Goal: Task Accomplishment & Management: Use online tool/utility

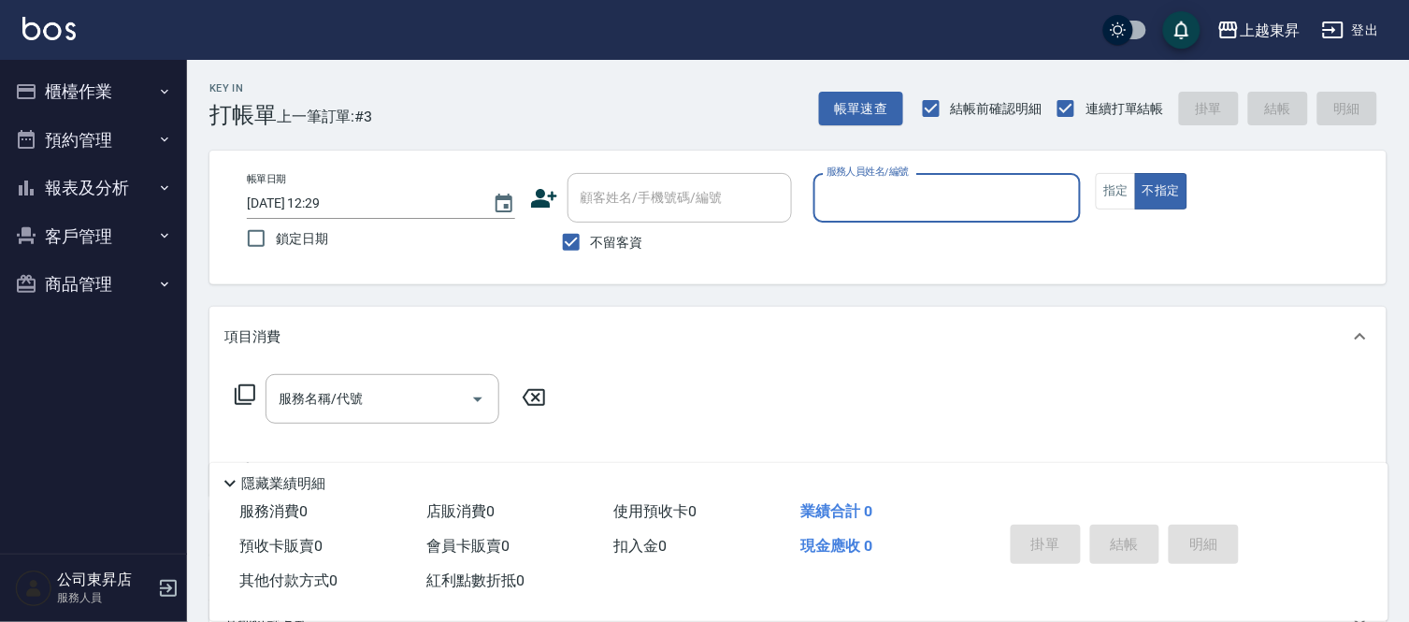
click at [394, 118] on div "Key In 打帳單 上一筆訂單:#3 帳單速查 結帳前確認明細 連續打單結帳 掛單 結帳 明細" at bounding box center [786, 94] width 1199 height 68
click at [489, 91] on div "Key In 打帳單 上一筆訂單:#3 帳單速查 結帳前確認明細 連續打單結帳 掛單 結帳 明細" at bounding box center [786, 94] width 1199 height 68
click at [571, 101] on div "Key In 打帳單 上一筆訂單:#3 帳單速查 結帳前確認明細 連續打單結帳 掛單 結帳 明細" at bounding box center [786, 94] width 1199 height 68
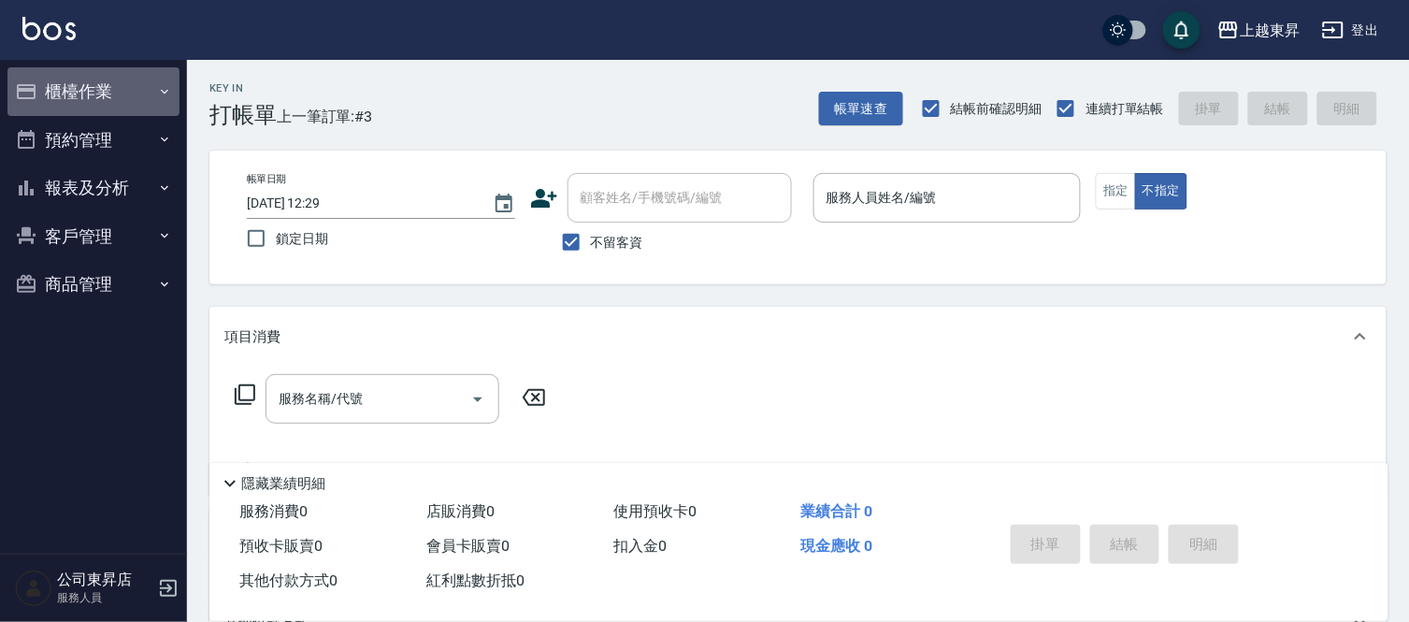
click at [91, 77] on button "櫃檯作業" at bounding box center [93, 91] width 172 height 49
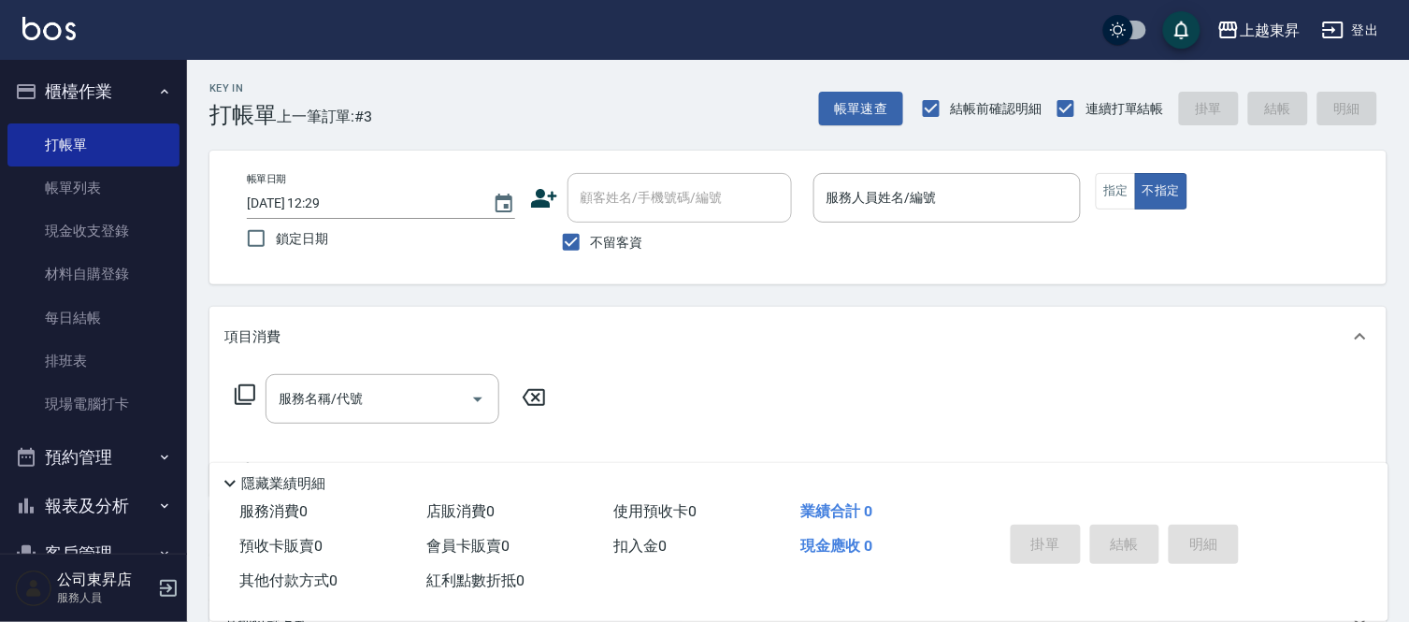
click at [367, 155] on div "帳單日期 [DATE] 12:29 鎖定日期 顧客姓名/手機號碼/編號 顧客姓名/手機號碼/編號 不留客資 服務人員姓名/編號 服務人員姓名/編號 指定 不指定" at bounding box center [797, 217] width 1177 height 134
click at [362, 147] on div "Key In 打帳單 上一筆訂單:#3 帳單速查 結帳前確認明細 連續打單結帳 掛單 結帳 明細 帳單日期 [DATE] 12:29 鎖定日期 顧客姓名/手機…" at bounding box center [798, 464] width 1222 height 808
click at [94, 198] on link "帳單列表" at bounding box center [93, 187] width 172 height 43
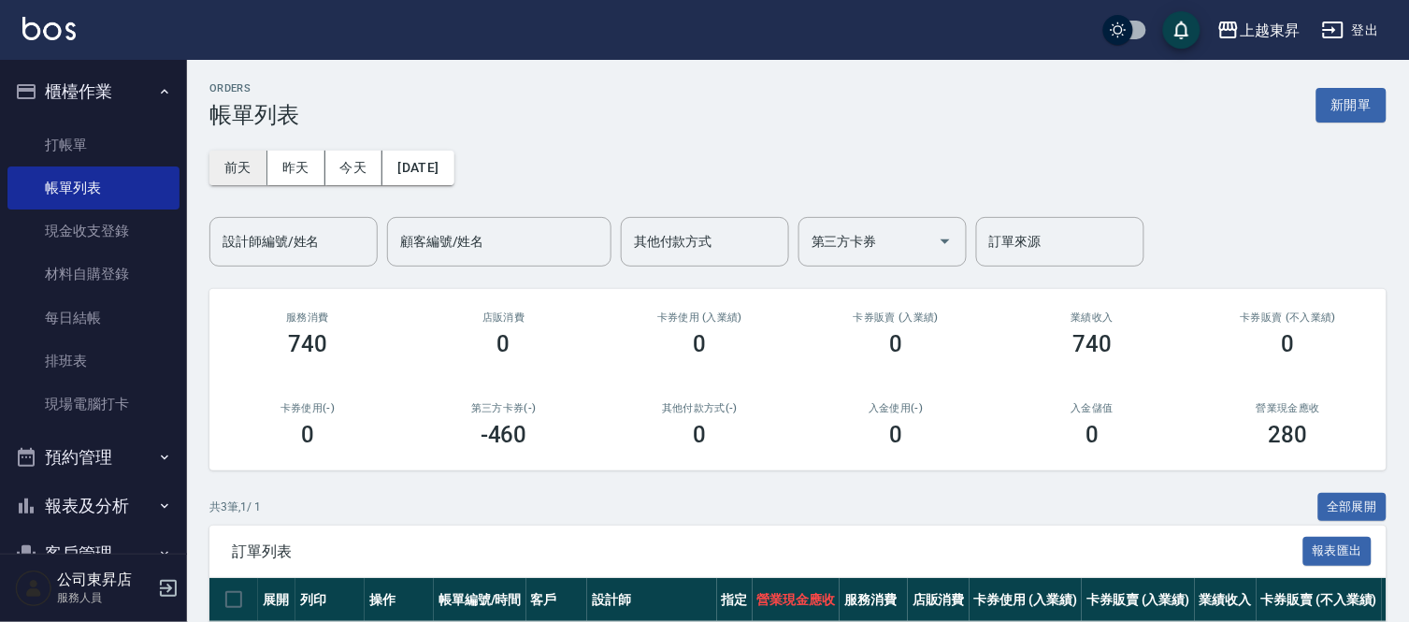
click at [244, 163] on button "前天" at bounding box center [238, 167] width 58 height 35
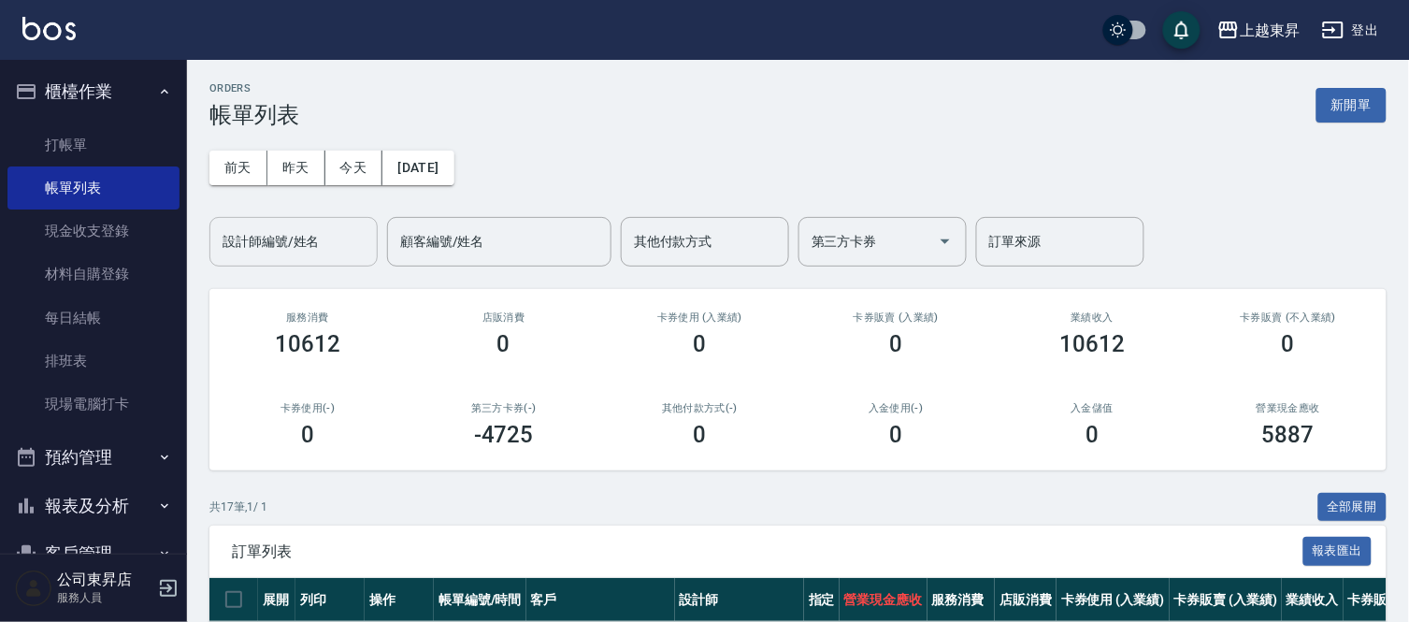
click at [300, 247] on input "設計師編號/姓名" at bounding box center [293, 241] width 151 height 33
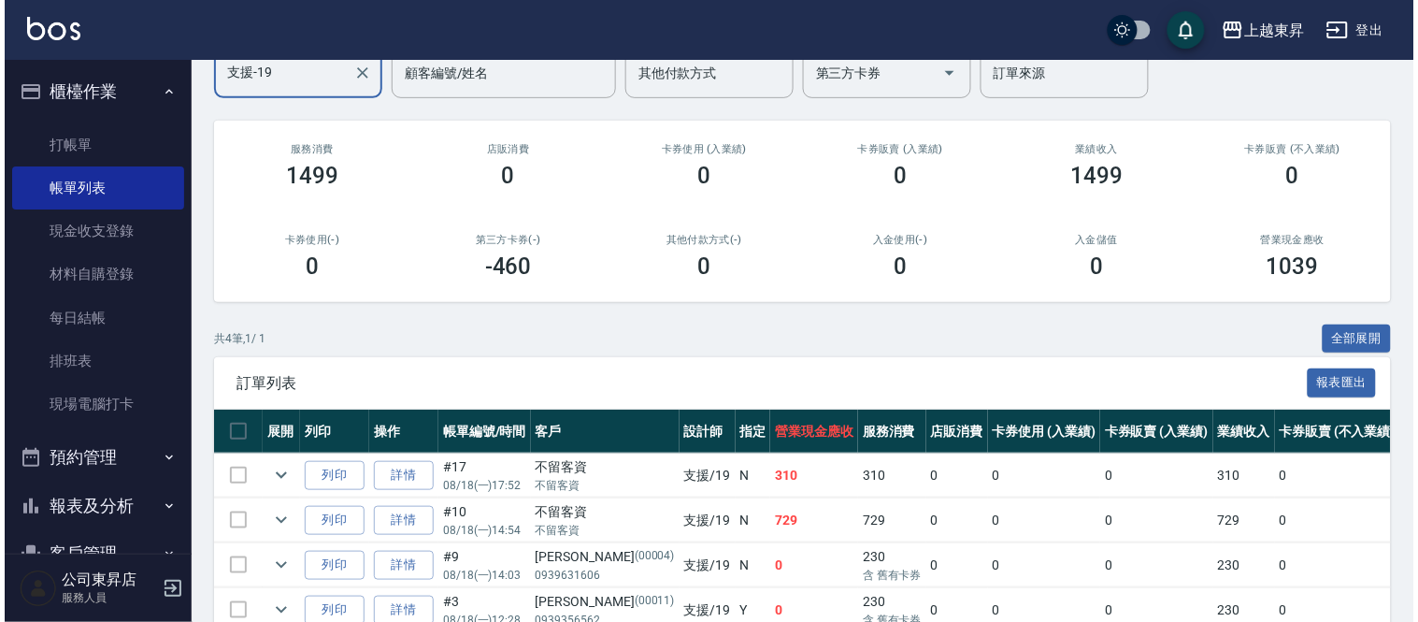
scroll to position [60, 0]
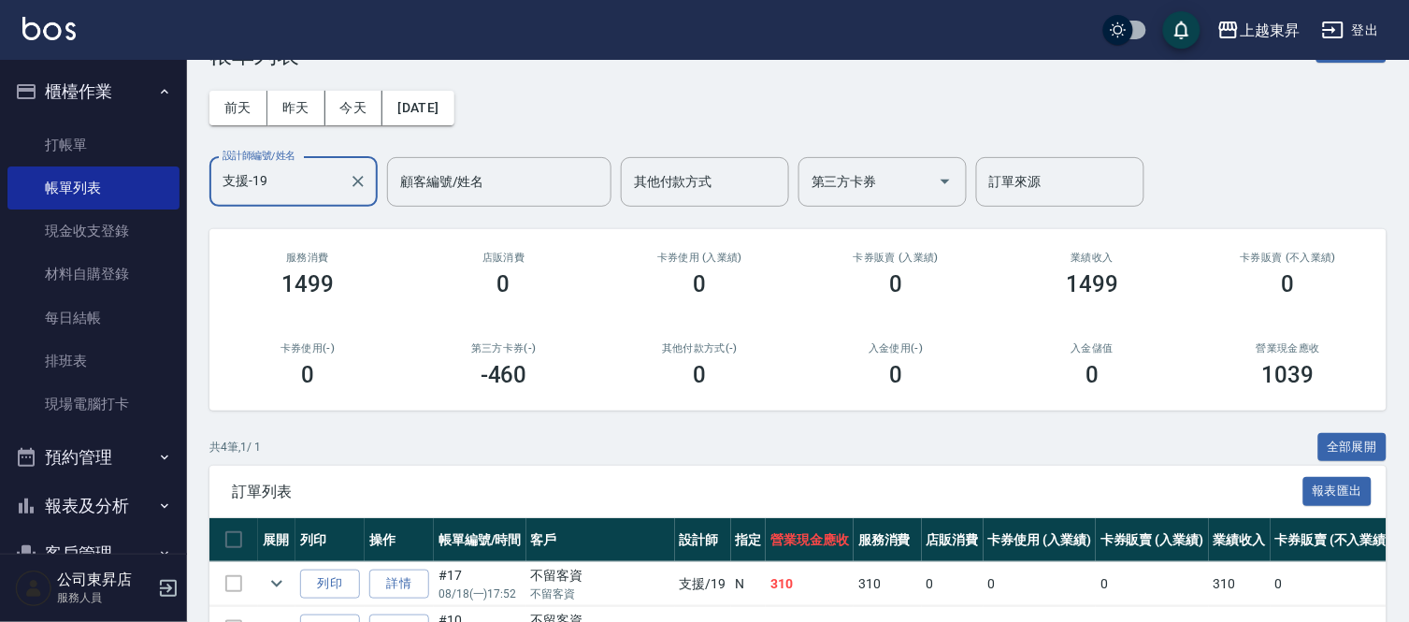
type input "支援-19"
click at [253, 125] on div "[DATE] [DATE] [DATE] [DATE] 設計師編號/姓名 支援-19 設計師編號/姓名 顧客編號/姓名 顧客編號/姓名 其他付款方式 其他付款…" at bounding box center [797, 137] width 1177 height 138
click at [252, 105] on button "前天" at bounding box center [238, 108] width 58 height 35
click at [453, 106] on button "[DATE]" at bounding box center [417, 108] width 71 height 35
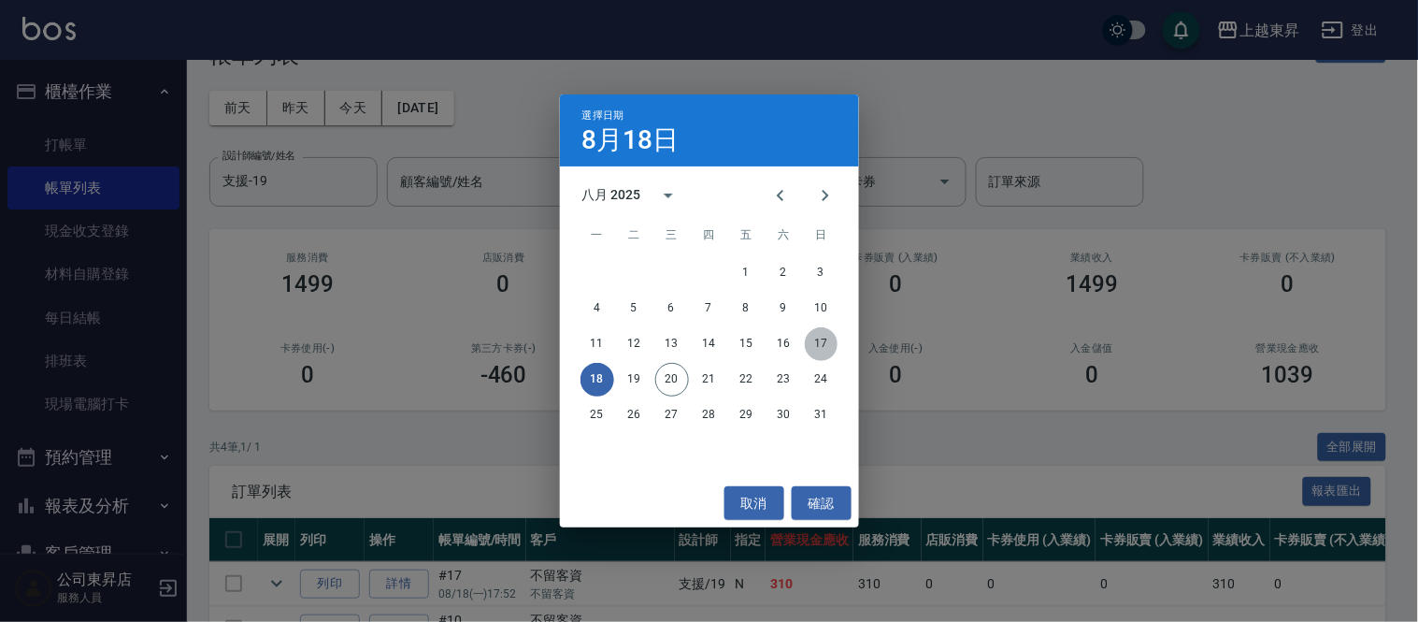
click at [828, 334] on button "17" at bounding box center [822, 344] width 34 height 34
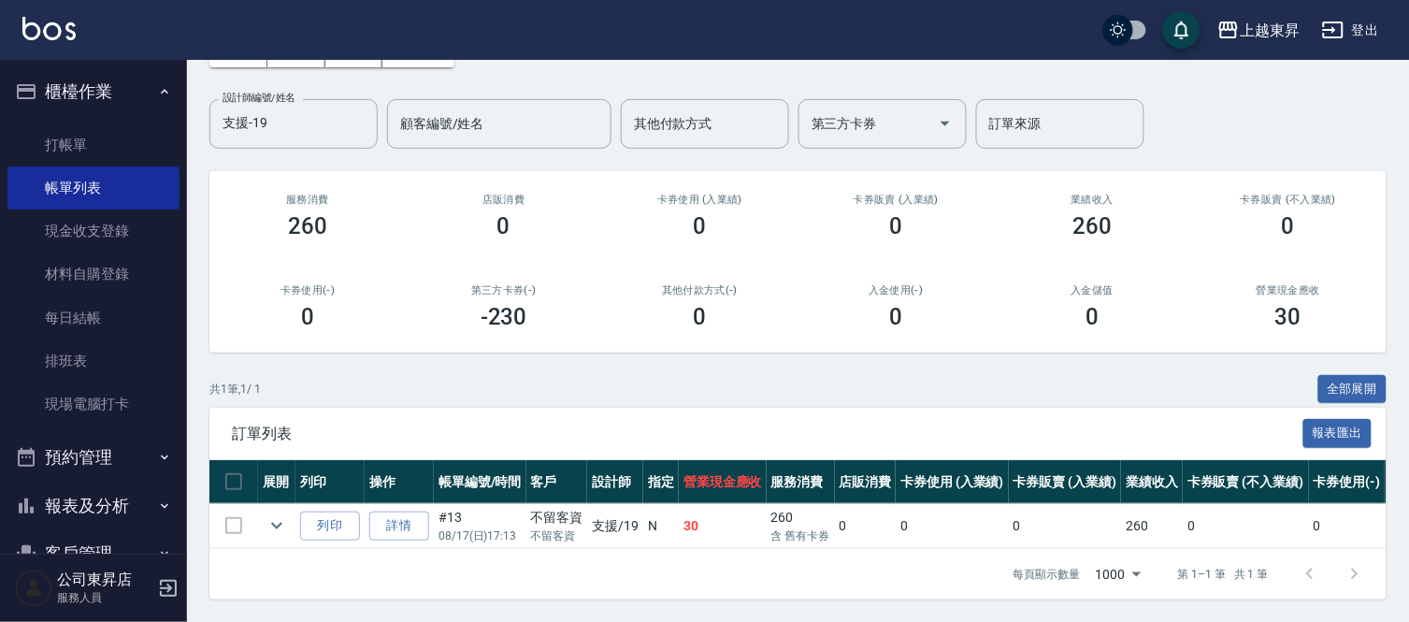
scroll to position [133, 0]
click at [275, 514] on icon "expand row" at bounding box center [276, 525] width 22 height 22
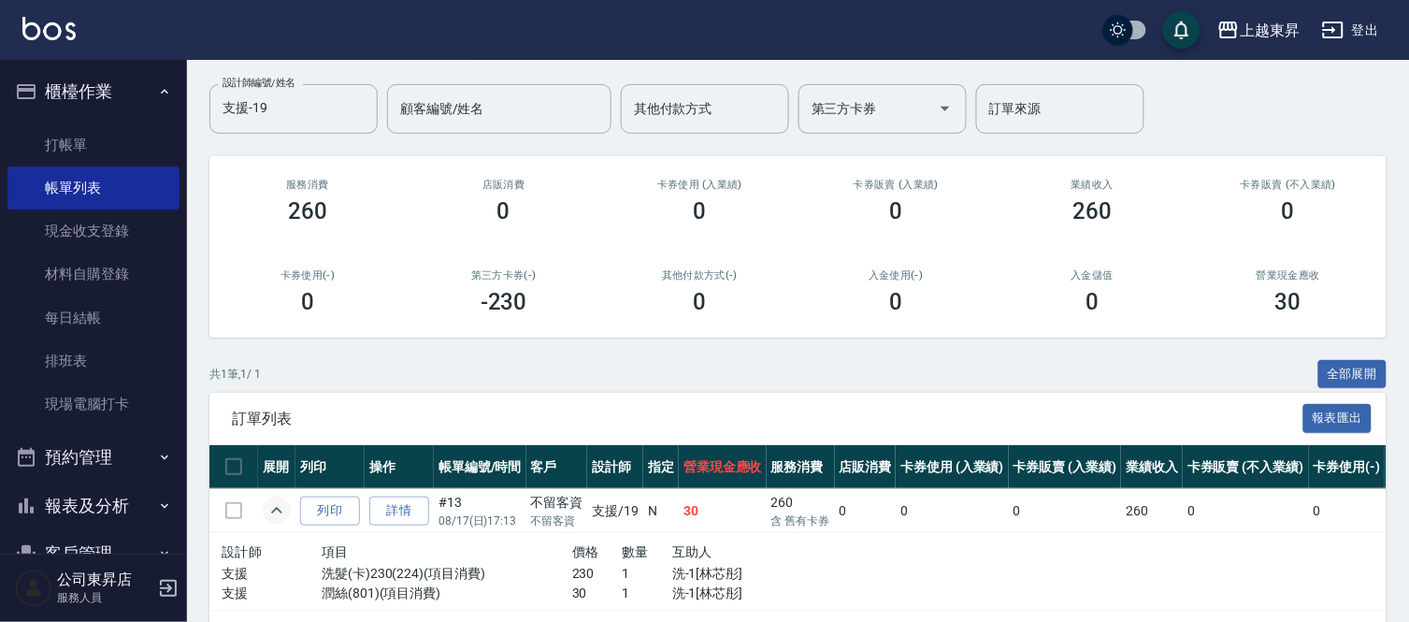
click at [275, 512] on icon "expand row" at bounding box center [276, 510] width 22 height 22
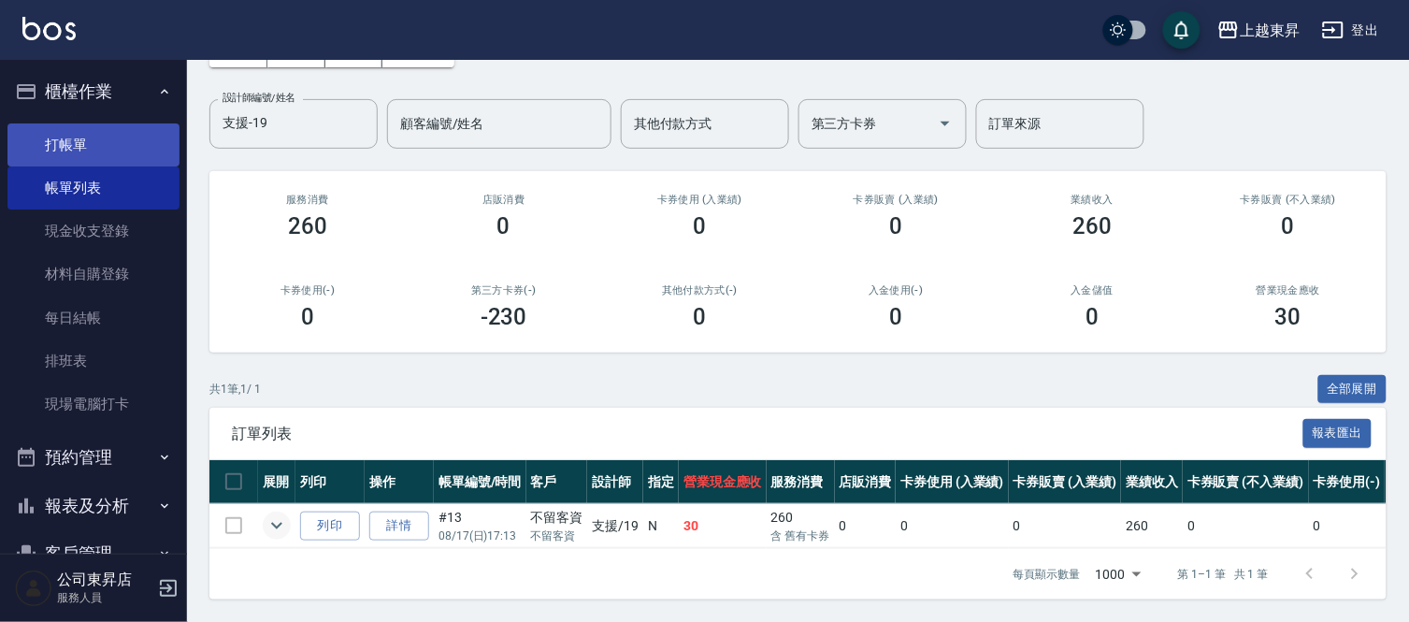
click at [86, 140] on link "打帳單" at bounding box center [93, 144] width 172 height 43
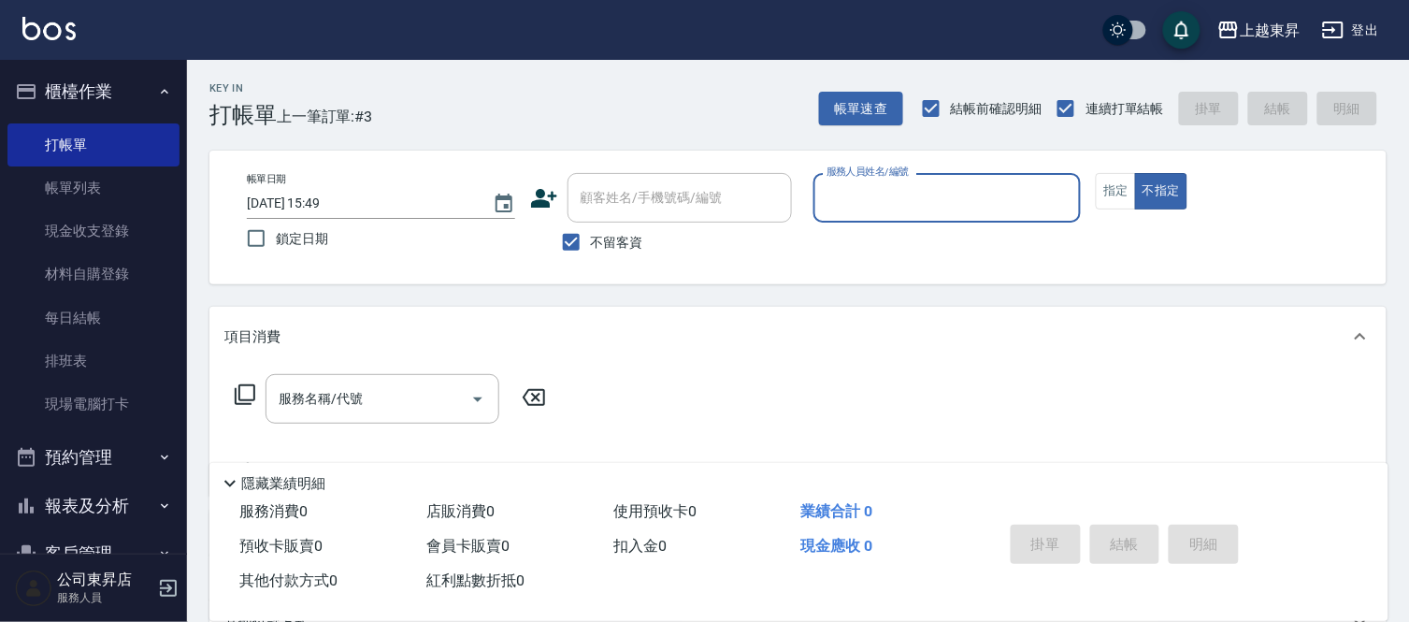
click at [614, 236] on span "不留客資" at bounding box center [617, 243] width 52 height 20
click at [591, 236] on input "不留客資" at bounding box center [571, 241] width 39 height 39
checkbox input "false"
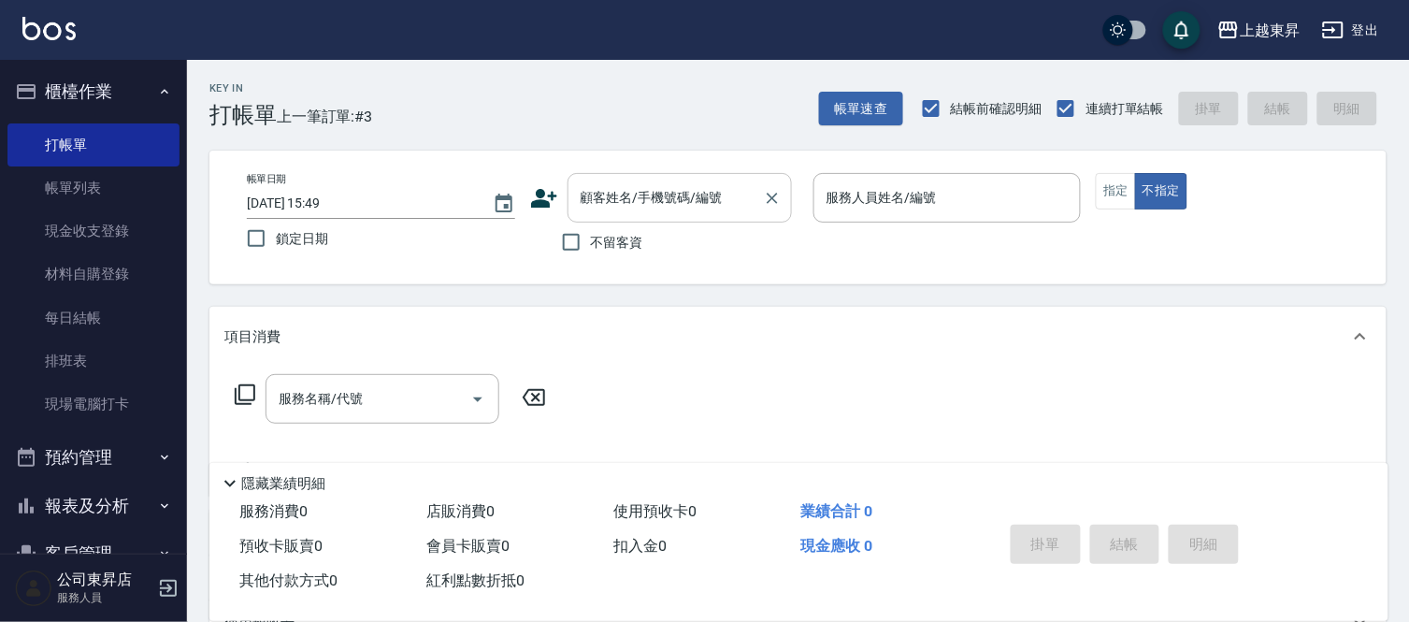
click at [634, 202] on input "顧客姓名/手機號碼/編號" at bounding box center [665, 197] width 179 height 33
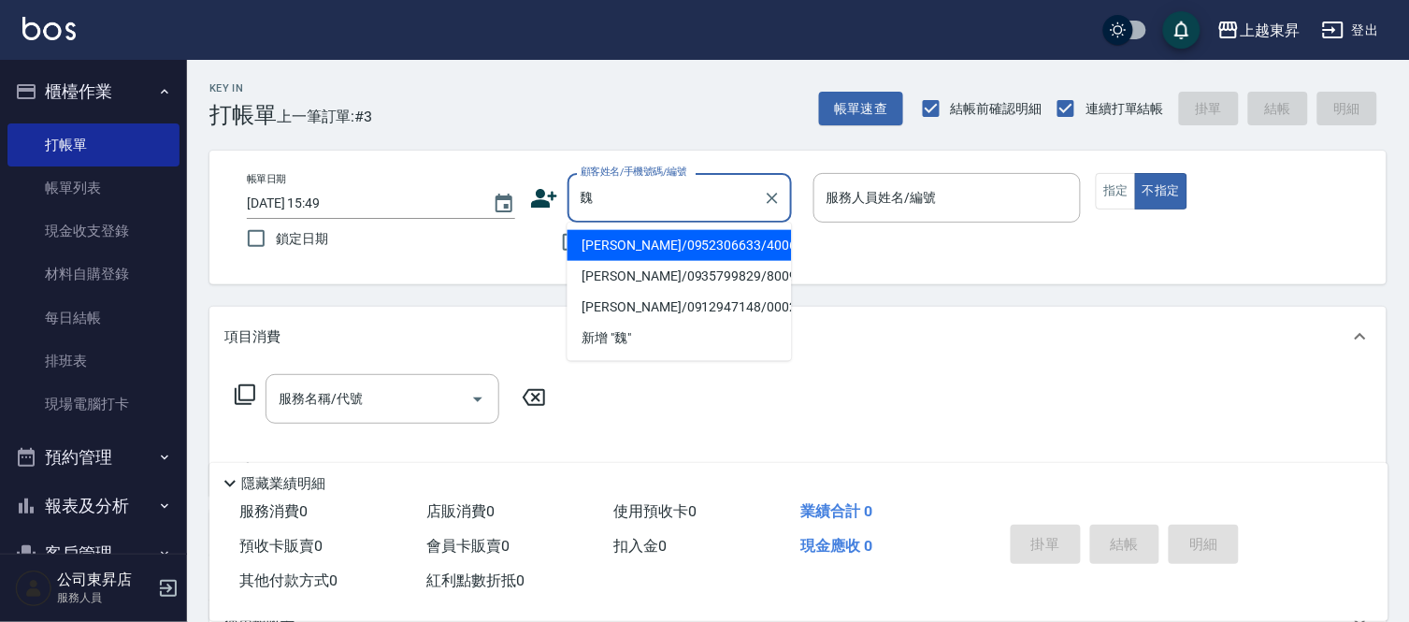
click at [703, 245] on li "[PERSON_NAME]/0952306633/40069" at bounding box center [679, 245] width 224 height 31
type input "[PERSON_NAME]/0952306633/40069"
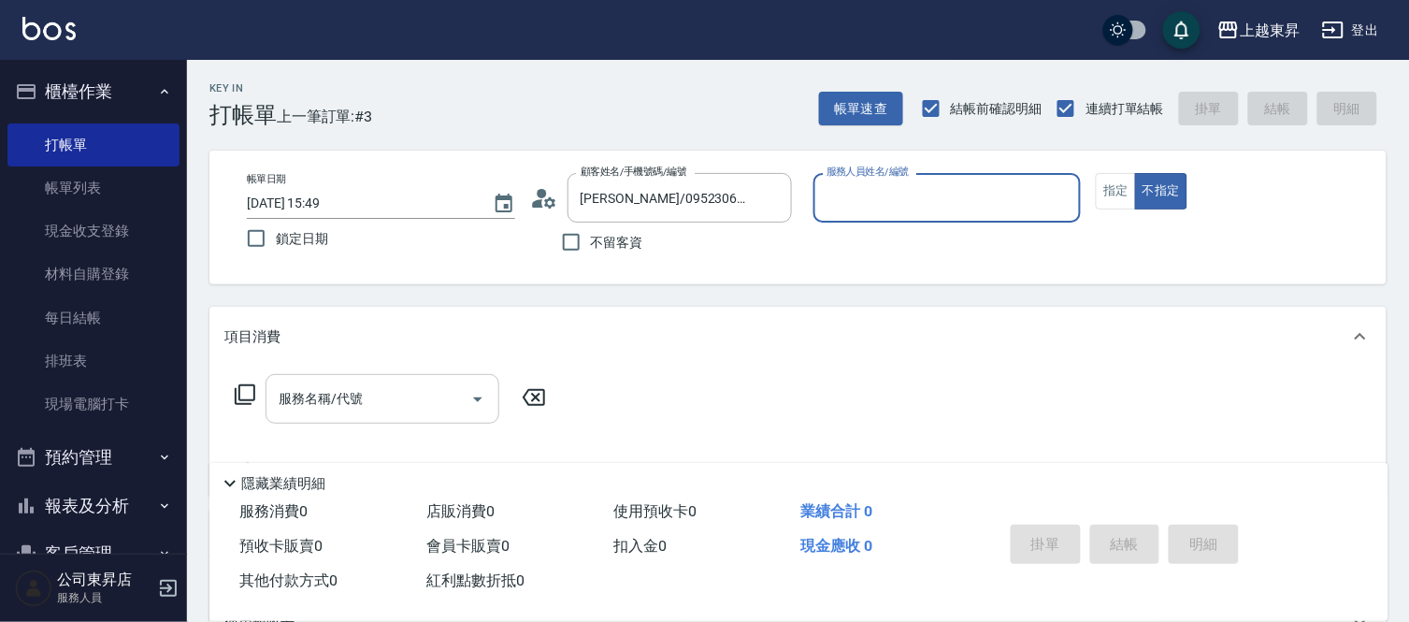
type input "[PERSON_NAME]04"
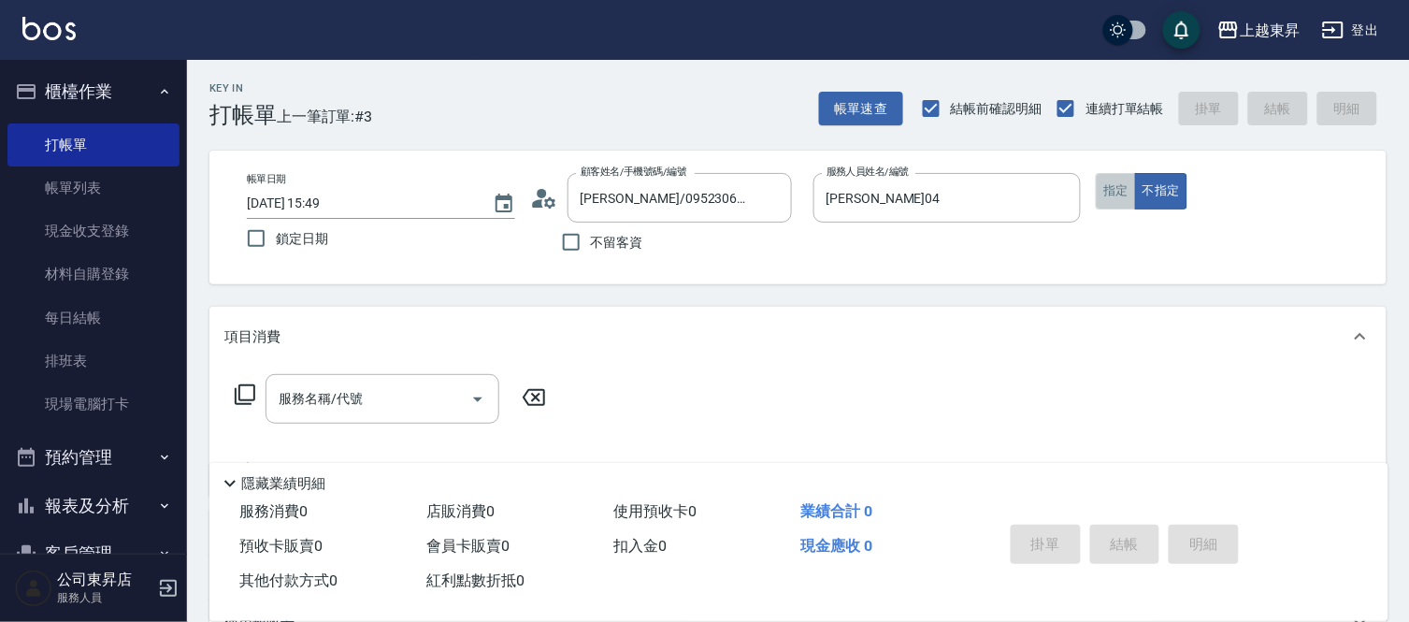
click at [1132, 191] on button "指定" at bounding box center [1116, 191] width 40 height 36
click at [365, 412] on input "服務名稱/代號" at bounding box center [368, 398] width 189 height 33
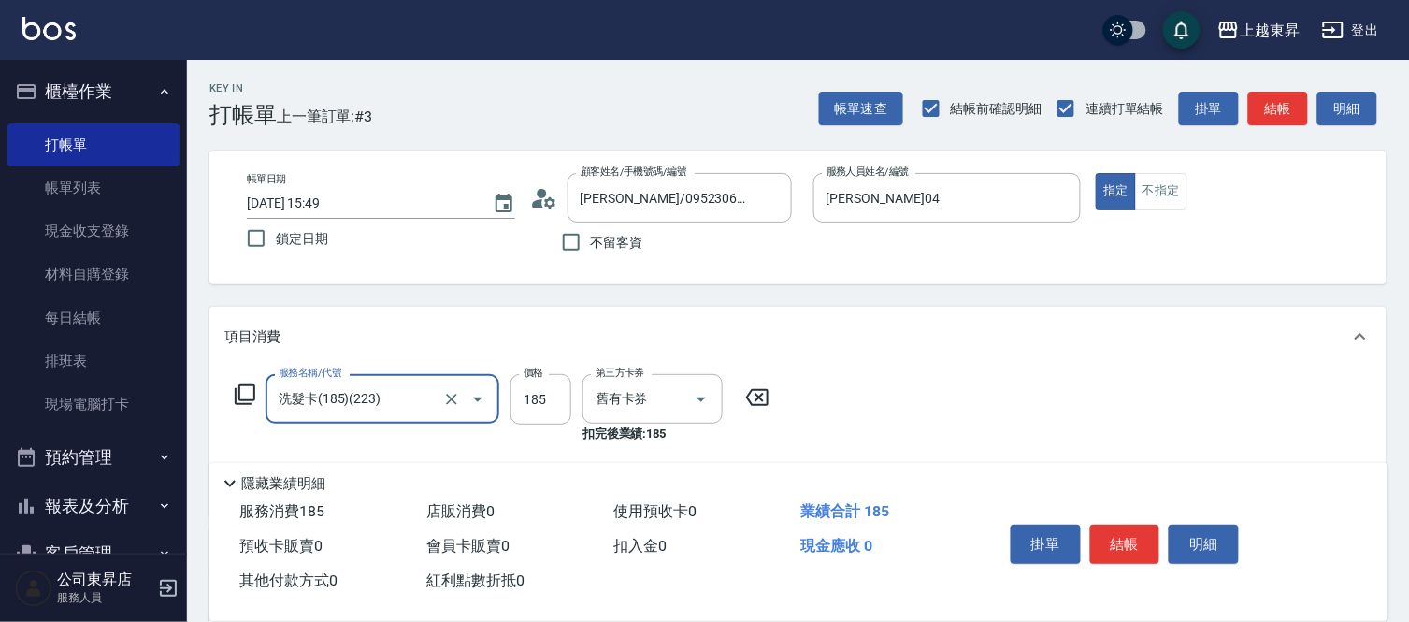
type input "洗髮卡(185)(223)"
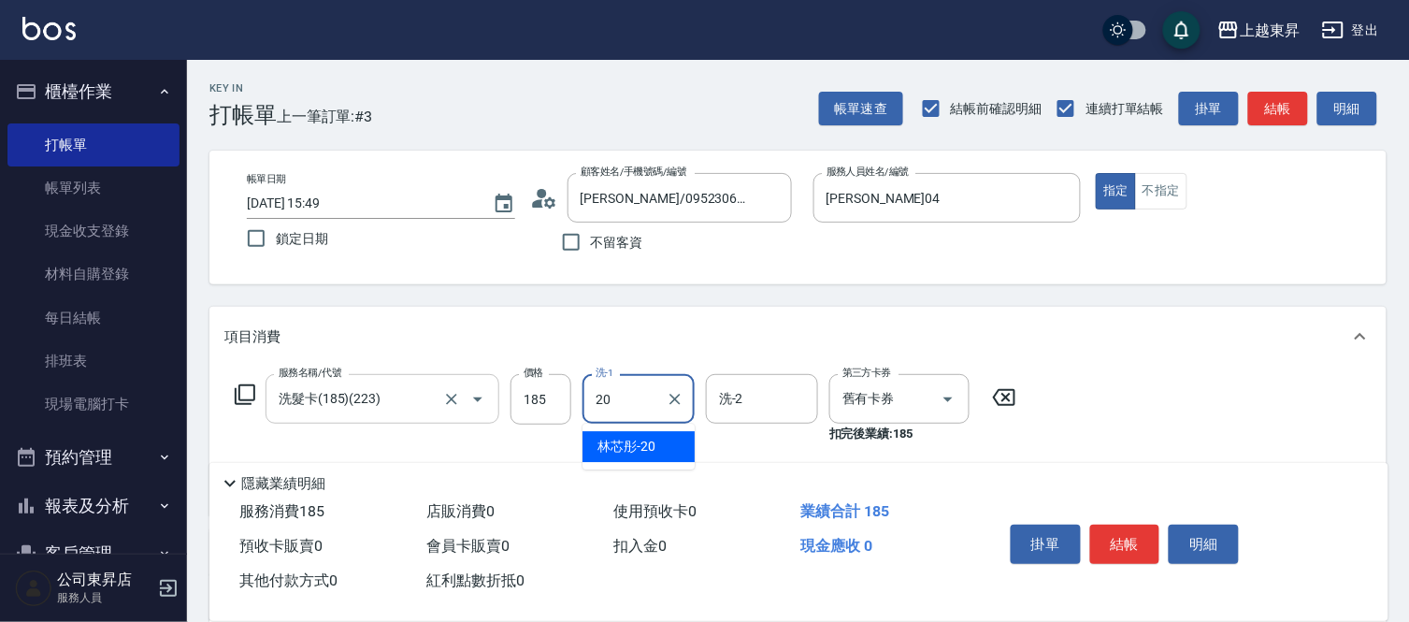
type input "林芯彤-20"
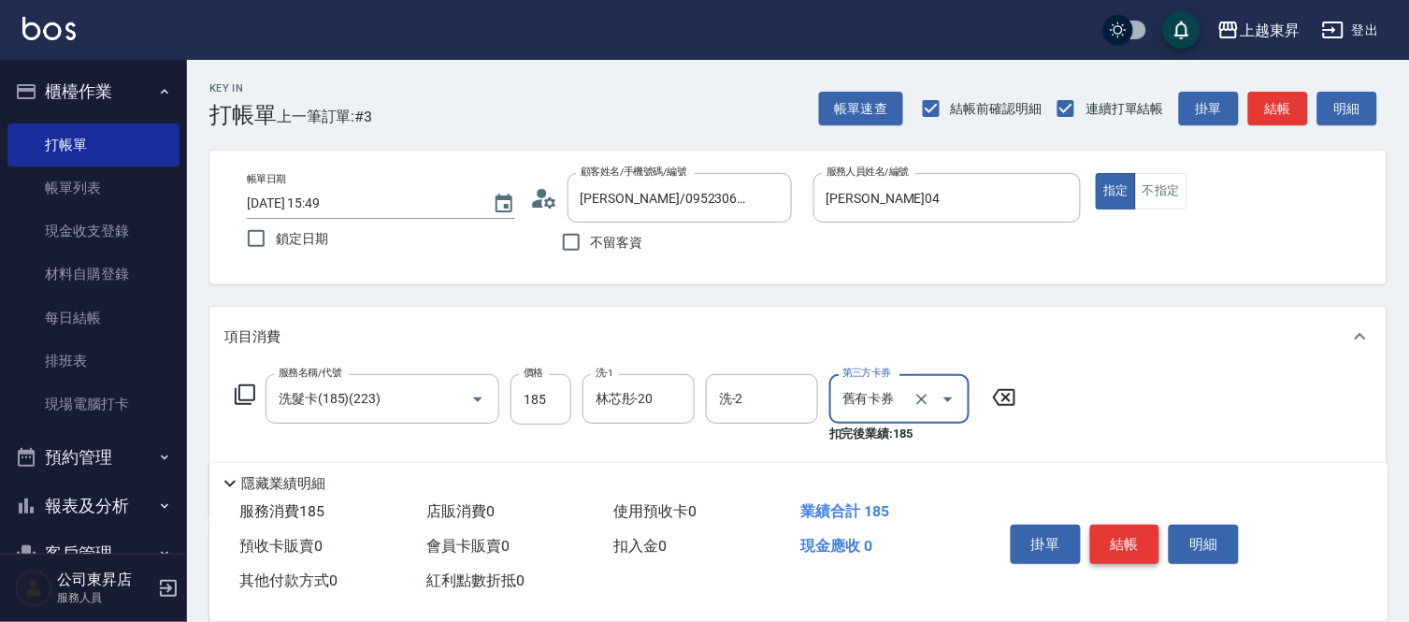
click at [1127, 525] on button "結帳" at bounding box center [1125, 543] width 70 height 39
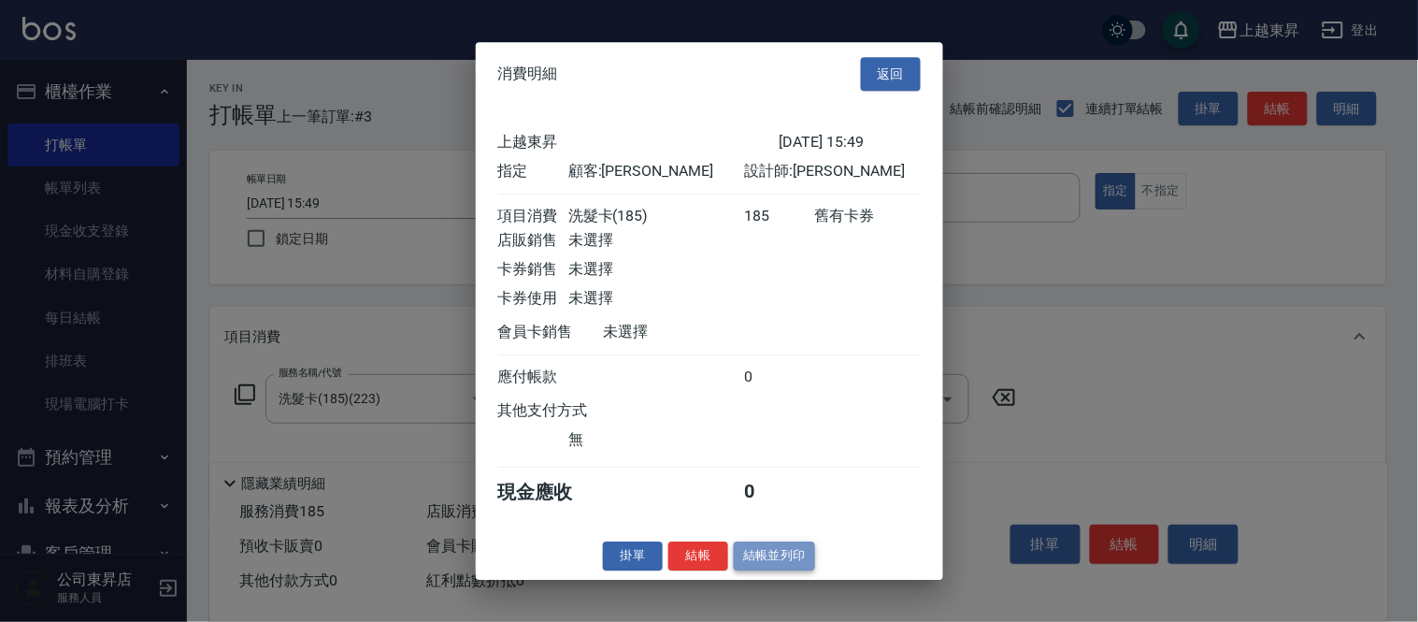
click at [797, 556] on button "結帳並列印" at bounding box center [774, 555] width 81 height 29
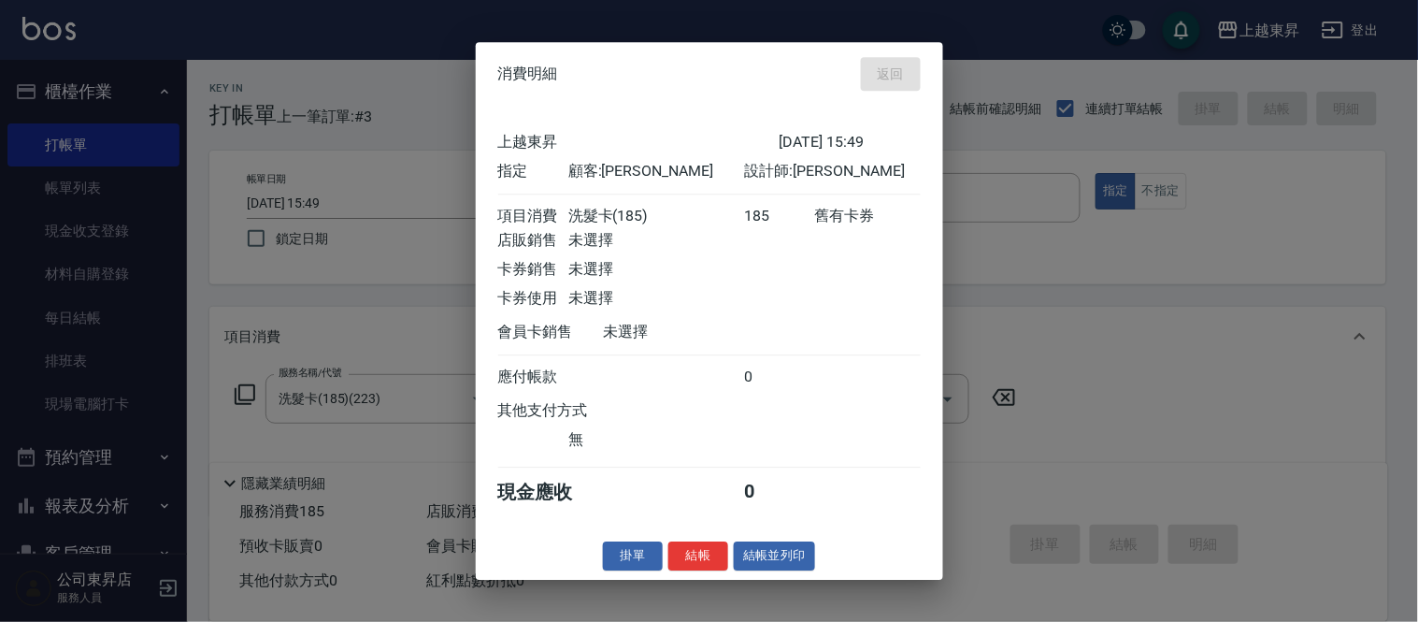
type input "[DATE] 15:50"
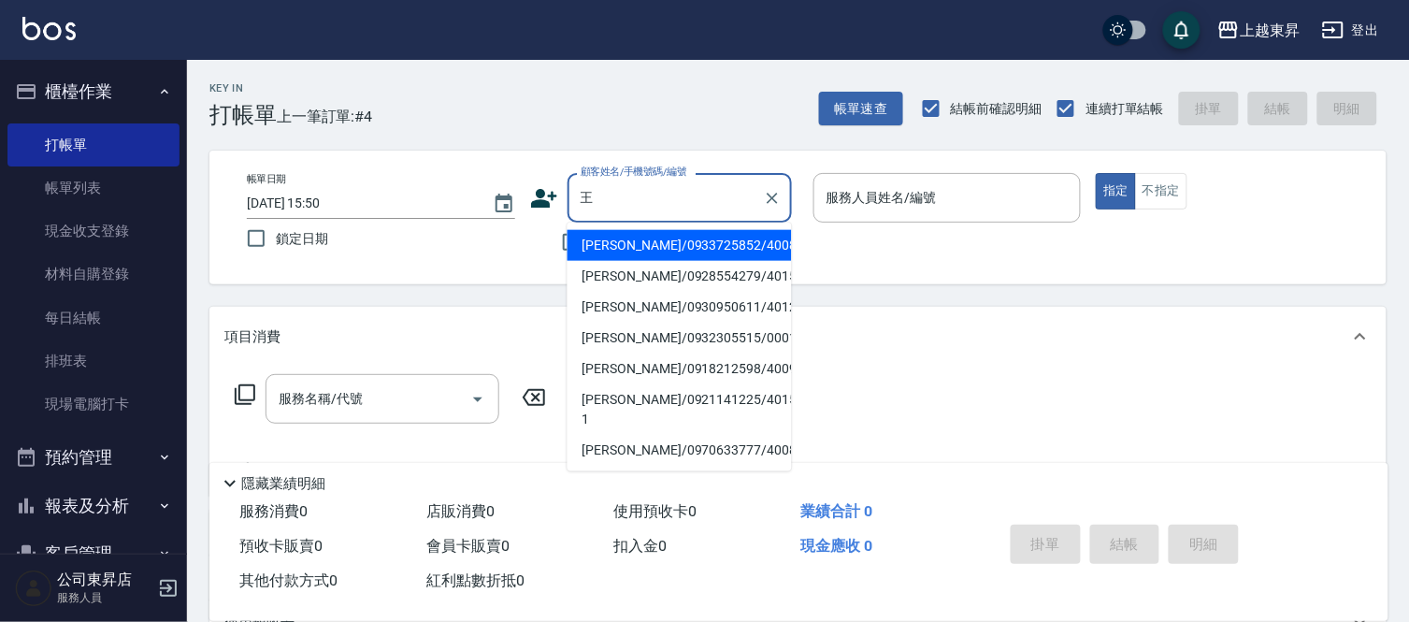
drag, startPoint x: 698, startPoint y: 221, endPoint x: 703, endPoint y: 231, distance: 11.3
click at [701, 225] on body "上越東昇 登出 櫃檯作業 打帳單 帳單列表 現金收支登錄 材料自購登錄 每日結帳 排班表 現場電腦打卡 預約管理 預約管理 單日預約紀錄 單週預約紀錄 報表及…" at bounding box center [704, 456] width 1409 height 912
click at [703, 235] on li "[PERSON_NAME]/0933725852/40088" at bounding box center [679, 245] width 224 height 31
type input "[PERSON_NAME]/0933725852/40088"
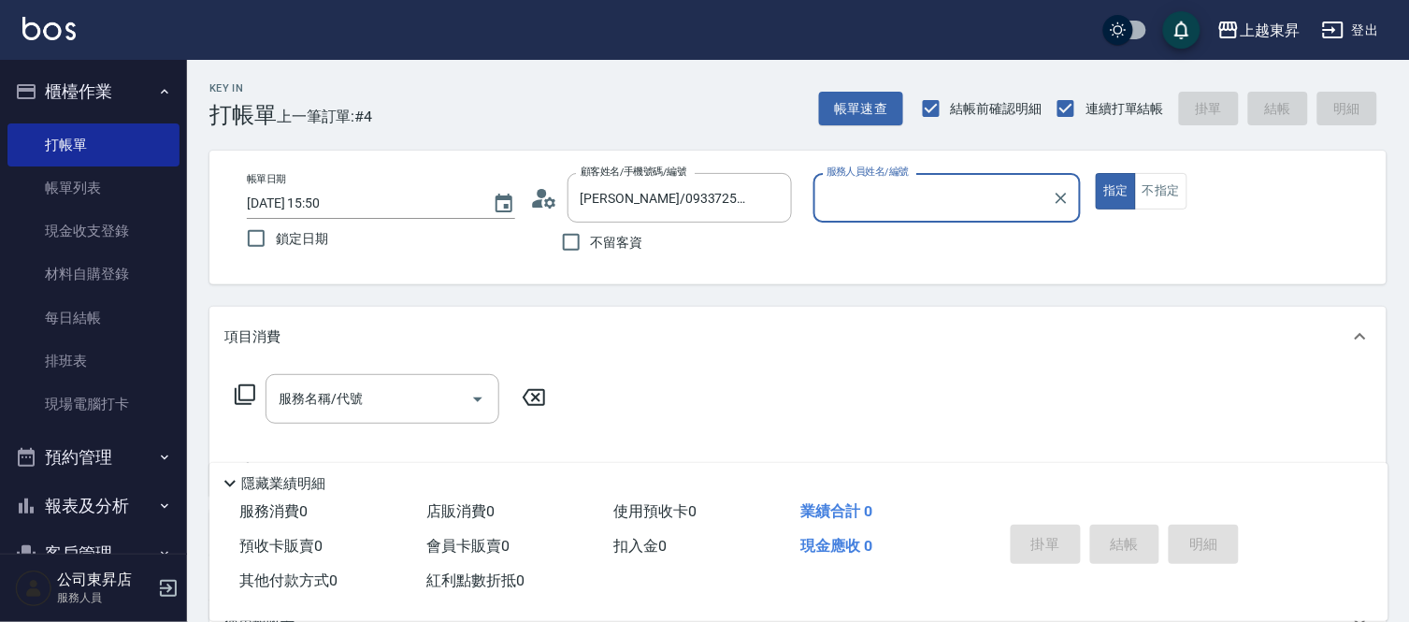
type input "[PERSON_NAME]04"
drag, startPoint x: 422, startPoint y: 359, endPoint x: 427, endPoint y: 397, distance: 38.7
click at [422, 360] on div "項目消費" at bounding box center [797, 337] width 1177 height 60
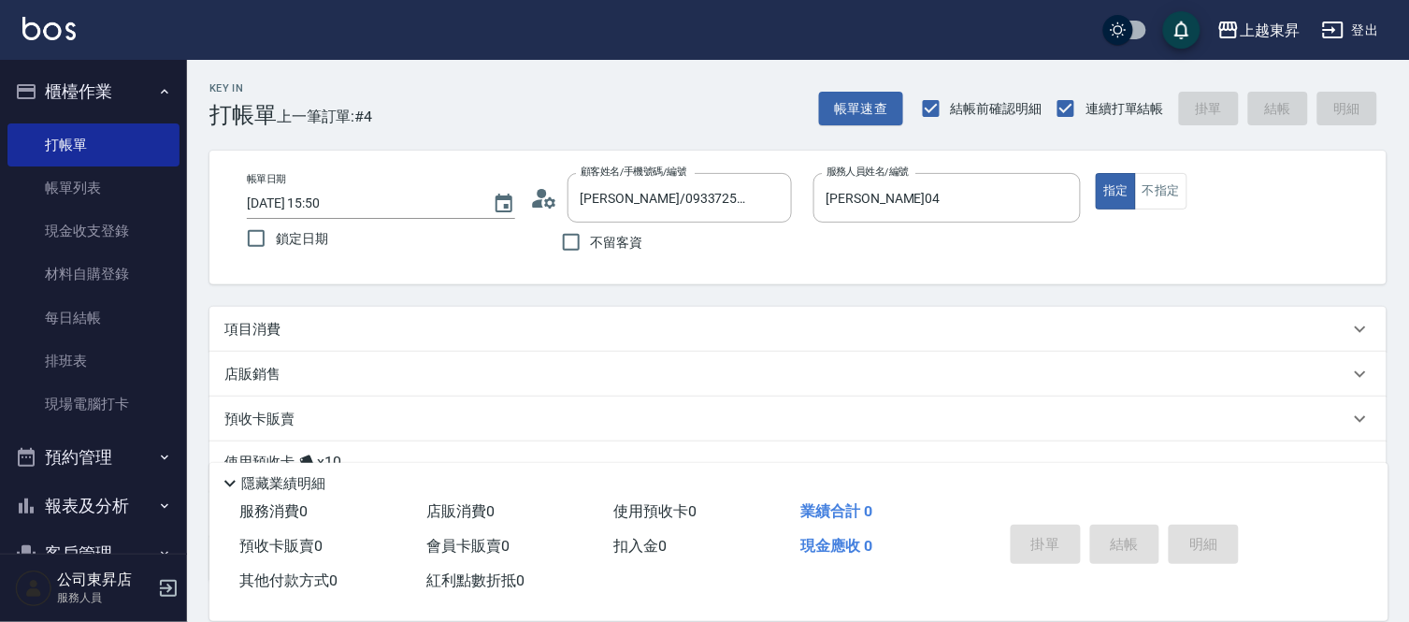
click at [427, 409] on div "預收卡販賣" at bounding box center [786, 419] width 1125 height 20
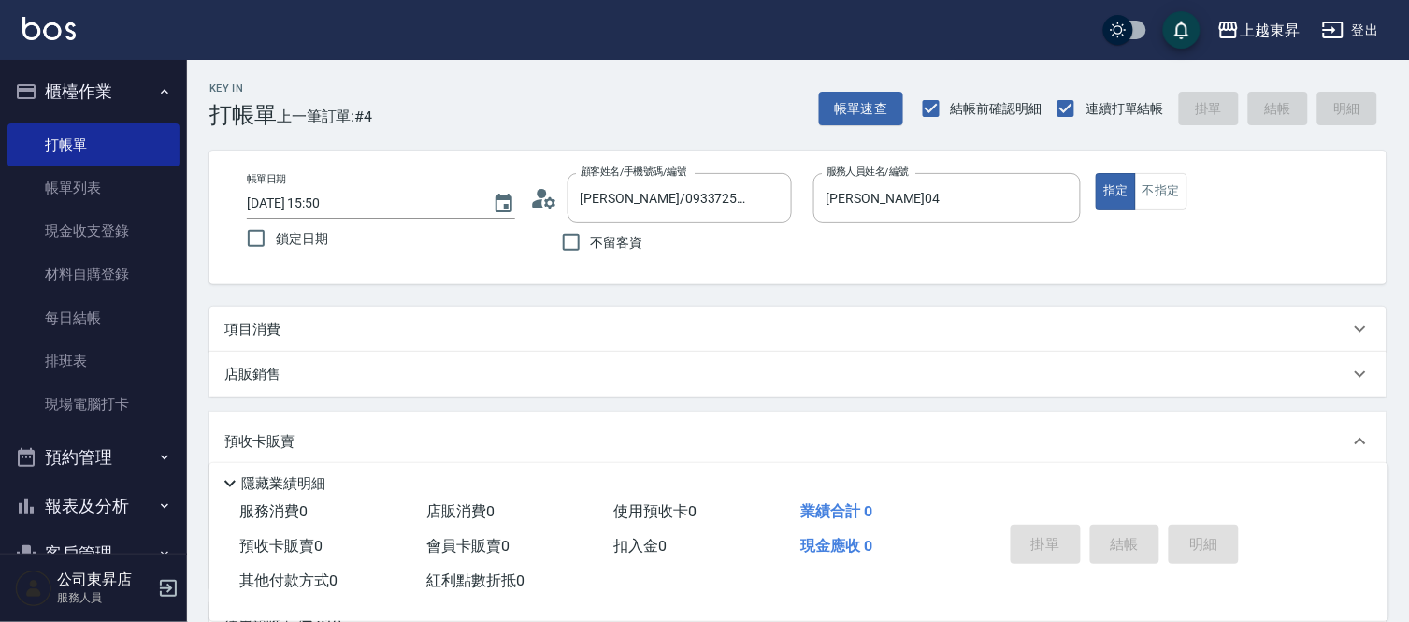
scroll to position [1, 0]
click at [316, 318] on div "項目消費" at bounding box center [797, 329] width 1177 height 45
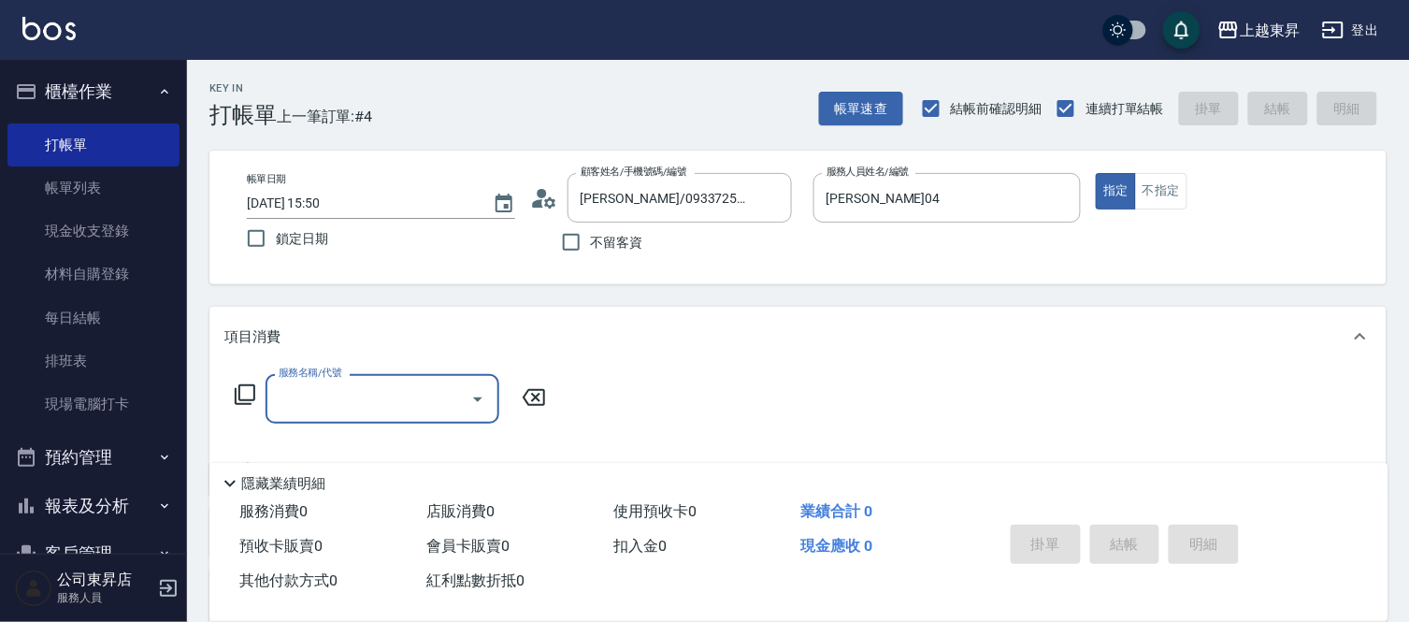
scroll to position [0, 0]
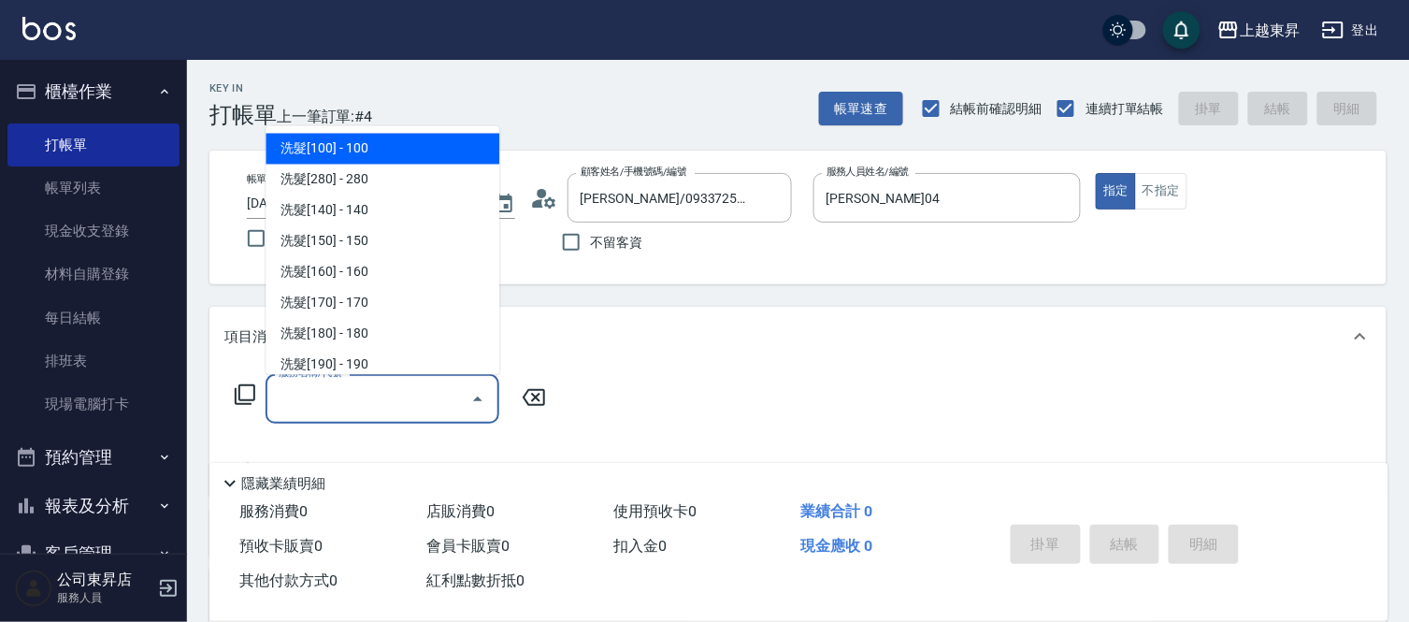
click at [370, 400] on input "服務名稱/代號" at bounding box center [368, 398] width 189 height 33
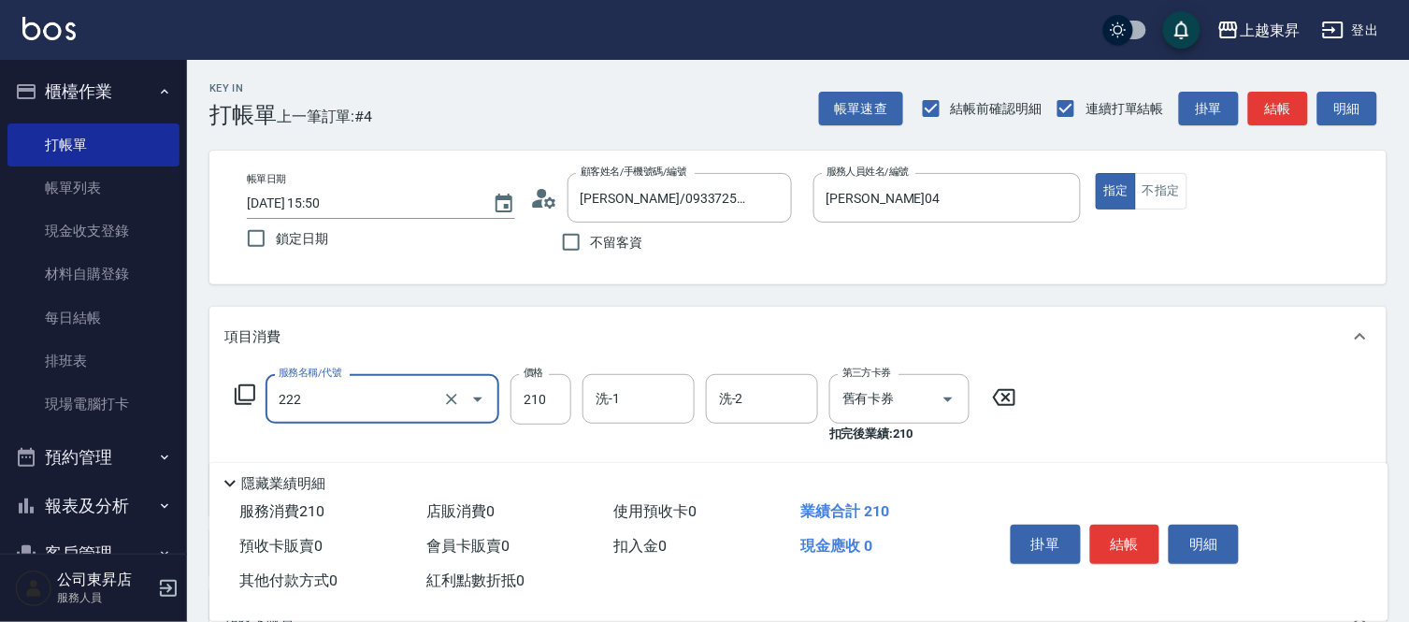
type input "洗髮卡券[210](222)"
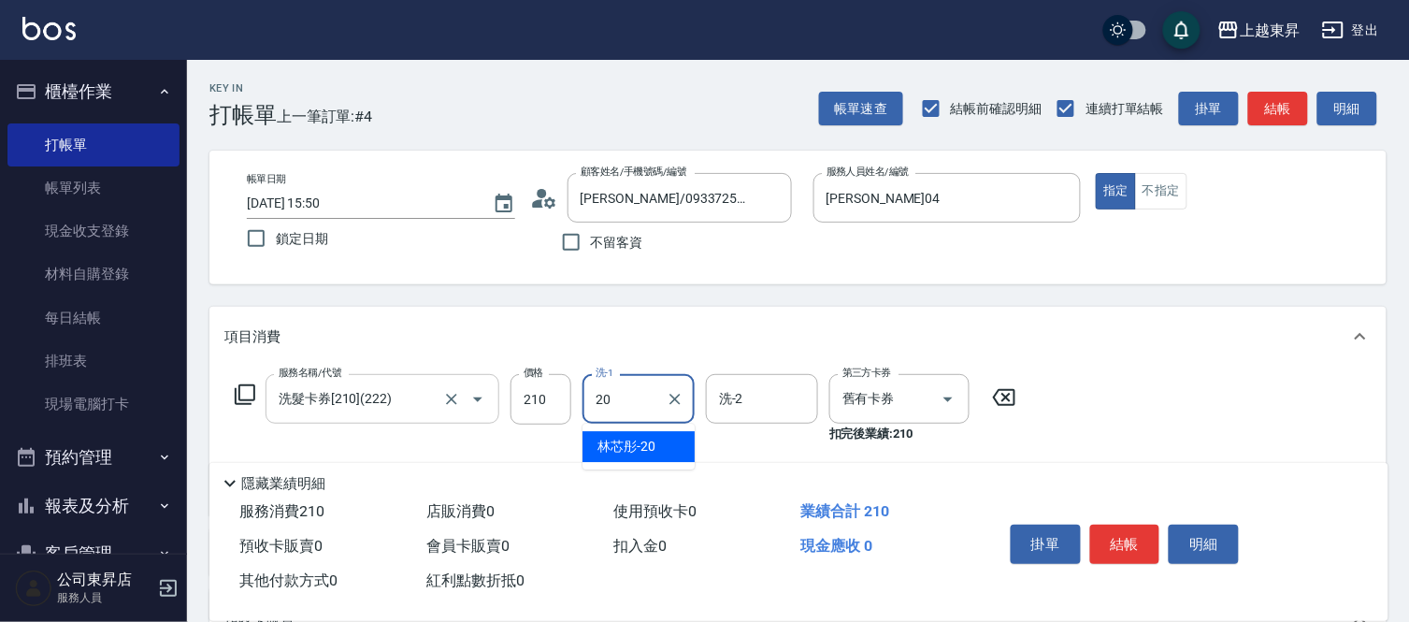
type input "林芯彤-20"
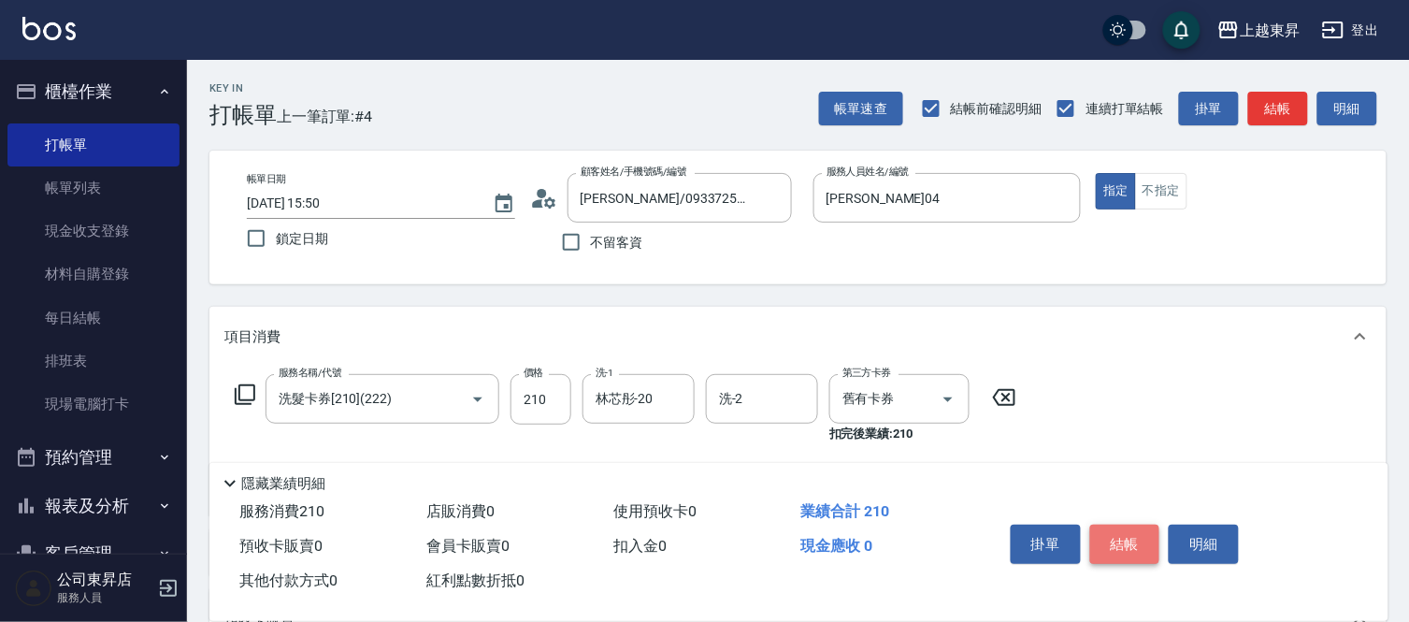
click at [1141, 536] on button "結帳" at bounding box center [1125, 543] width 70 height 39
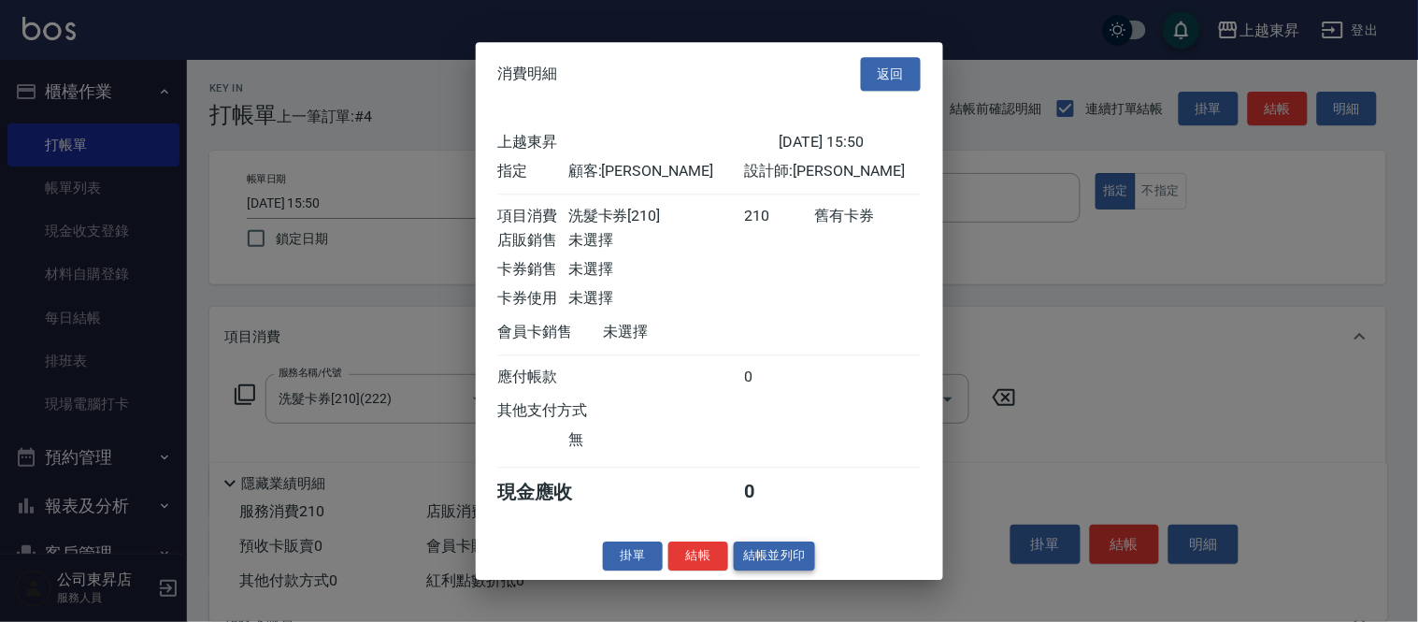
click at [801, 570] on button "結帳並列印" at bounding box center [774, 555] width 81 height 29
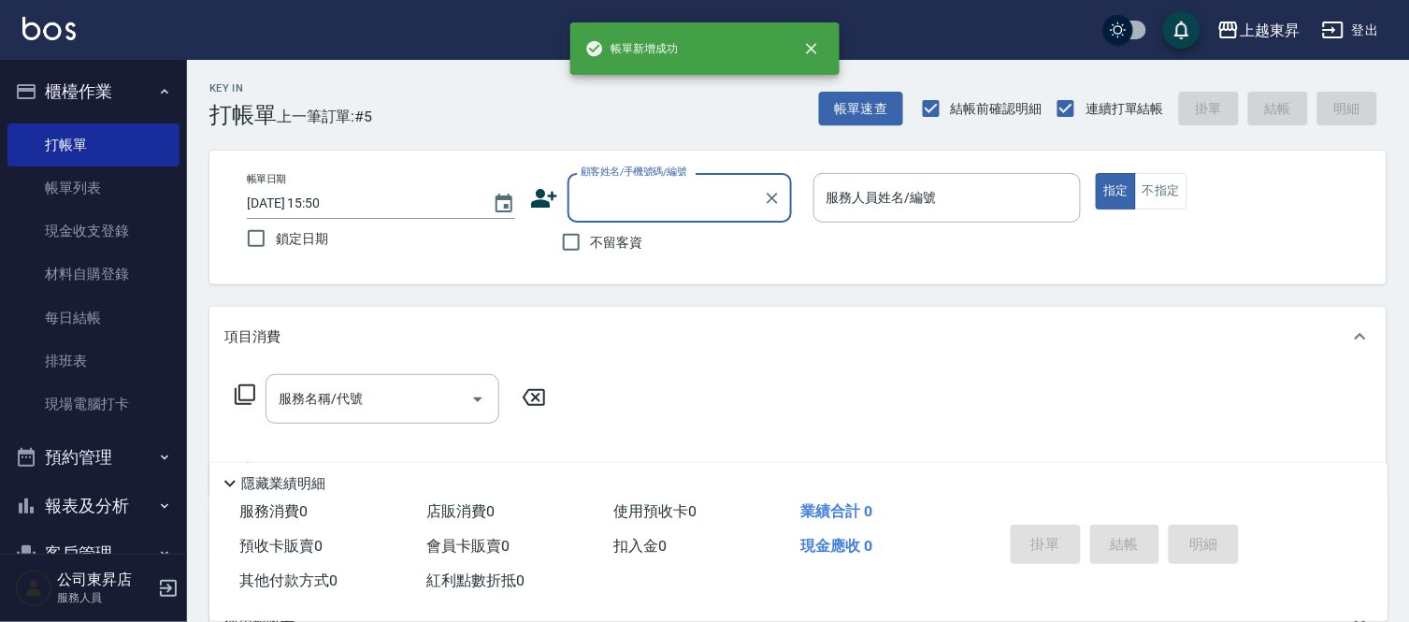
click at [646, 193] on input "顧客姓名/手機號碼/編號" at bounding box center [665, 197] width 179 height 33
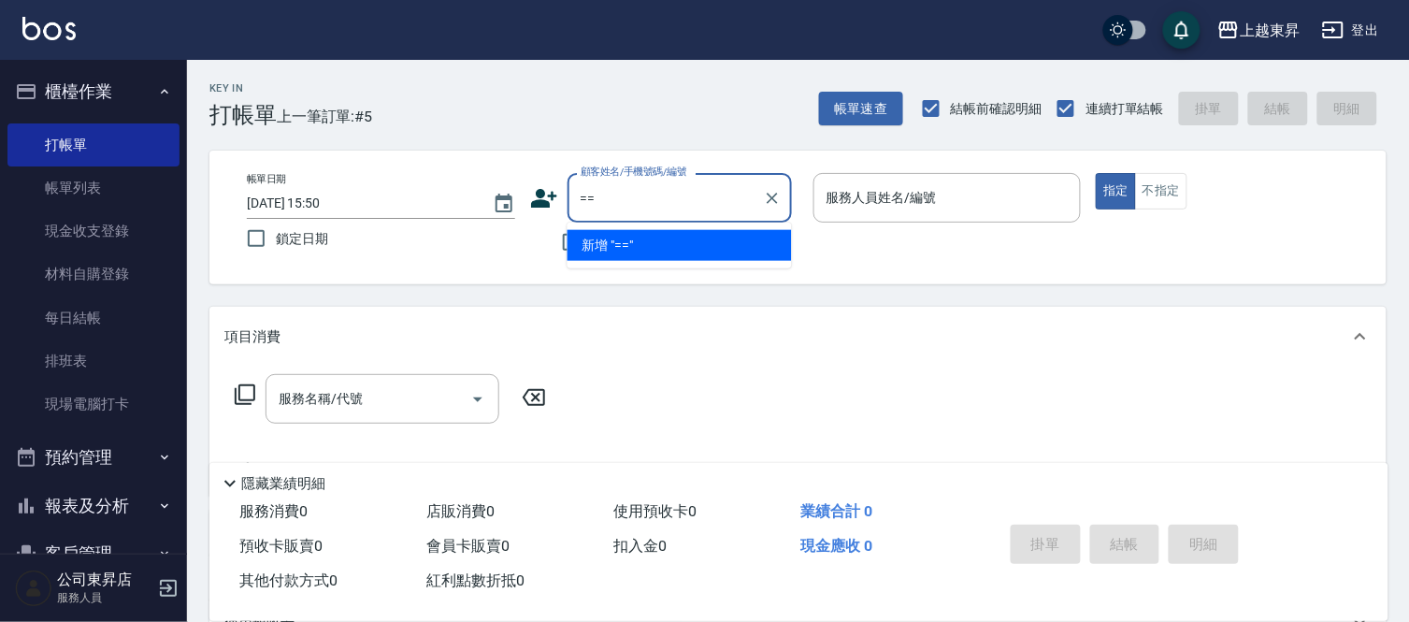
type input "="
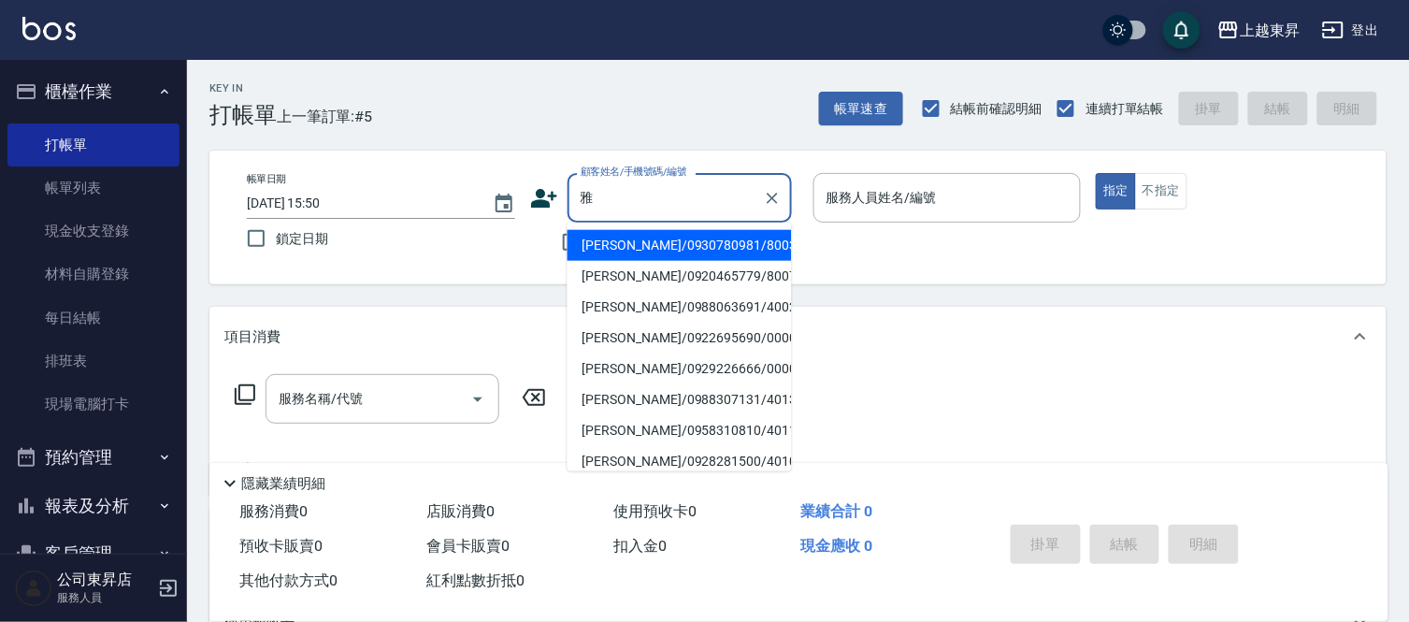
click at [639, 437] on li "[PERSON_NAME]/0958310810/40117" at bounding box center [679, 430] width 224 height 31
type input "[PERSON_NAME]/0958310810/40117"
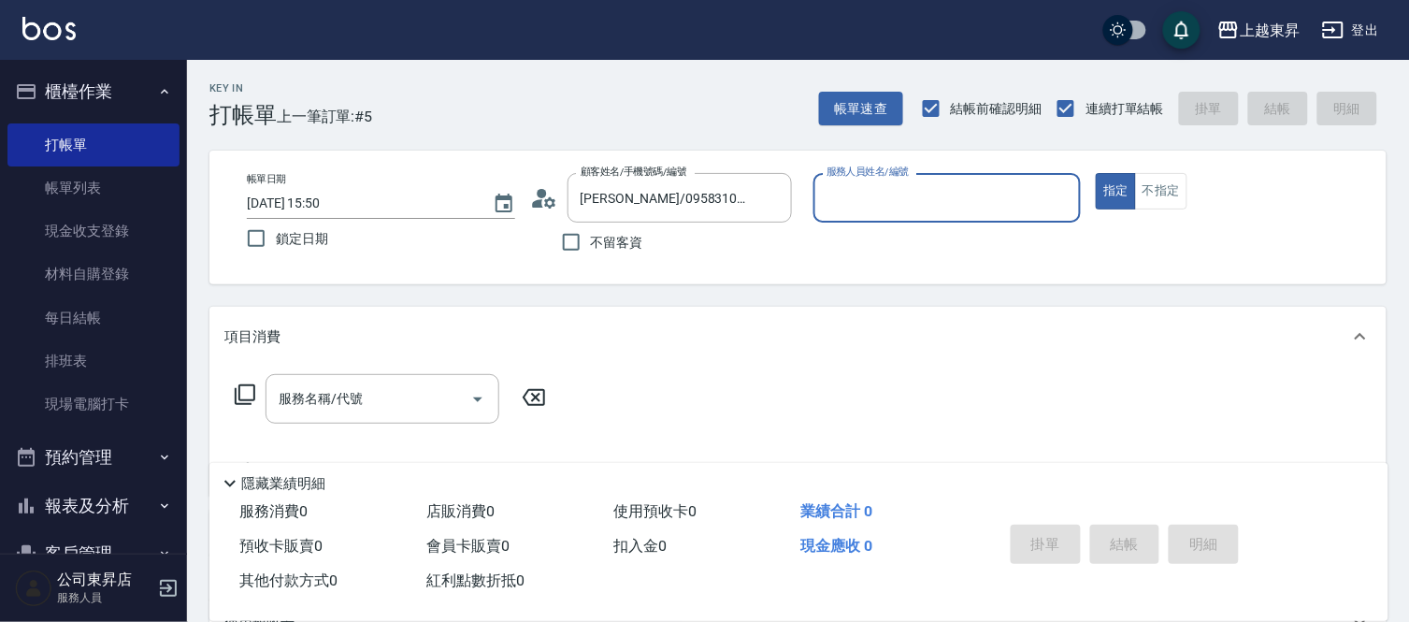
type input "[PERSON_NAME]04"
click at [356, 412] on input "服務名稱/代號" at bounding box center [368, 398] width 189 height 33
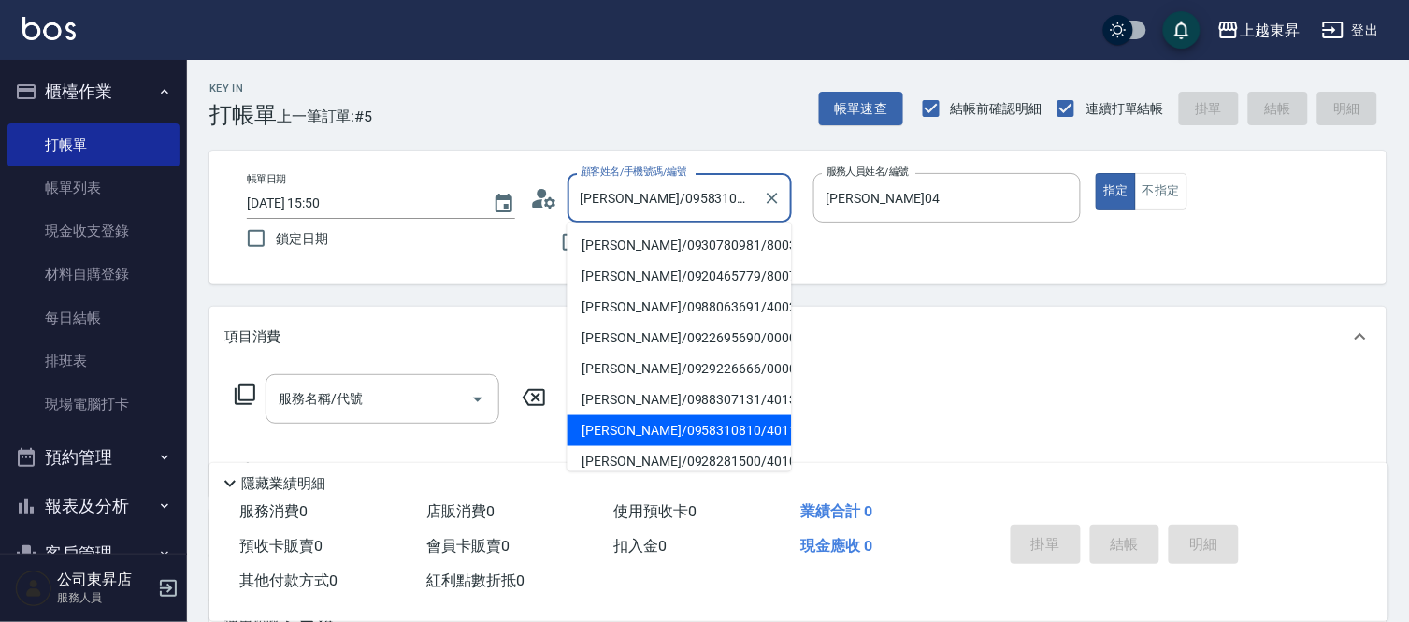
click at [685, 201] on input "[PERSON_NAME]/0958310810/40117" at bounding box center [665, 197] width 179 height 33
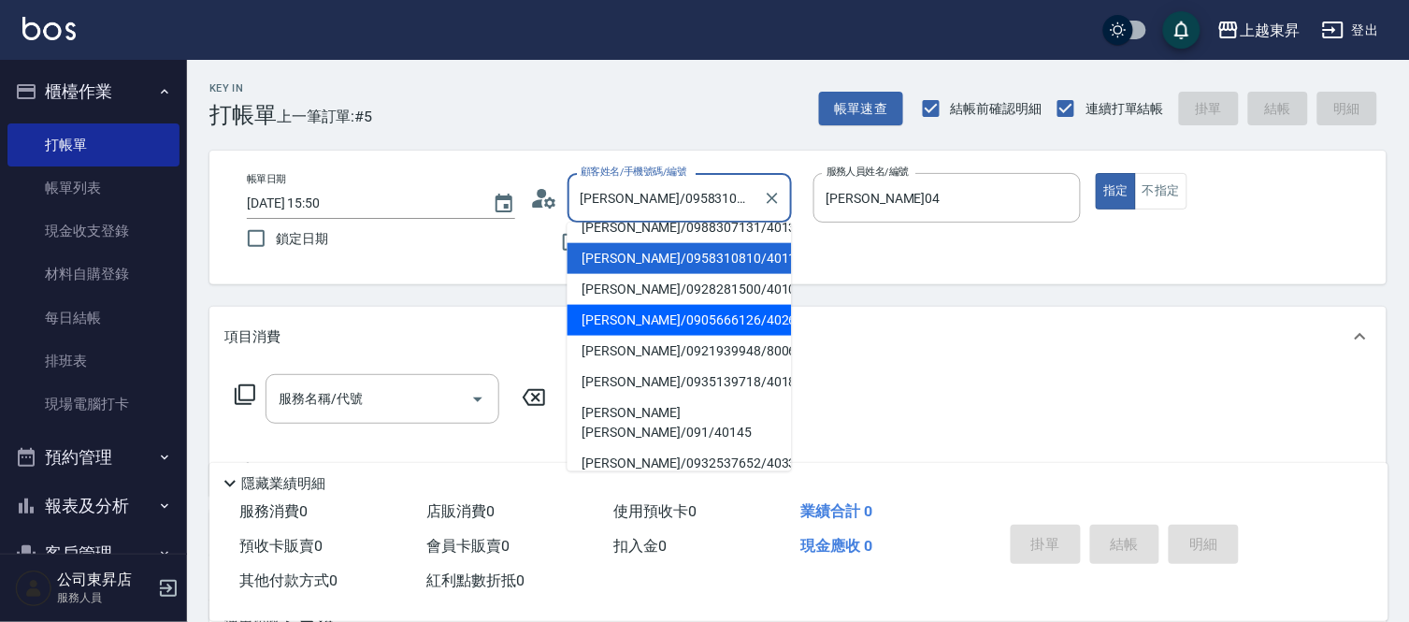
scroll to position [208, 0]
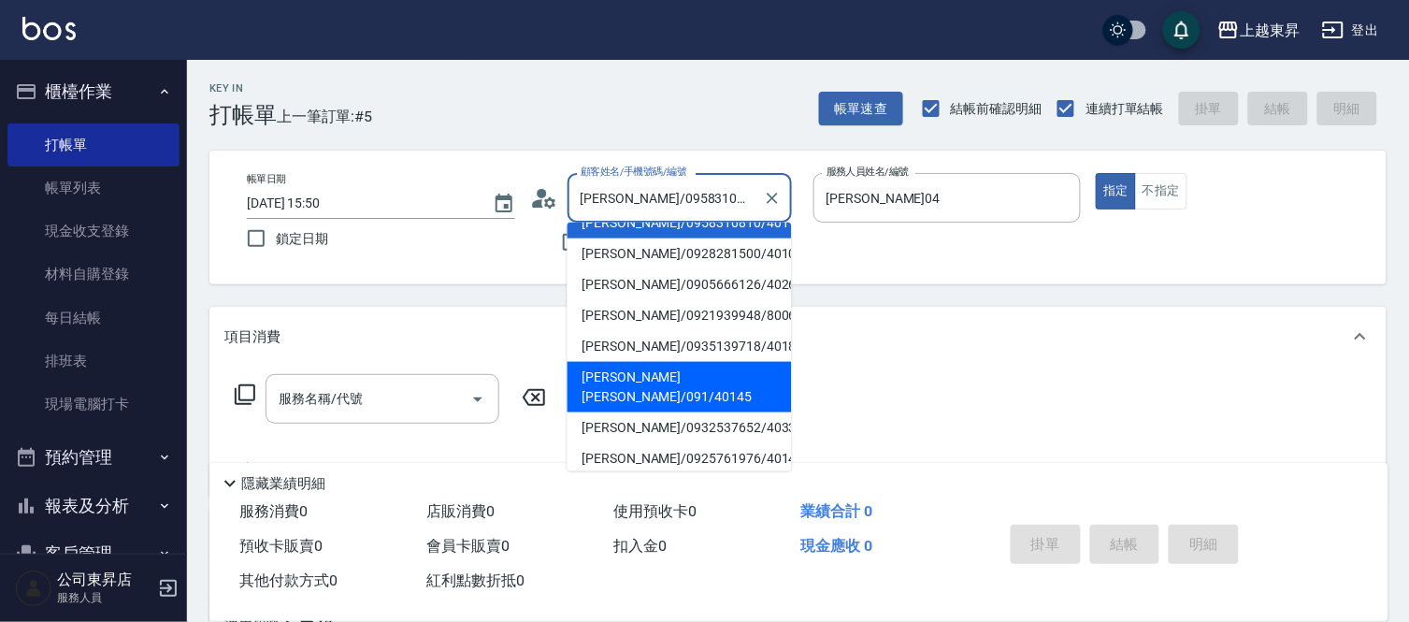
click at [662, 378] on li "[PERSON_NAME][PERSON_NAME]/091/40145" at bounding box center [679, 387] width 224 height 50
type input "[PERSON_NAME][PERSON_NAME]/091/40145"
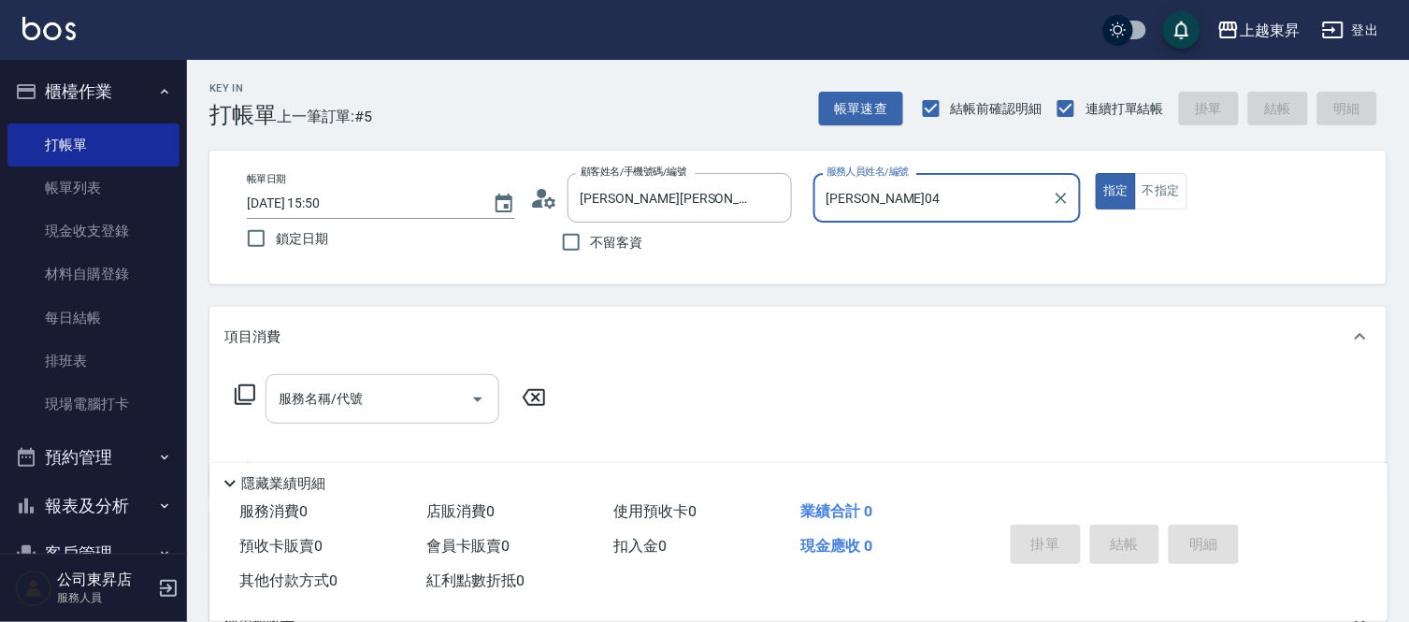
click at [394, 394] on input "服務名稱/代號" at bounding box center [368, 398] width 189 height 33
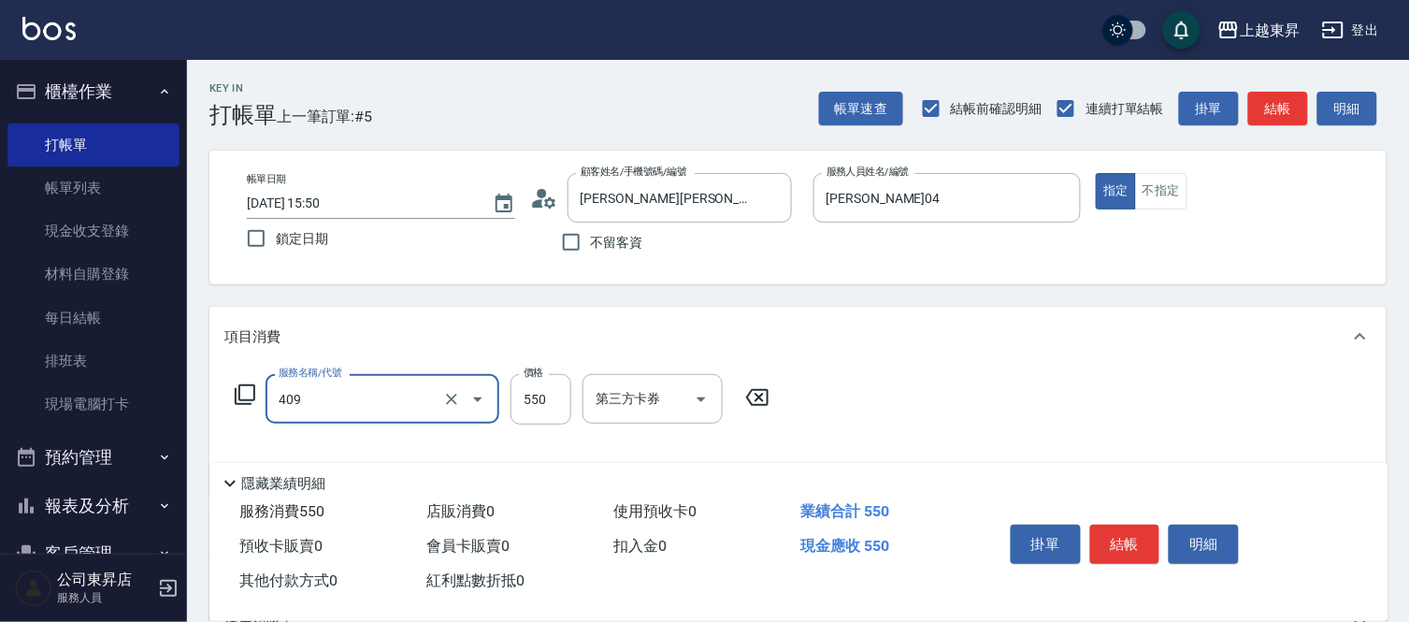
type input "剪髮(550)(409)"
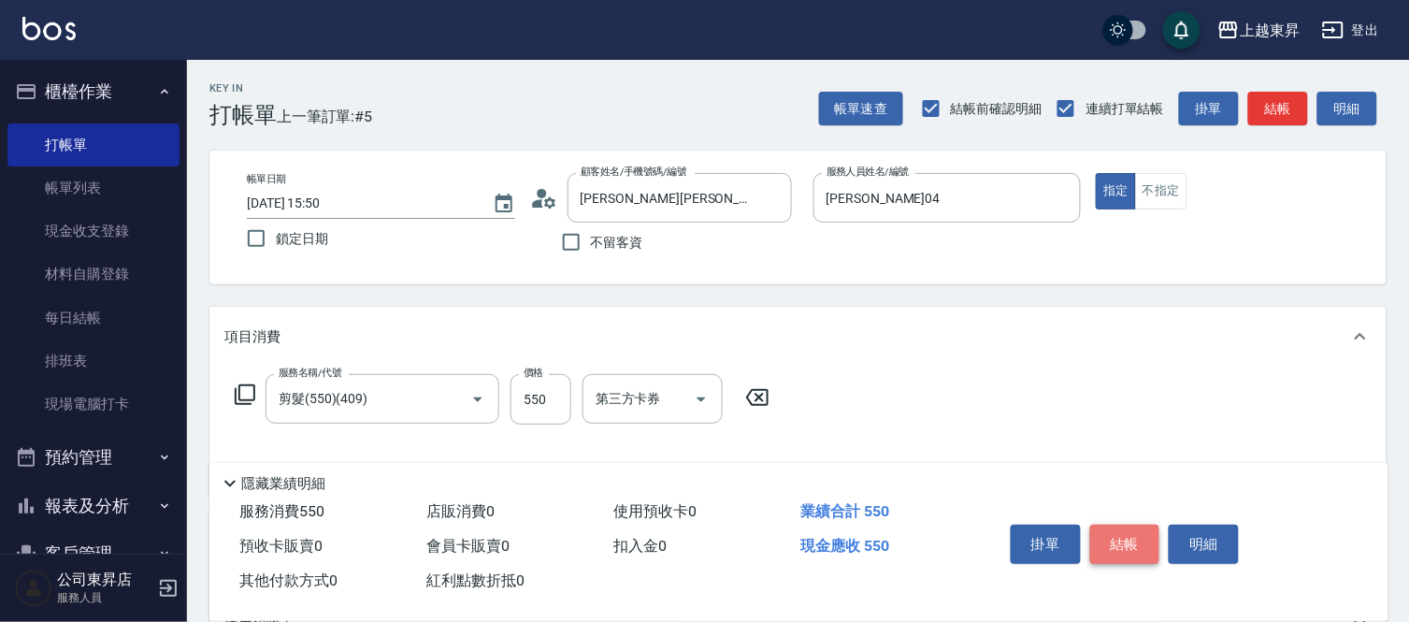
click at [1145, 537] on button "結帳" at bounding box center [1125, 543] width 70 height 39
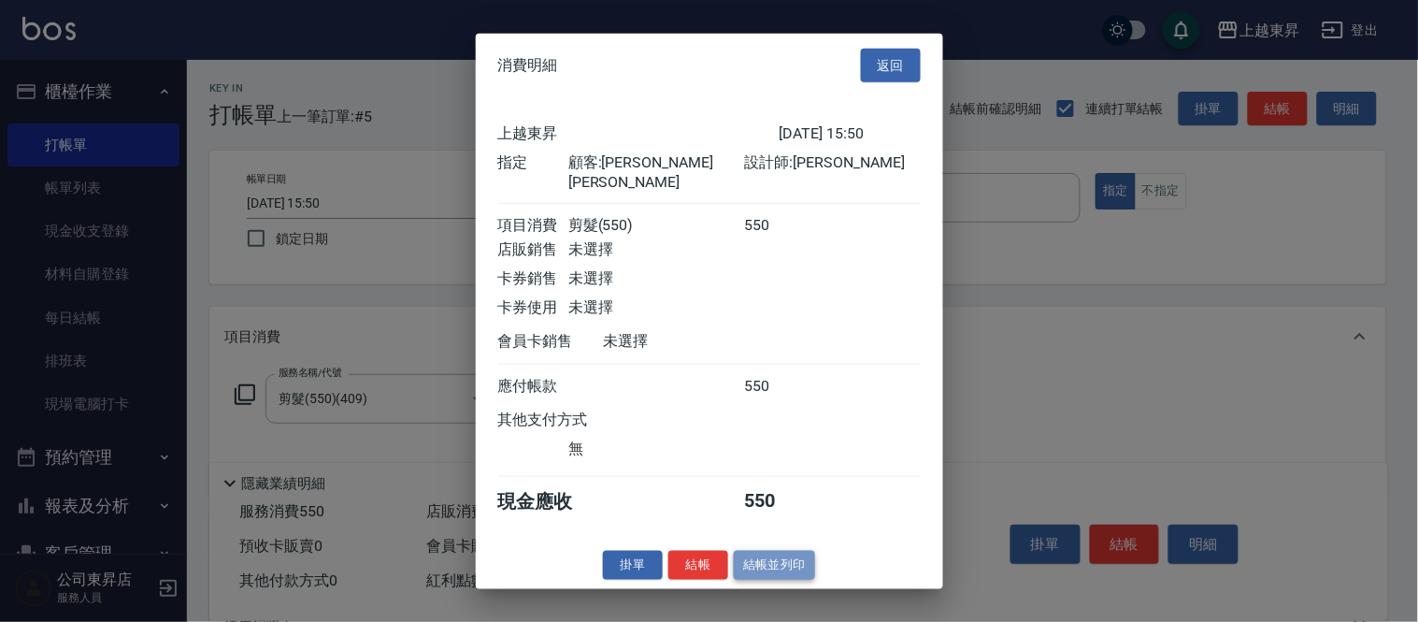
click at [778, 554] on button "結帳並列印" at bounding box center [774, 565] width 81 height 29
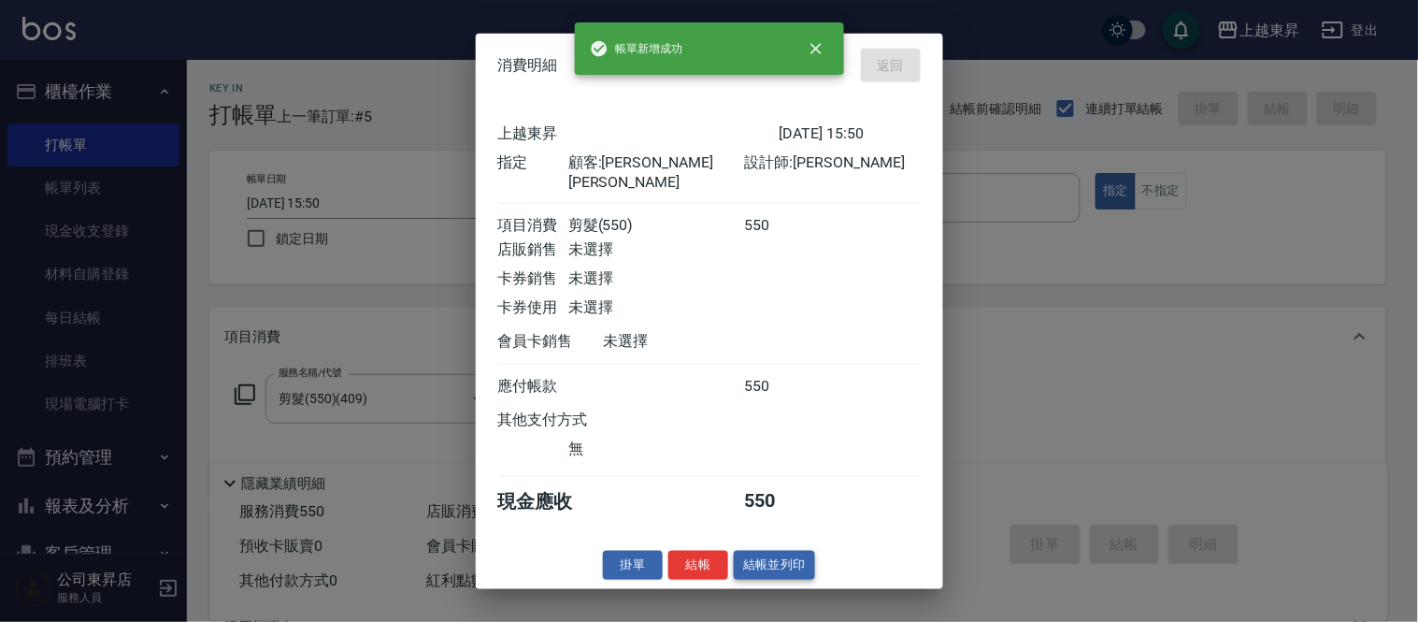
type input "[DATE] 15:51"
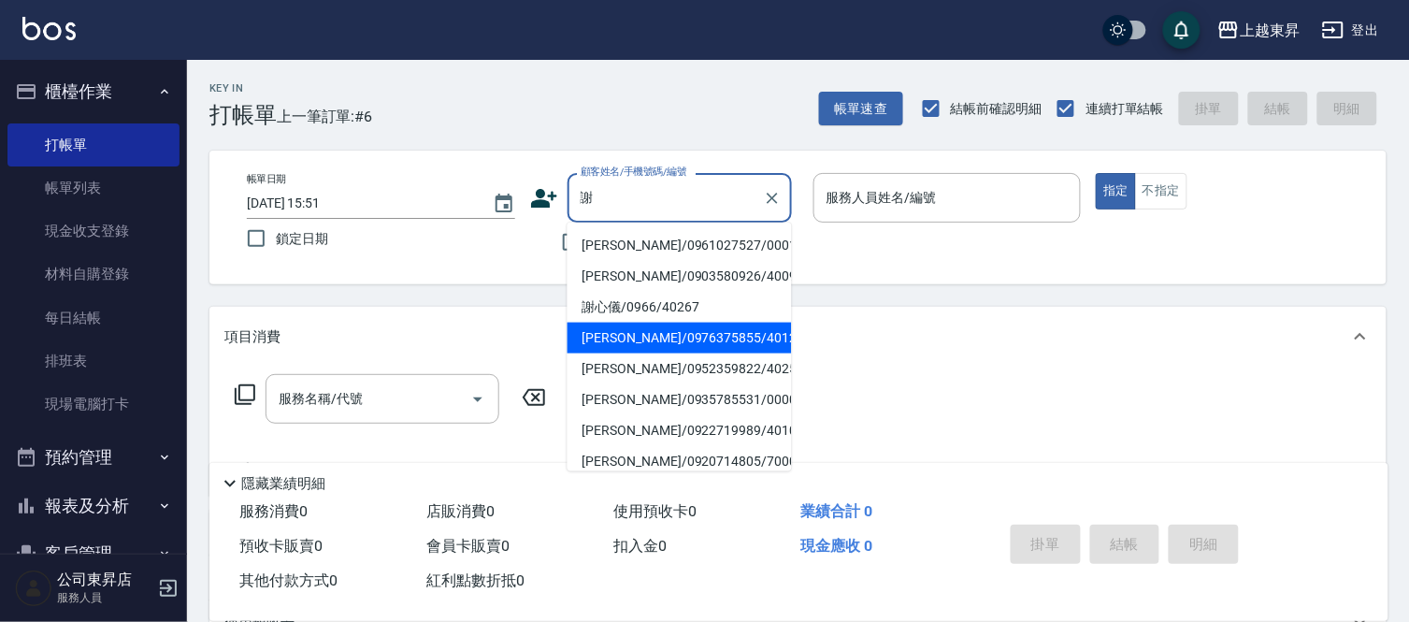
click at [759, 349] on li "[PERSON_NAME]/0976375855/40127" at bounding box center [679, 337] width 224 height 31
type input "[PERSON_NAME]/0976375855/40127"
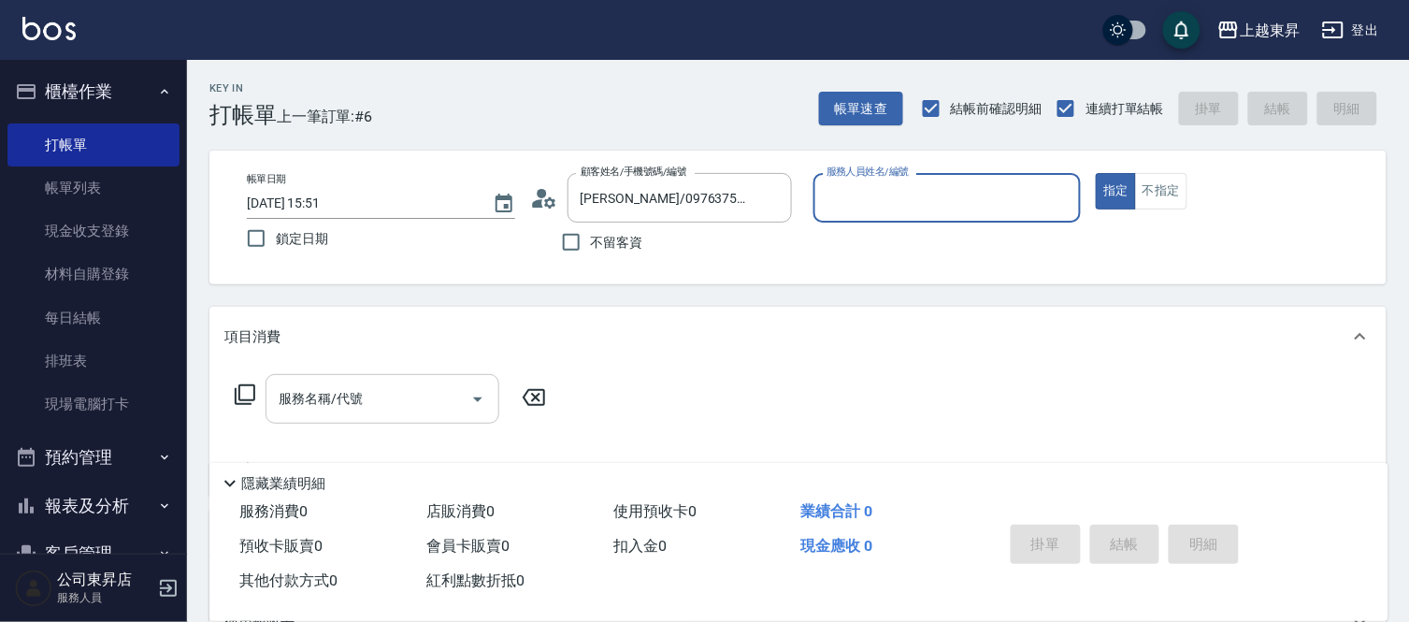
type input "[PERSON_NAME]04"
click at [353, 408] on input "服務名稱/代號" at bounding box center [368, 398] width 189 height 33
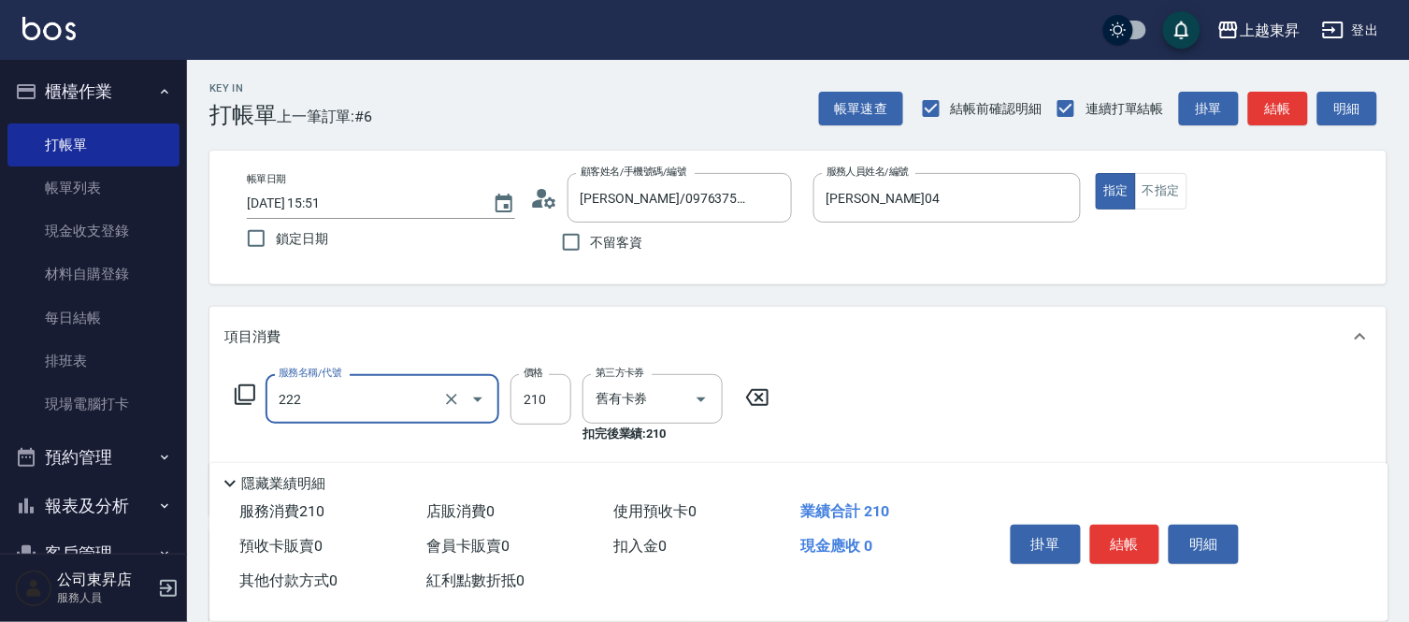
type input "洗髮卡券[210](222)"
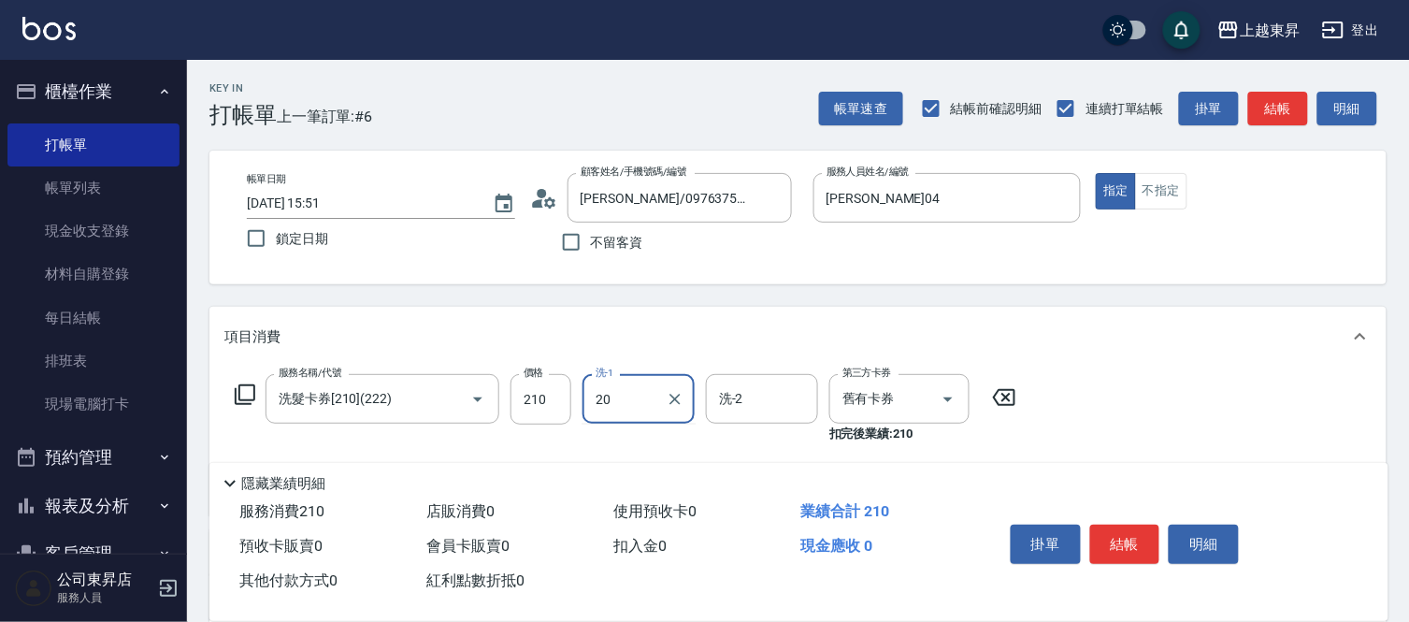
type input "林芯彤-20"
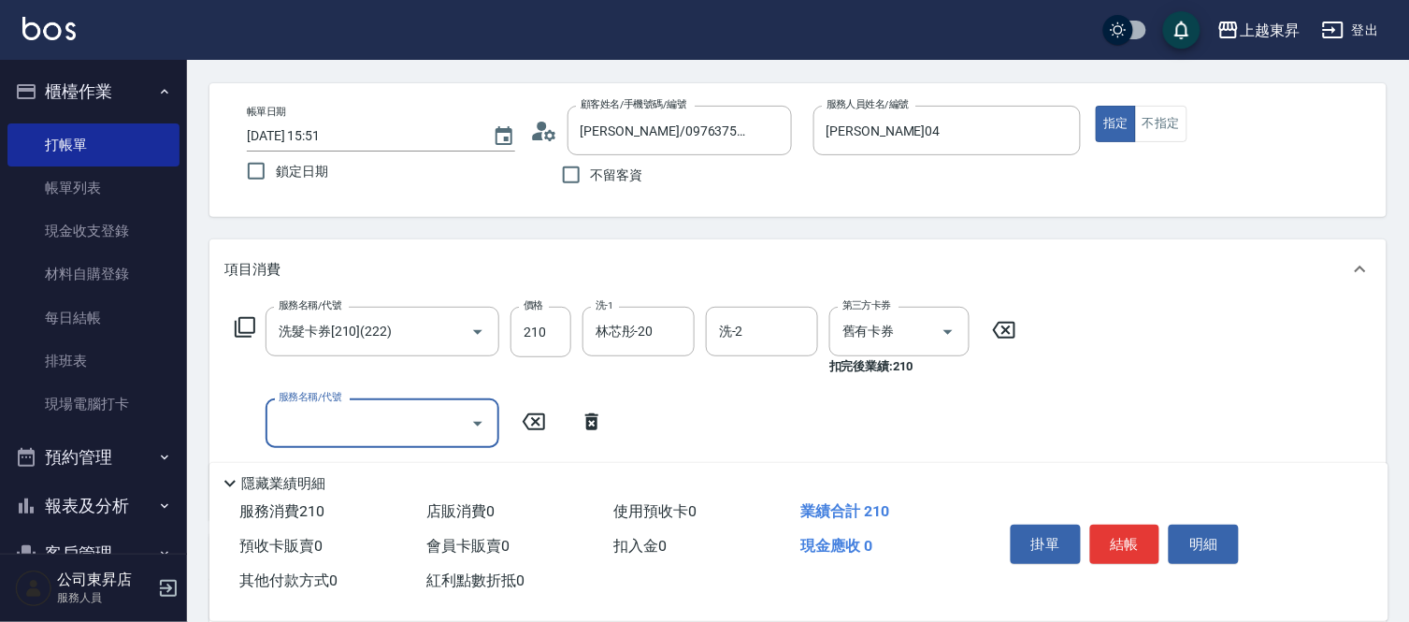
scroll to position [104, 0]
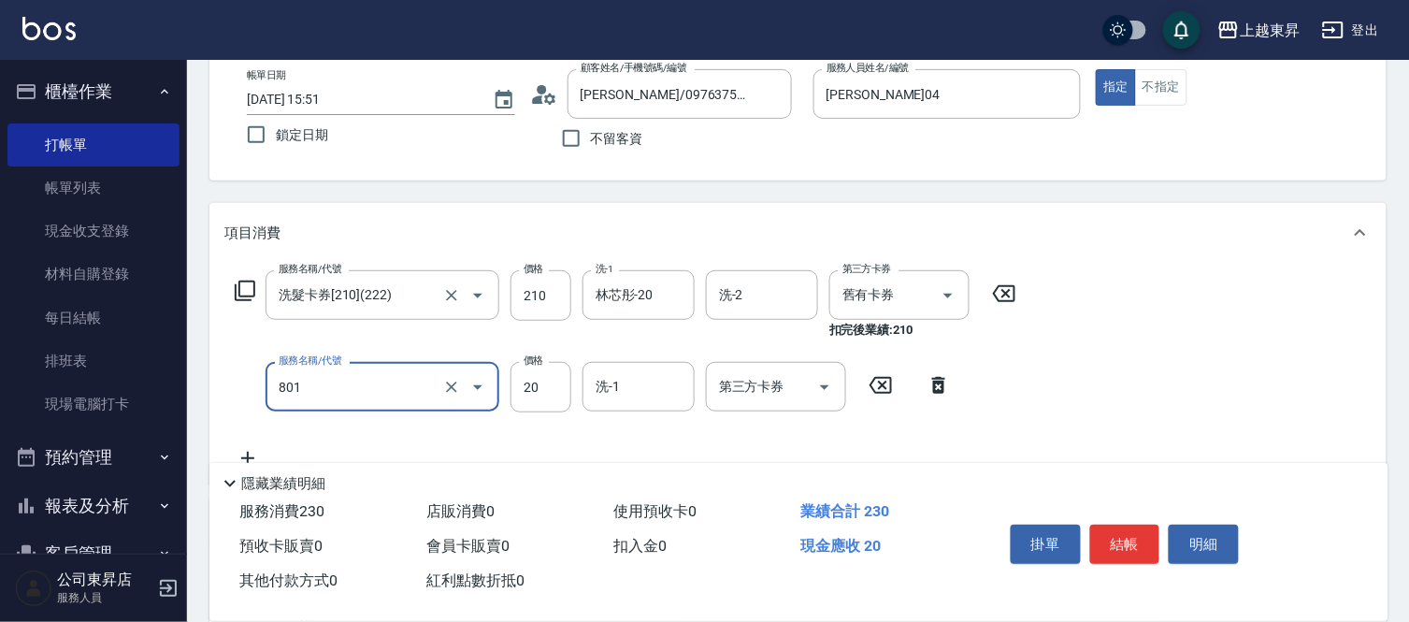
type input "潤絲(801)"
type input "30"
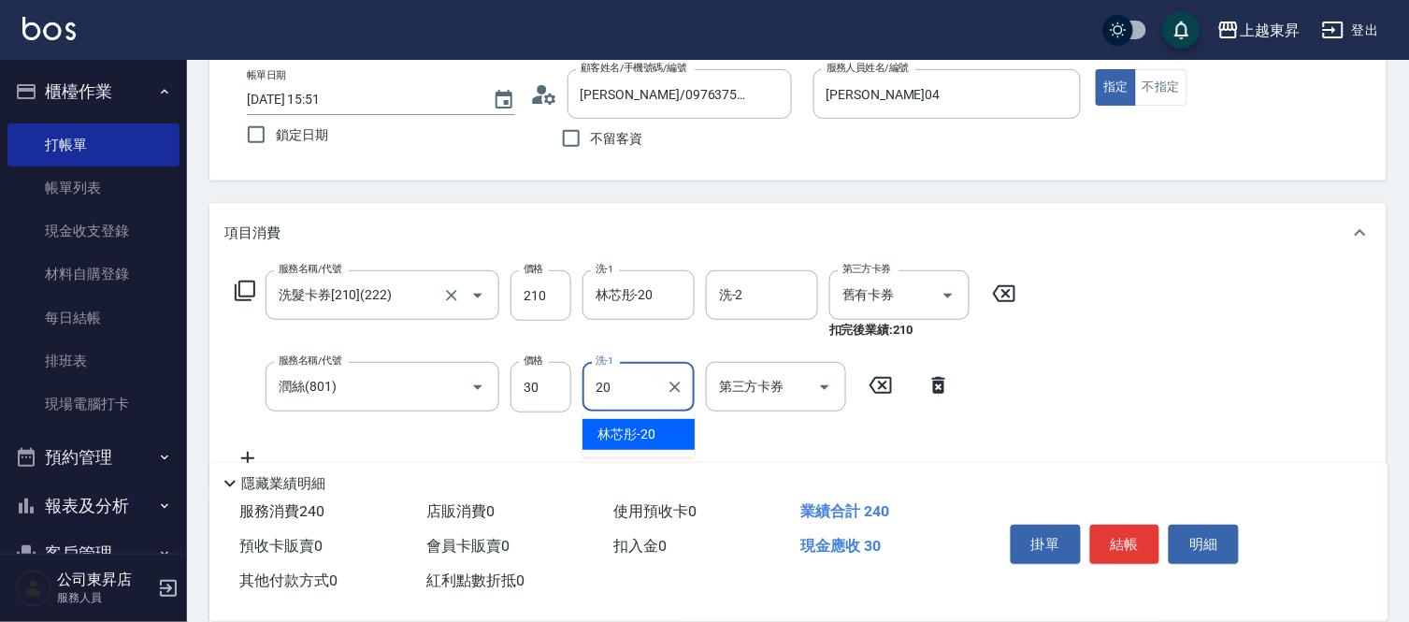
type input "林芯彤-20"
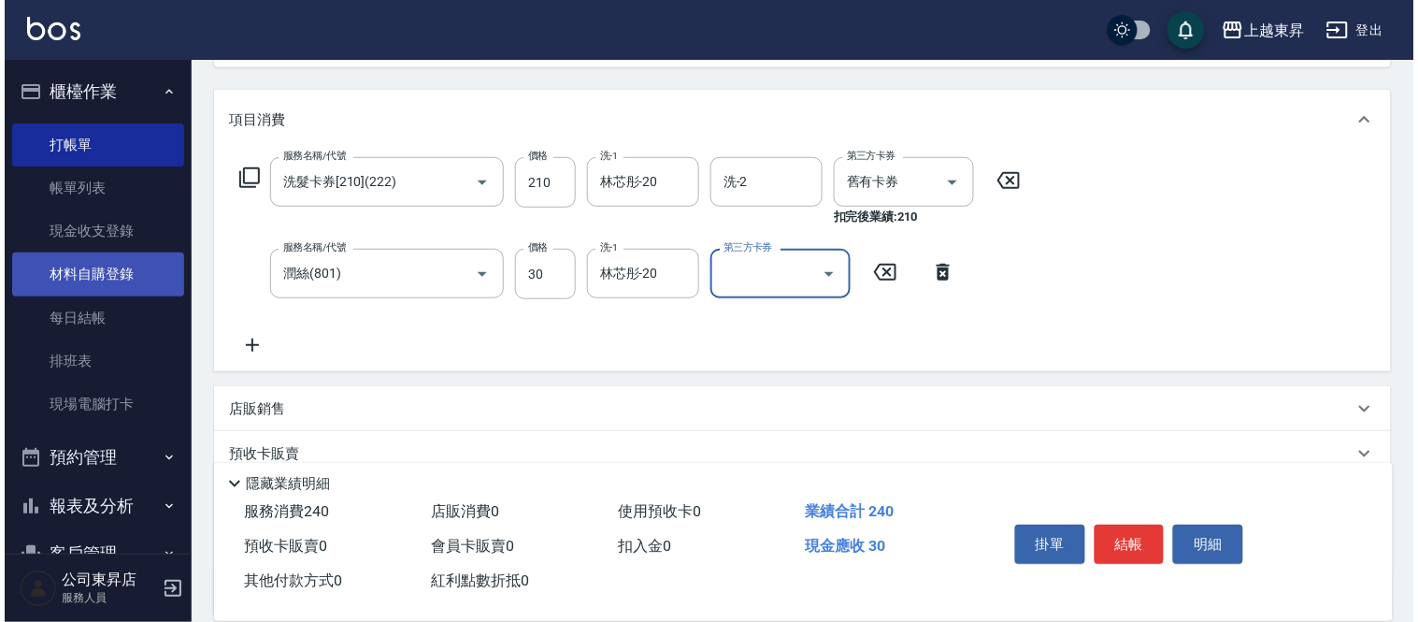
scroll to position [311, 0]
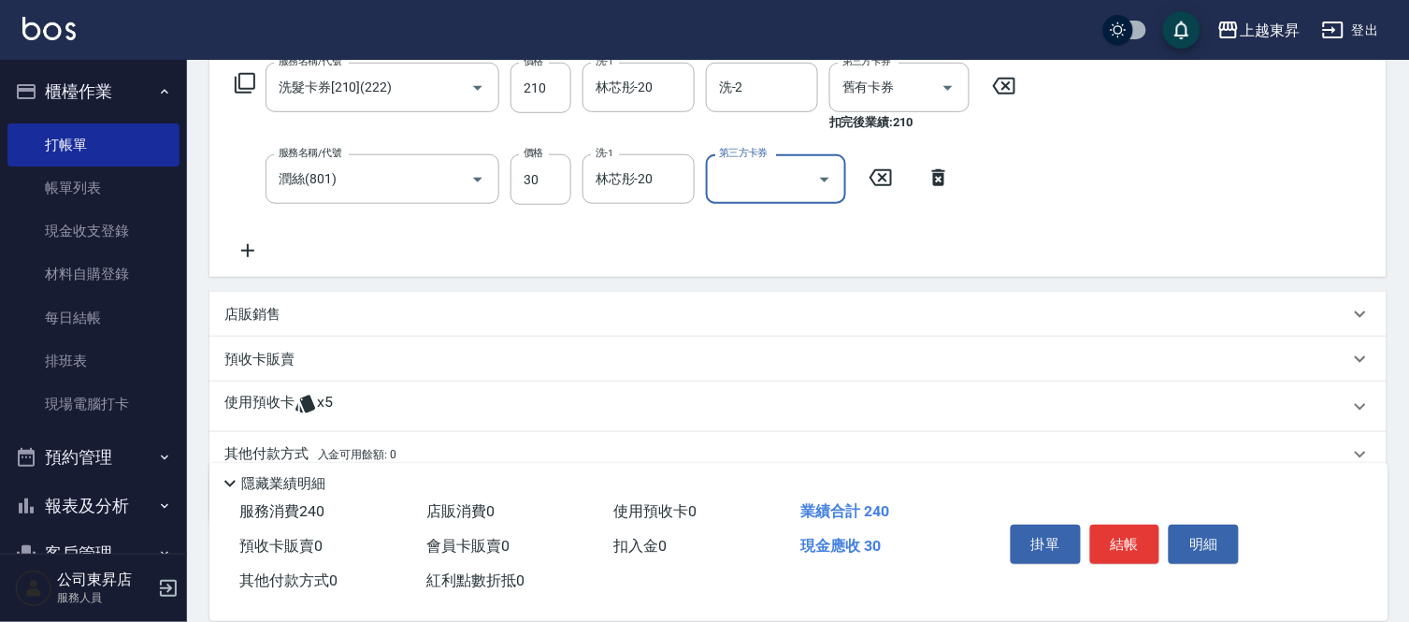
drag, startPoint x: 252, startPoint y: 248, endPoint x: 262, endPoint y: 165, distance: 83.7
click at [252, 248] on icon at bounding box center [247, 250] width 47 height 22
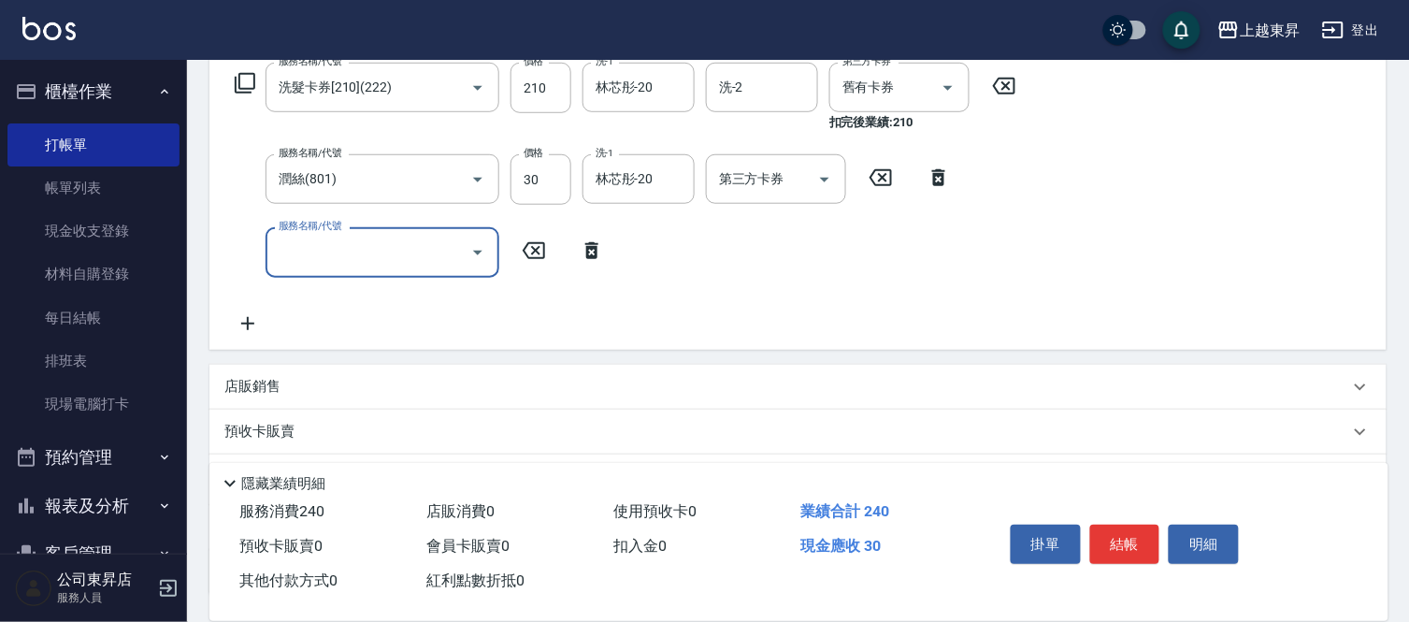
click at [244, 92] on icon at bounding box center [245, 83] width 21 height 21
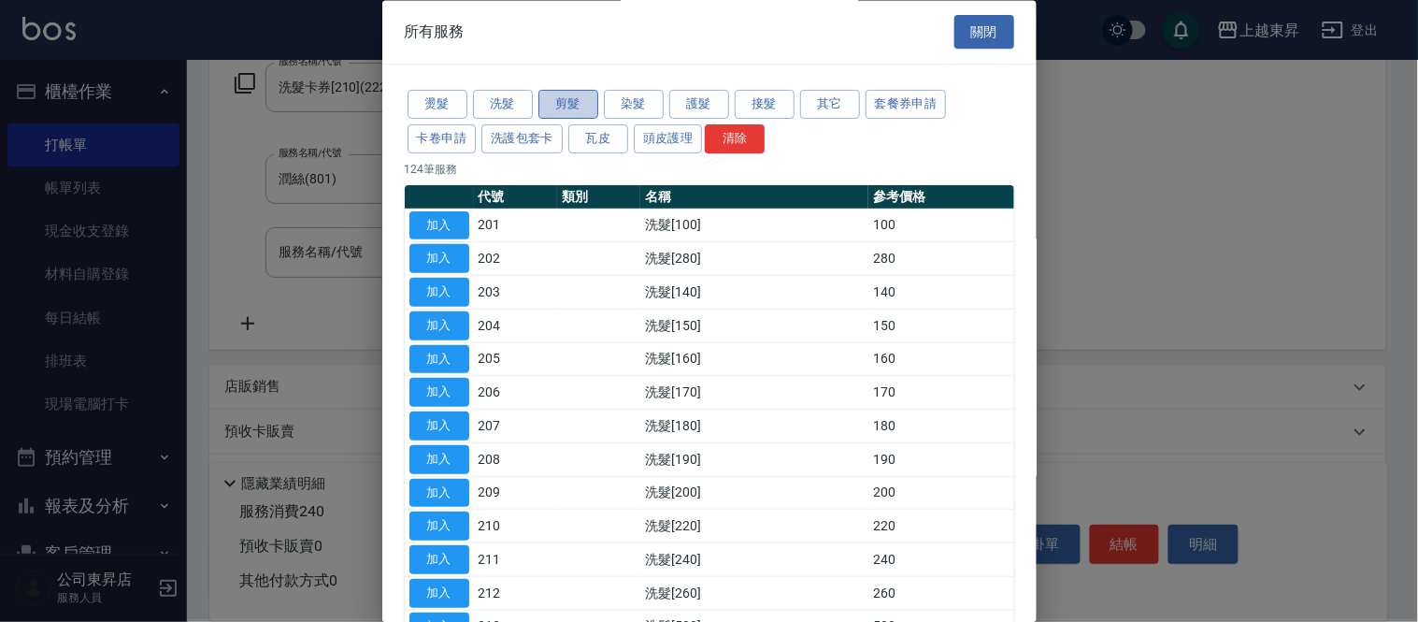
click at [586, 99] on button "剪髮" at bounding box center [568, 105] width 60 height 29
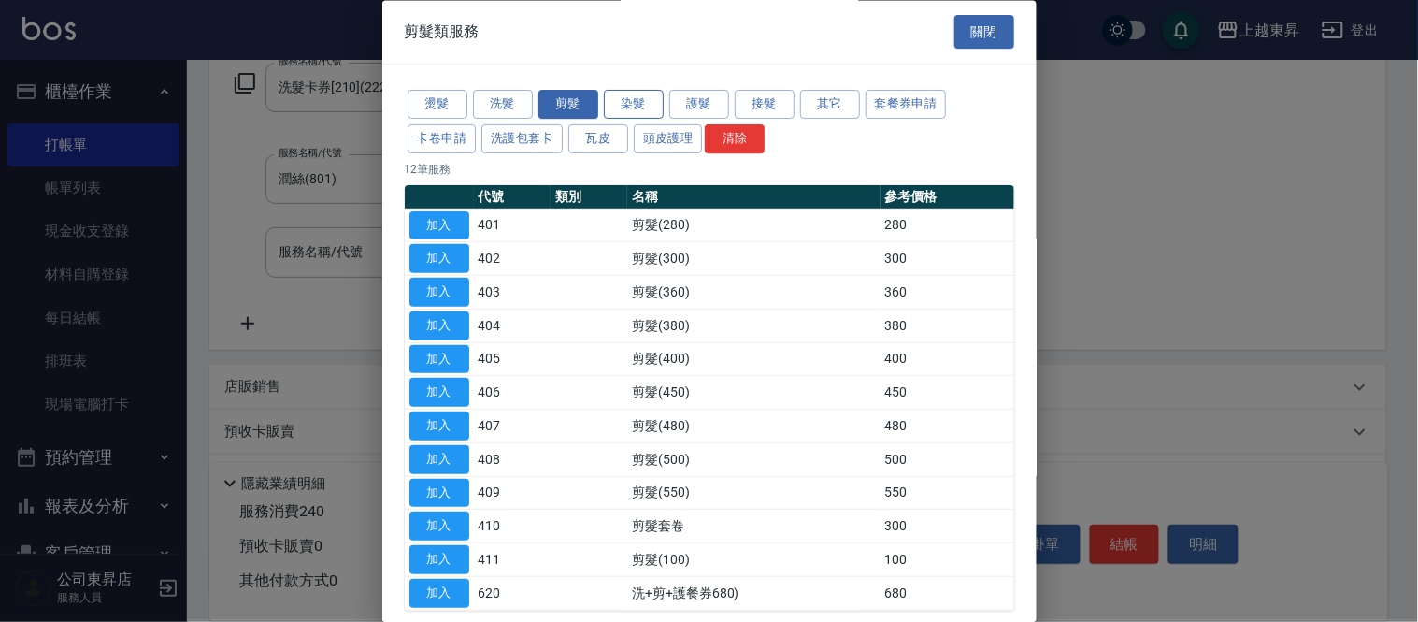
click at [629, 97] on button "染髮" at bounding box center [634, 105] width 60 height 29
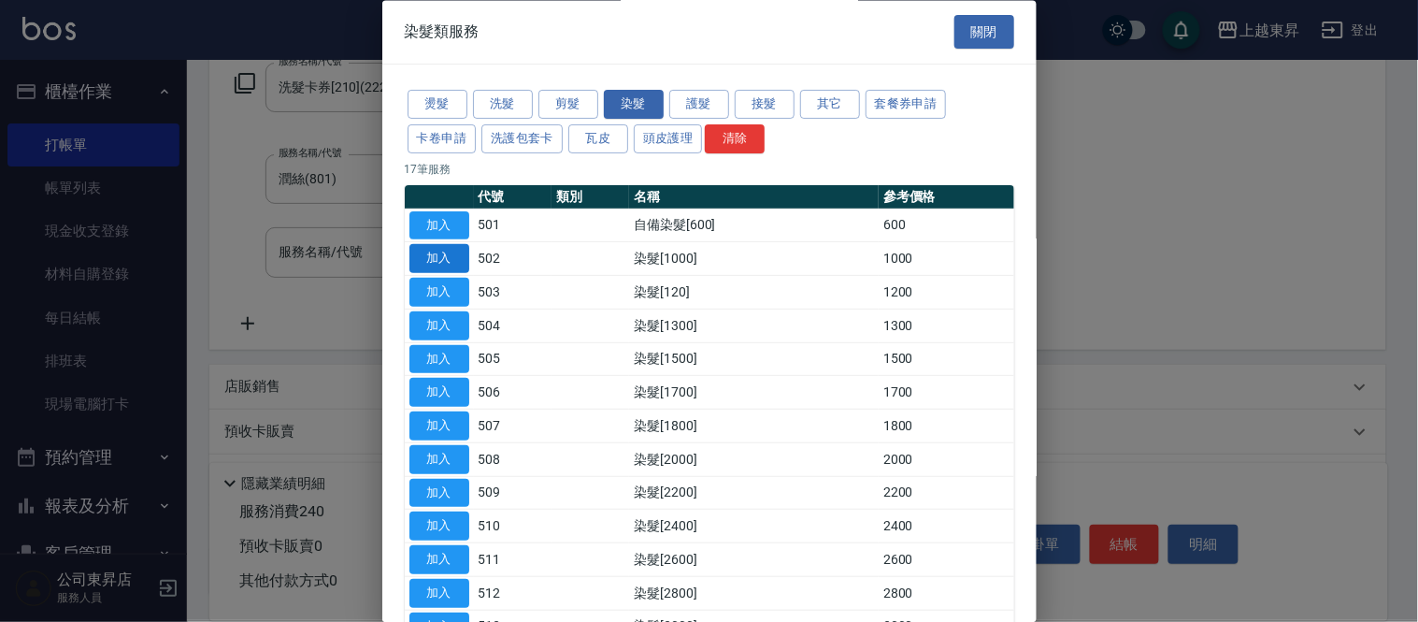
click at [441, 247] on button "加入" at bounding box center [439, 259] width 60 height 29
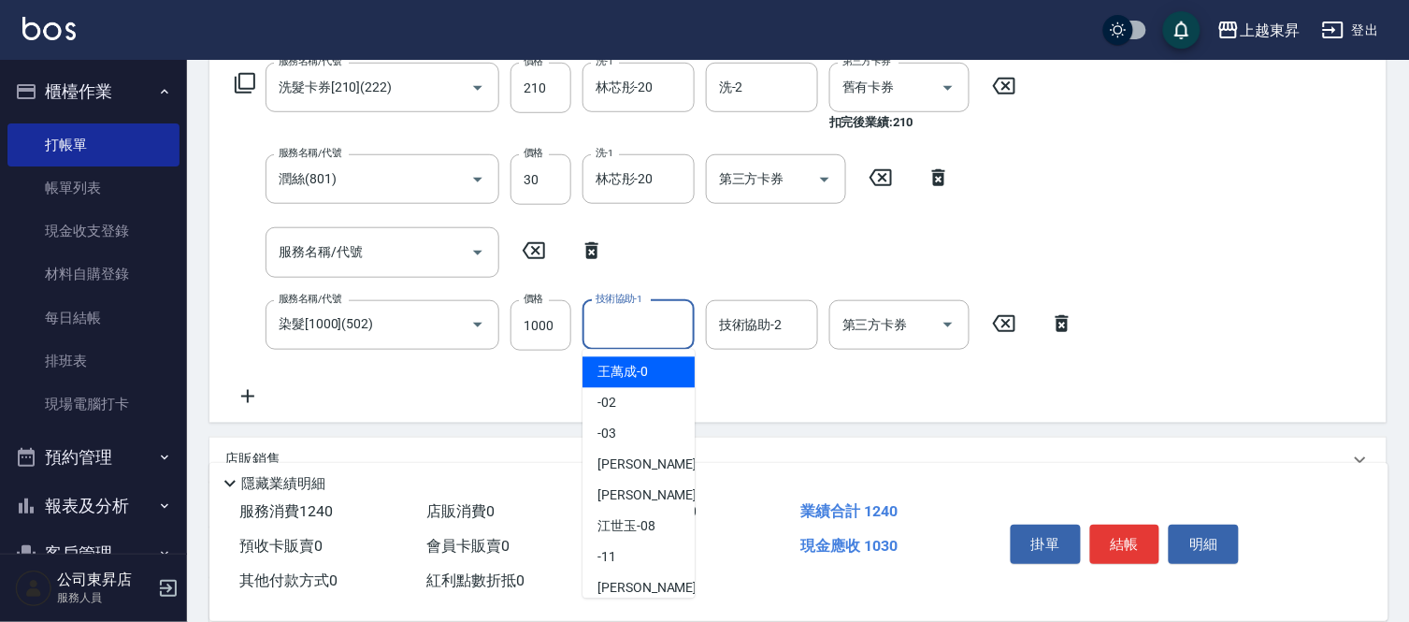
click at [608, 315] on div "技術協助-1 技術協助-1" at bounding box center [638, 325] width 112 height 50
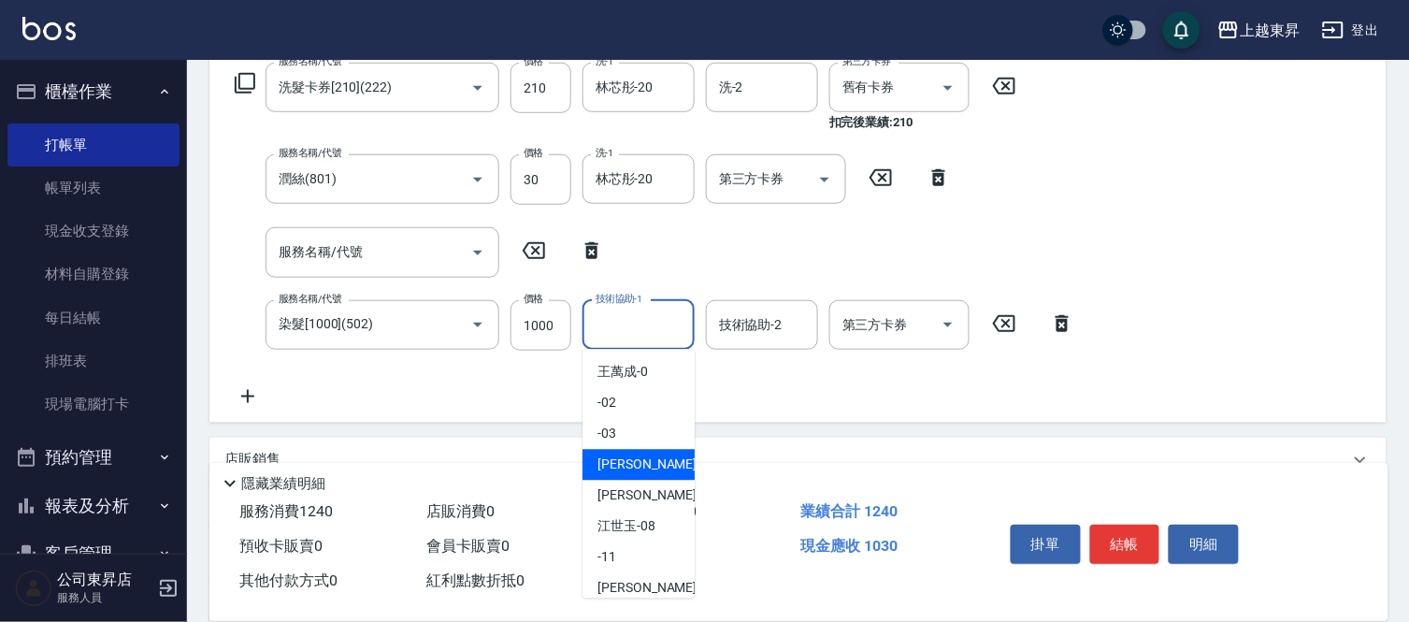
click at [668, 456] on div "[PERSON_NAME]04" at bounding box center [638, 465] width 112 height 31
type input "[PERSON_NAME]04"
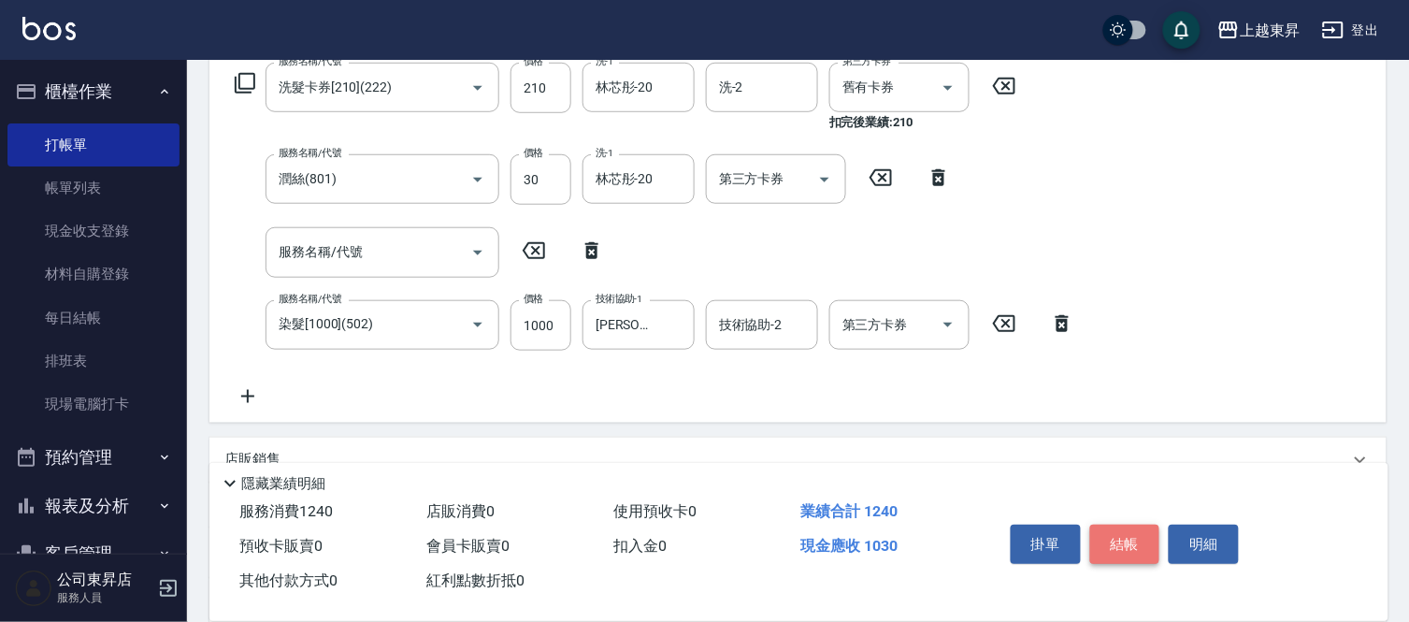
click at [1118, 537] on button "結帳" at bounding box center [1125, 543] width 70 height 39
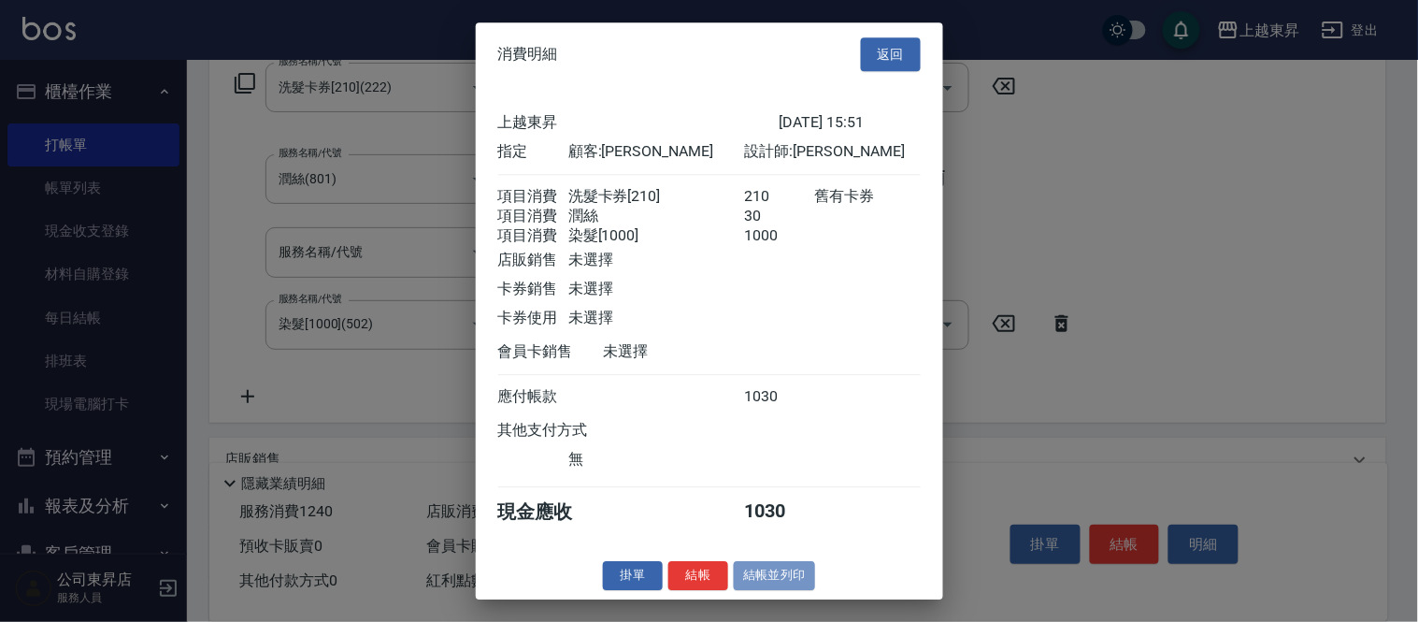
click at [762, 581] on button "結帳並列印" at bounding box center [774, 575] width 81 height 29
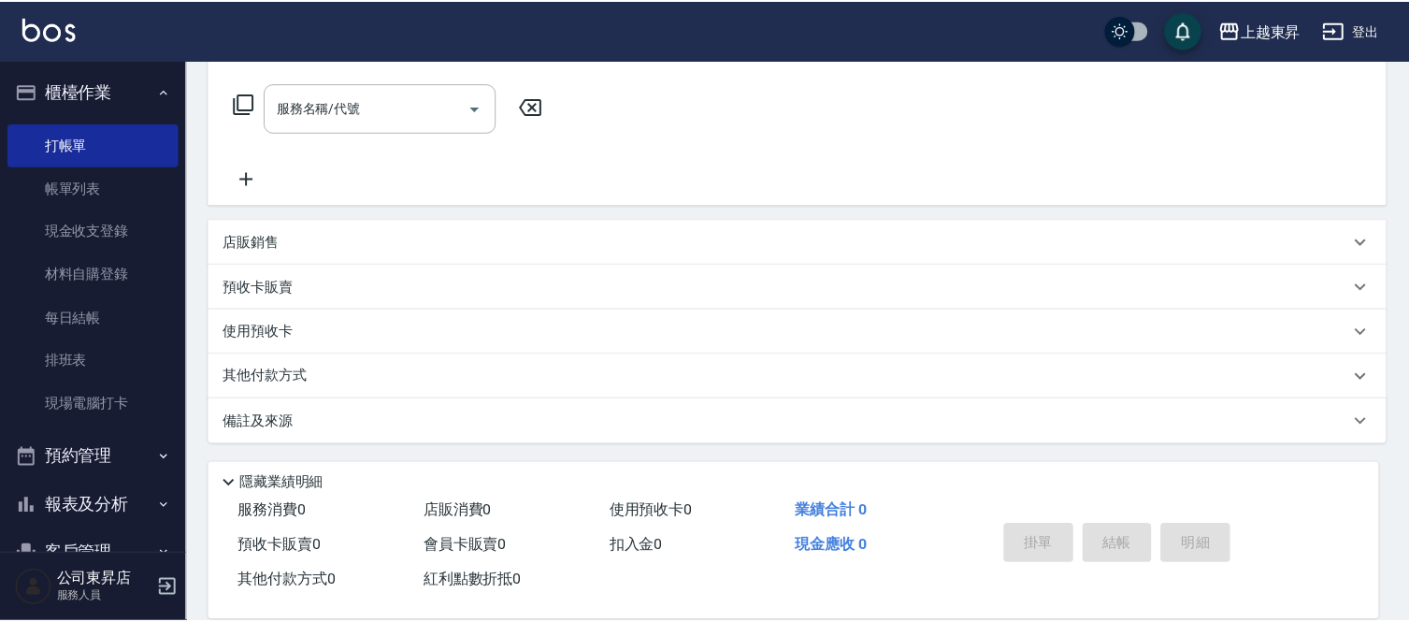
scroll to position [0, 0]
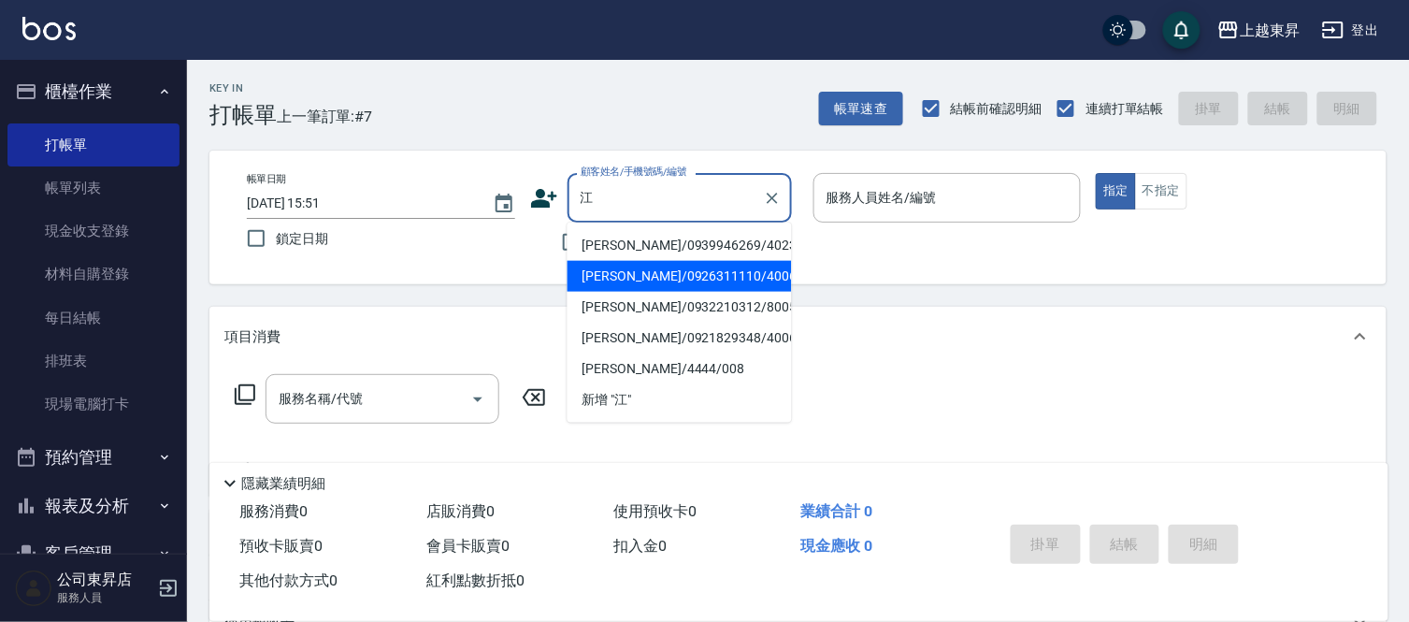
drag, startPoint x: 739, startPoint y: 286, endPoint x: 613, endPoint y: 338, distance: 136.6
click at [739, 286] on li "[PERSON_NAME]/0926311110/40064" at bounding box center [679, 276] width 224 height 31
type input "[PERSON_NAME]/0926311110/40064"
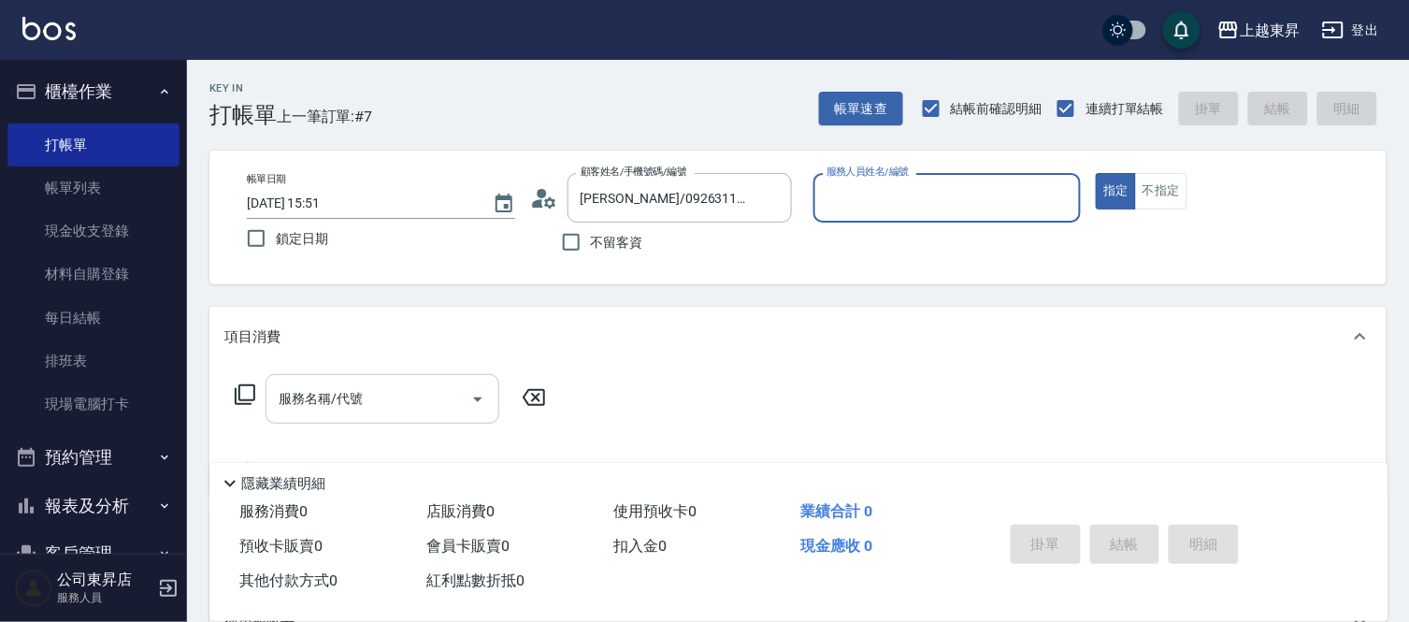
type input "[PERSON_NAME]04"
click at [428, 413] on input "服務名稱/代號" at bounding box center [368, 398] width 189 height 33
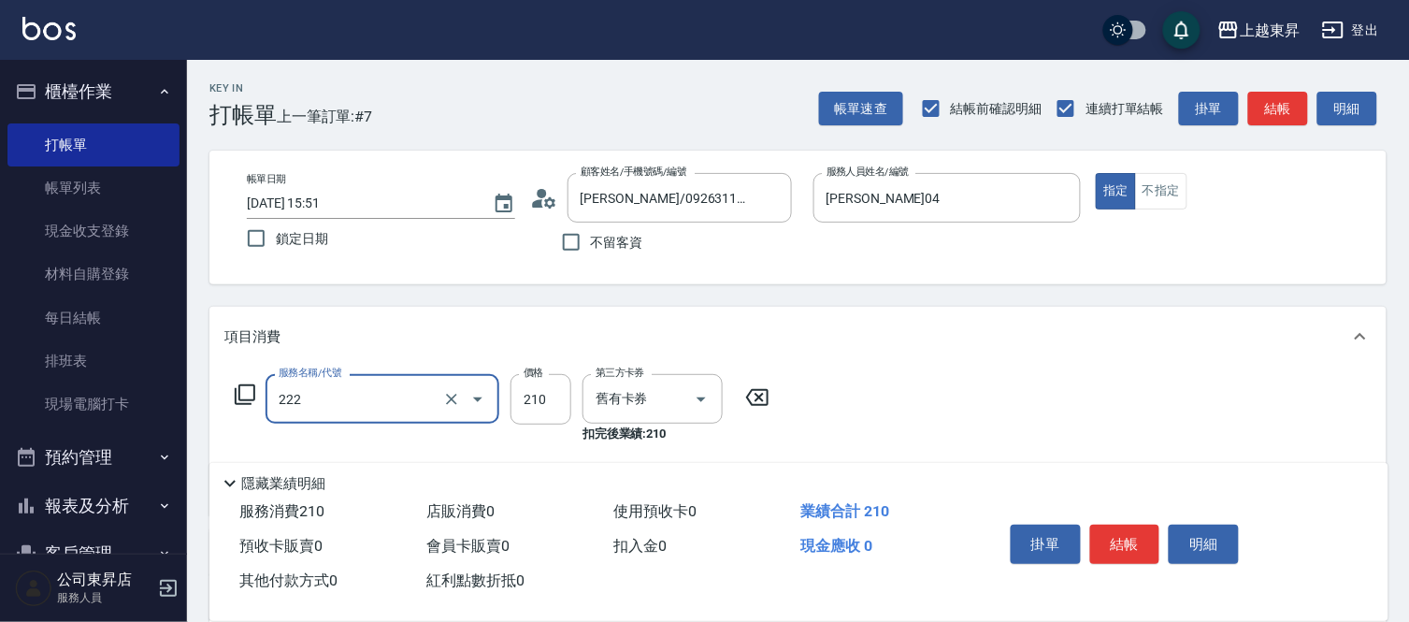
type input "洗髮卡券[210](222)"
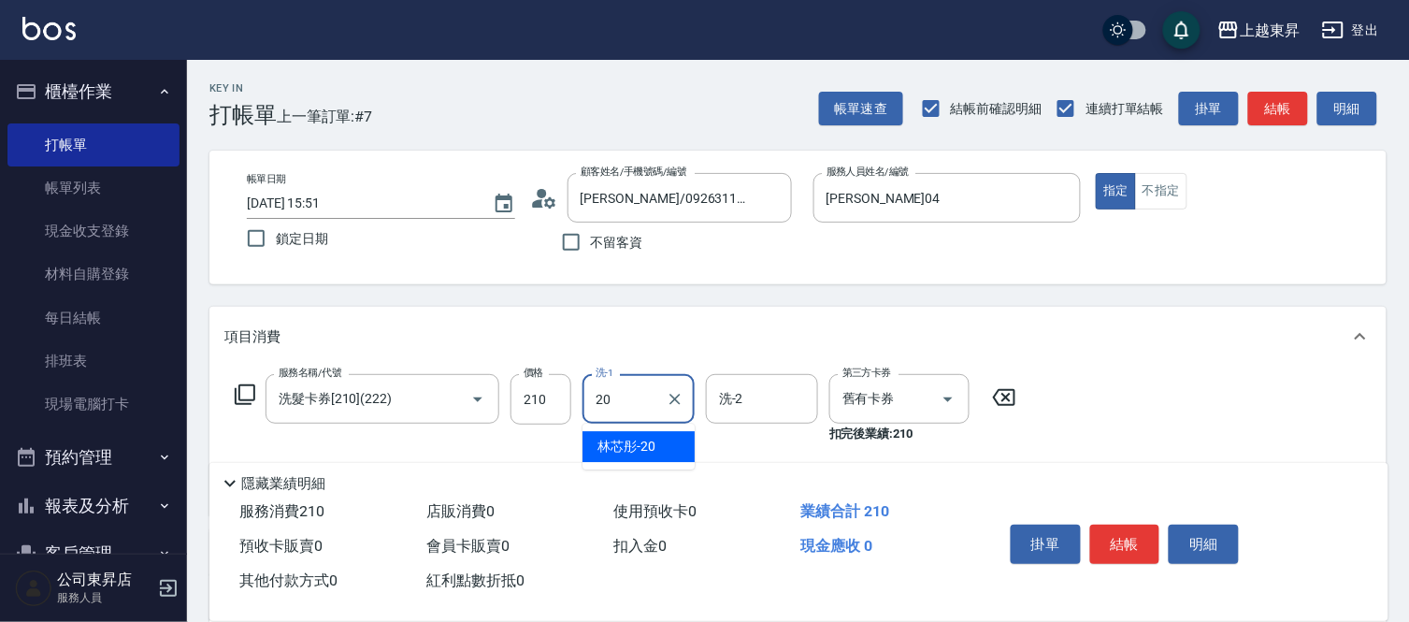
type input "林芯彤-20"
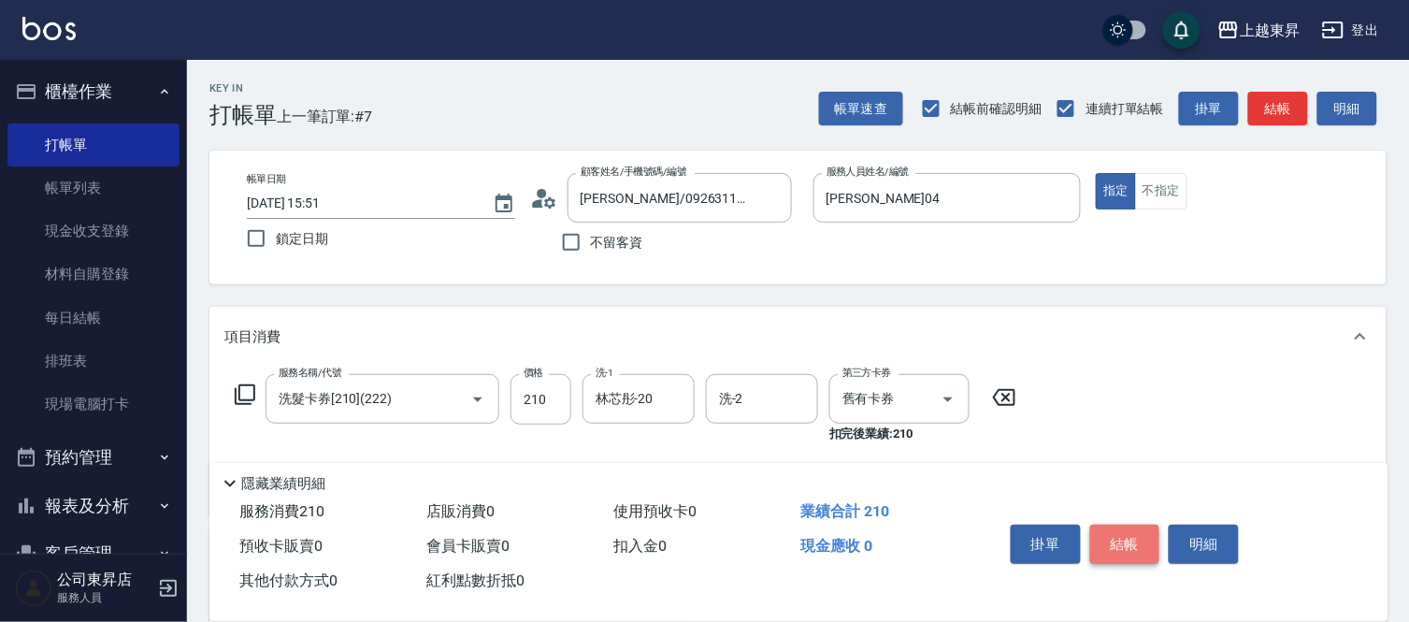
click at [1125, 524] on button "結帳" at bounding box center [1125, 543] width 70 height 39
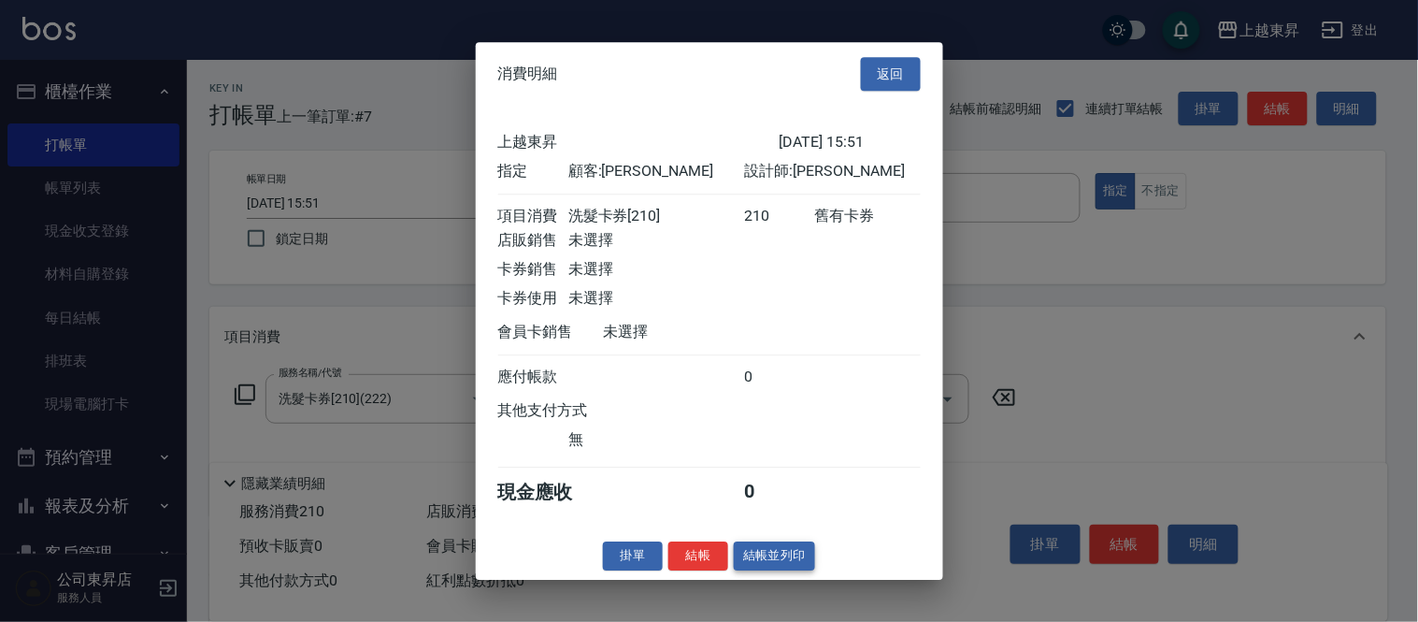
click at [782, 555] on button "結帳並列印" at bounding box center [774, 555] width 81 height 29
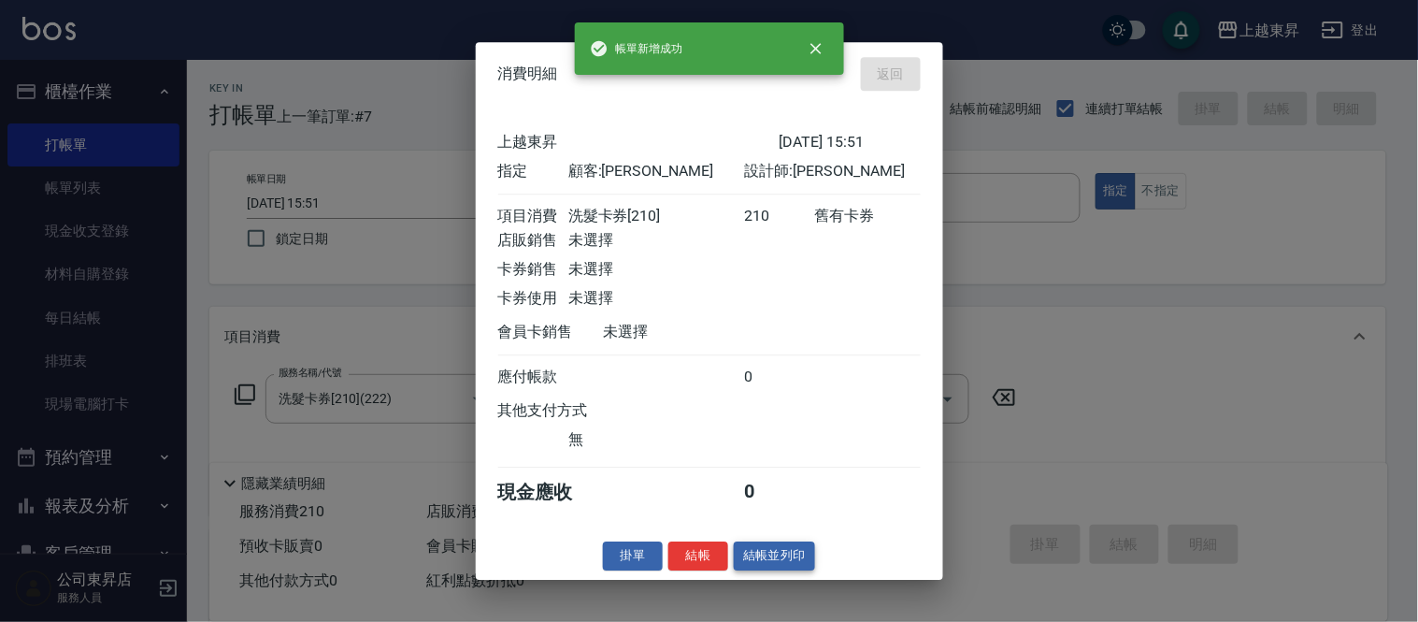
type input "[DATE] 15:52"
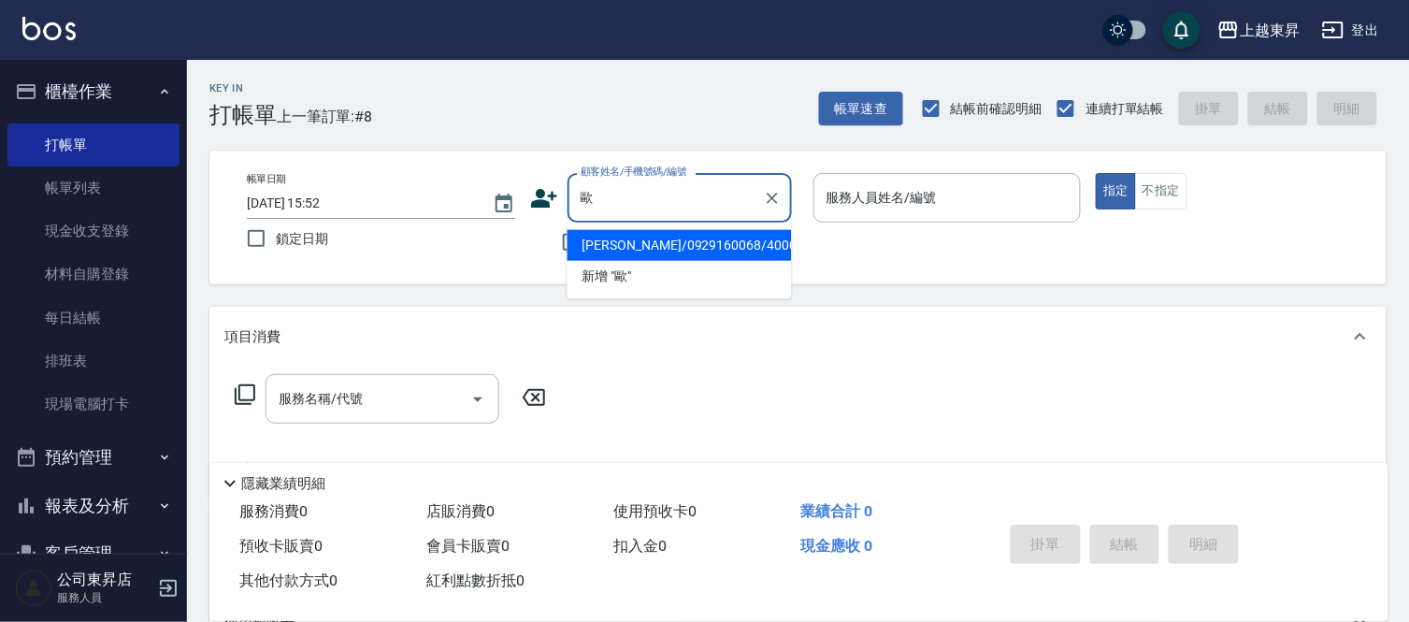
click at [662, 230] on li "[PERSON_NAME]/0929160068/40004" at bounding box center [679, 245] width 224 height 31
type input "[PERSON_NAME]/0929160068/40004"
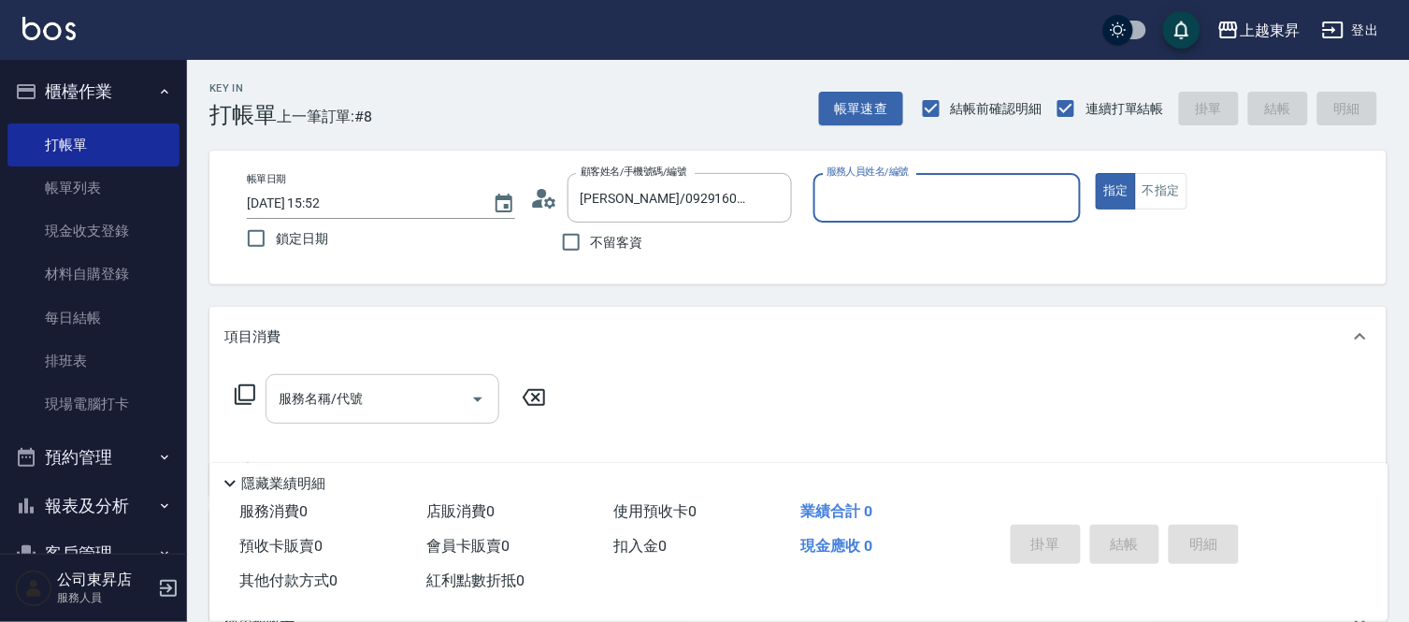
type input "[PERSON_NAME]04"
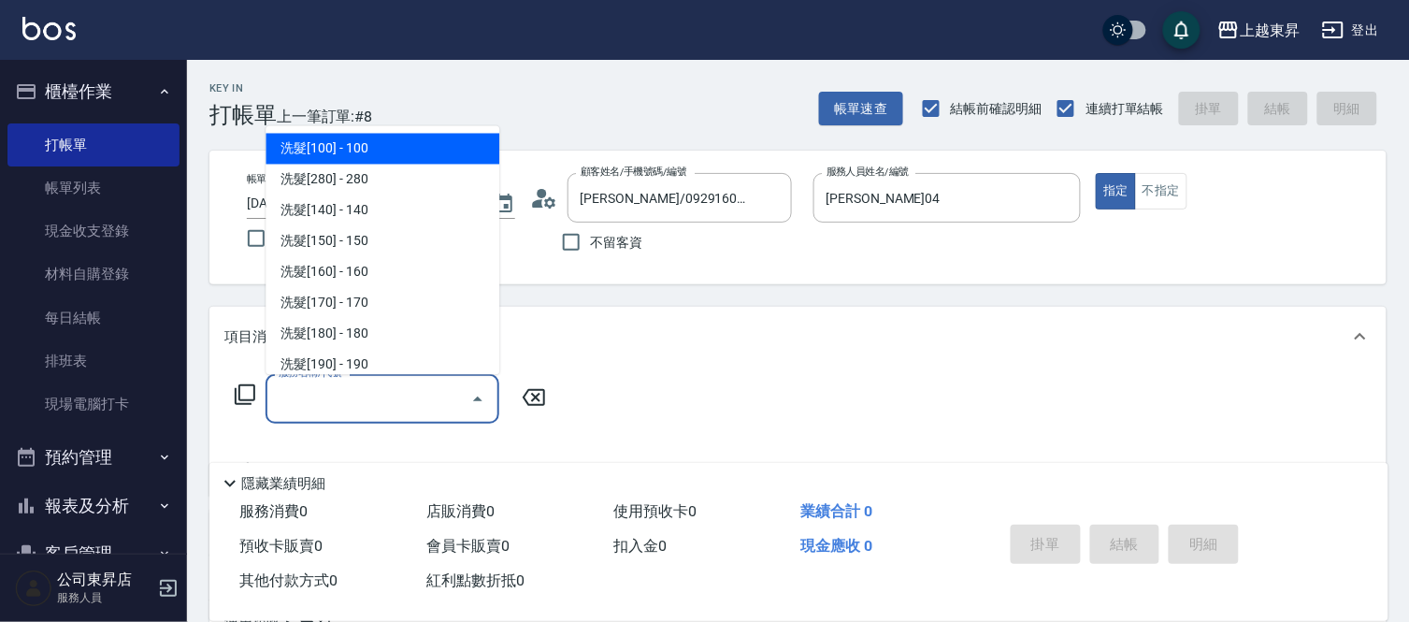
click at [355, 386] on input "服務名稱/代號" at bounding box center [368, 398] width 189 height 33
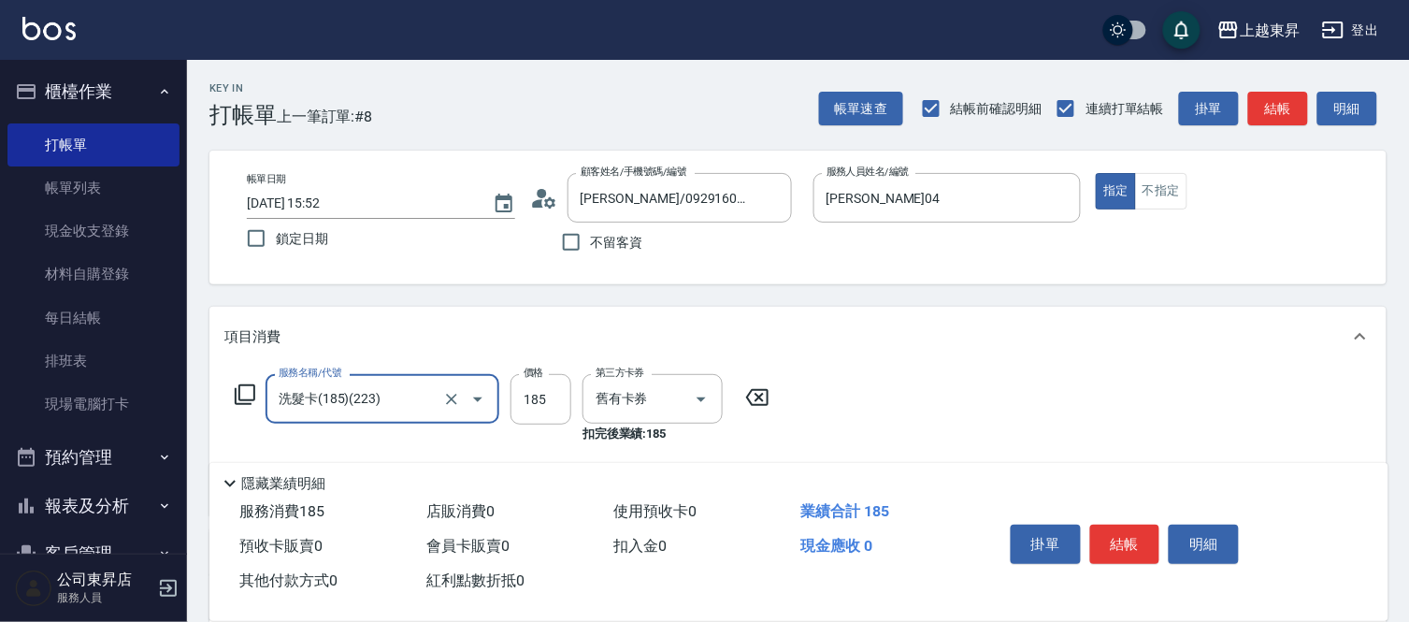
type input "洗髮卡(185)(223)"
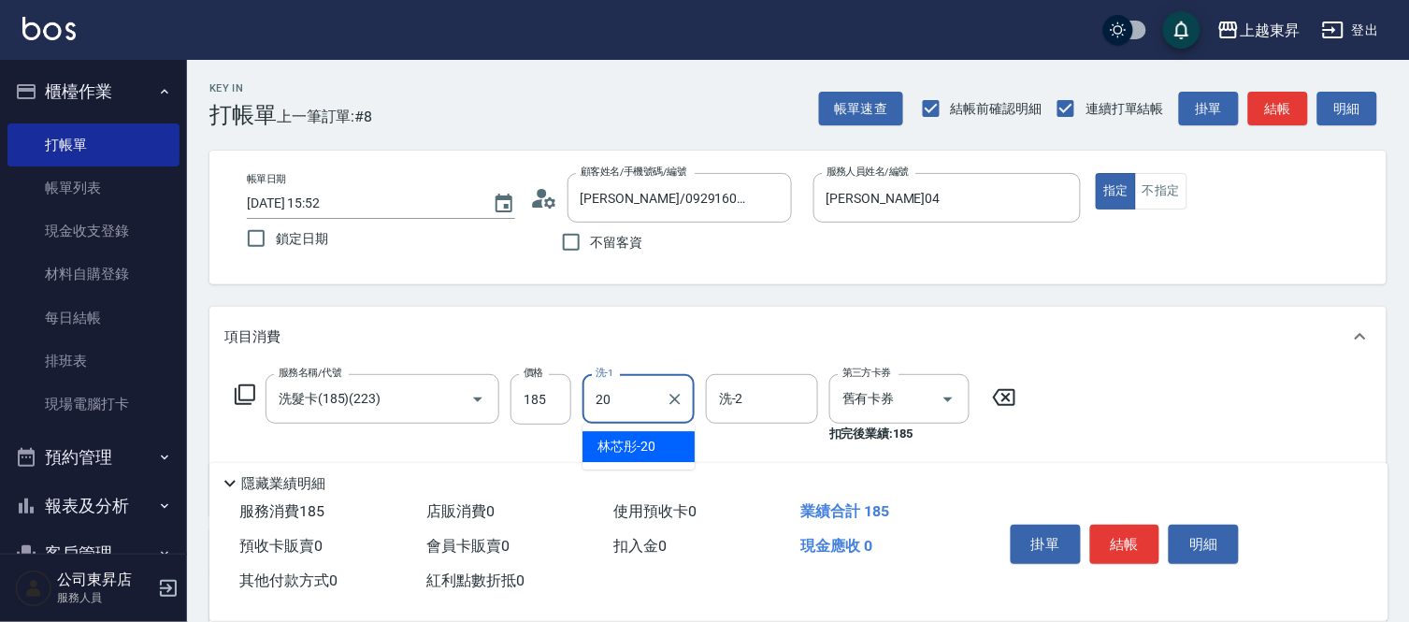
type input "林芯彤-20"
click at [1114, 517] on div "掛單 結帳 明細" at bounding box center [1125, 546] width 244 height 59
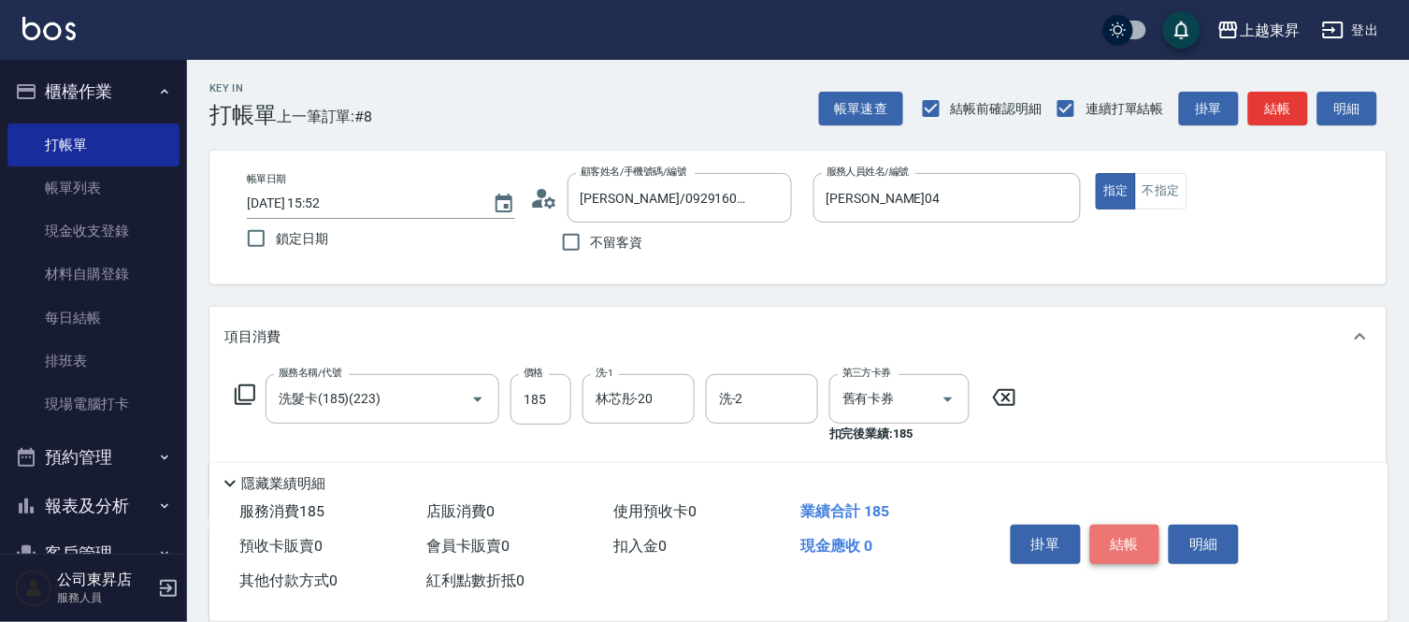
click at [1133, 535] on button "結帳" at bounding box center [1125, 543] width 70 height 39
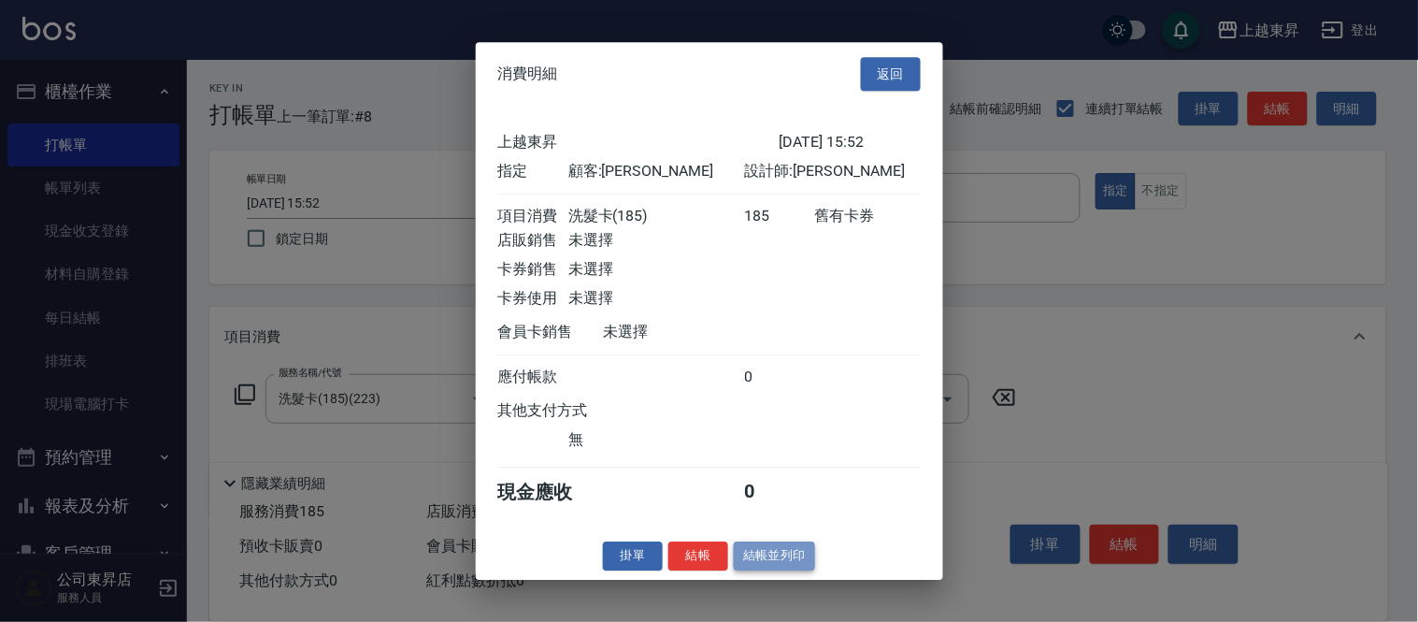
click at [790, 570] on button "結帳並列印" at bounding box center [774, 555] width 81 height 29
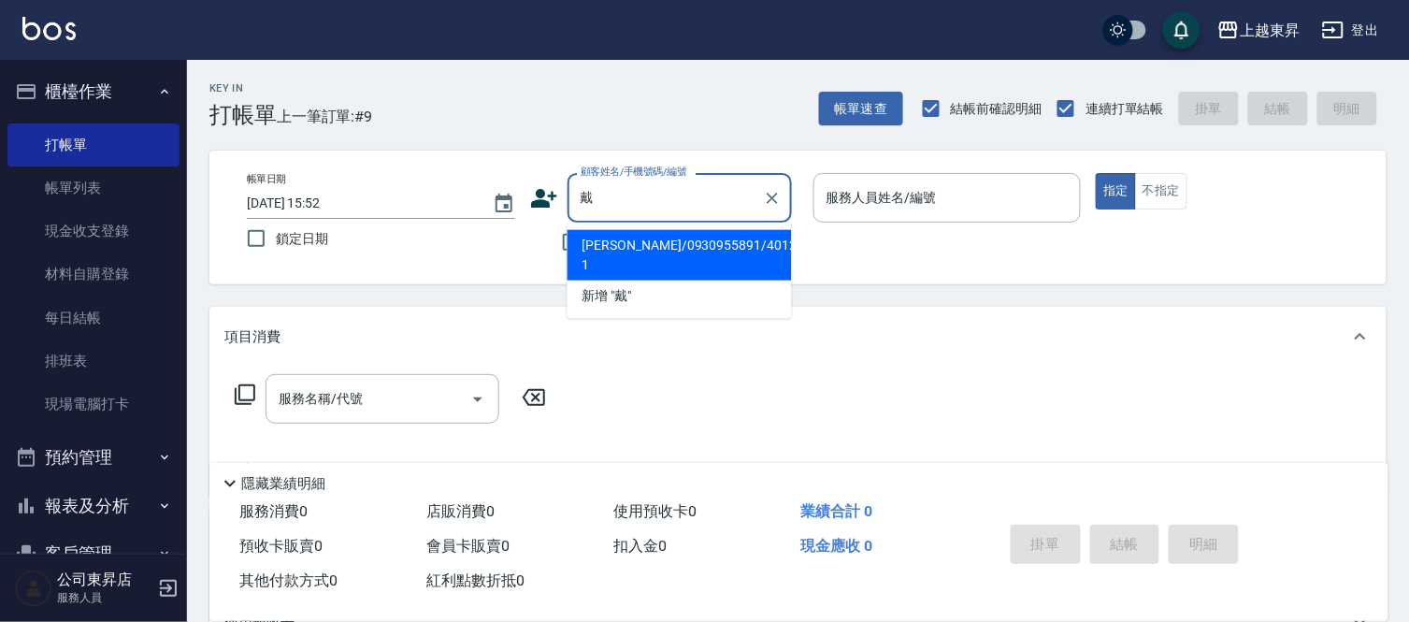
click at [751, 251] on li "[PERSON_NAME]/0930955891/40128-1" at bounding box center [679, 255] width 224 height 50
type input "[PERSON_NAME]/0930955891/40128-1"
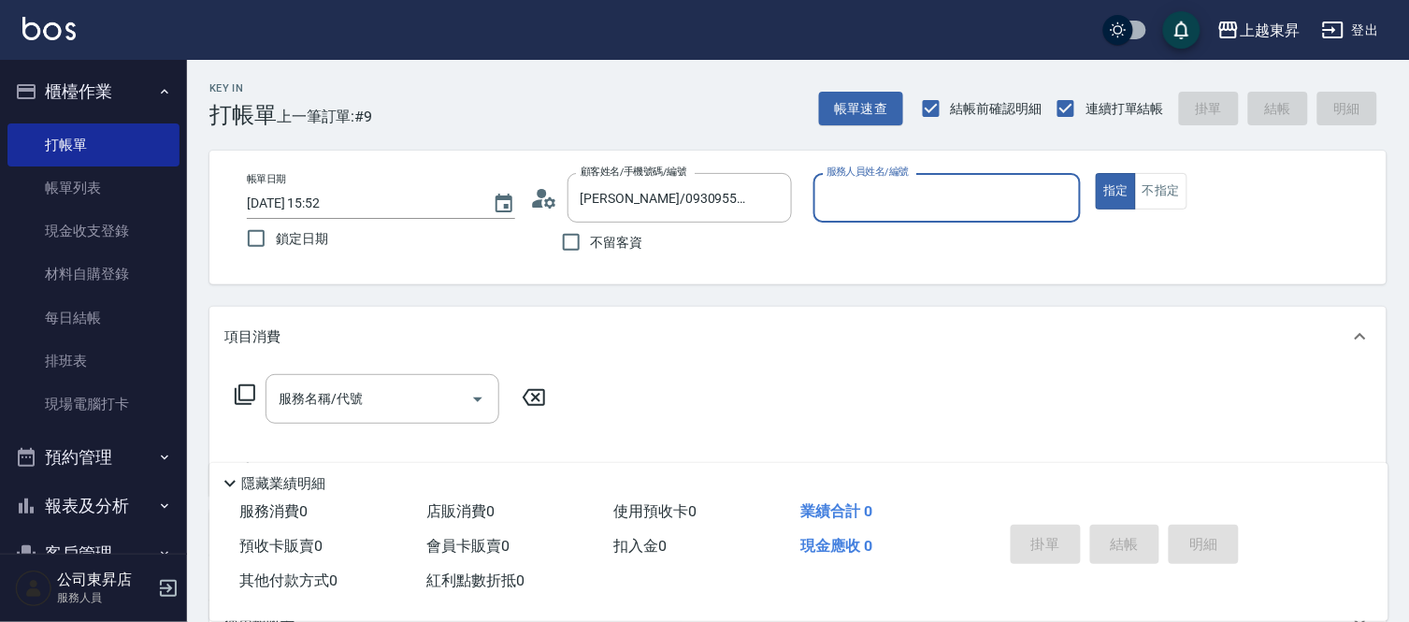
type input "[PERSON_NAME]04"
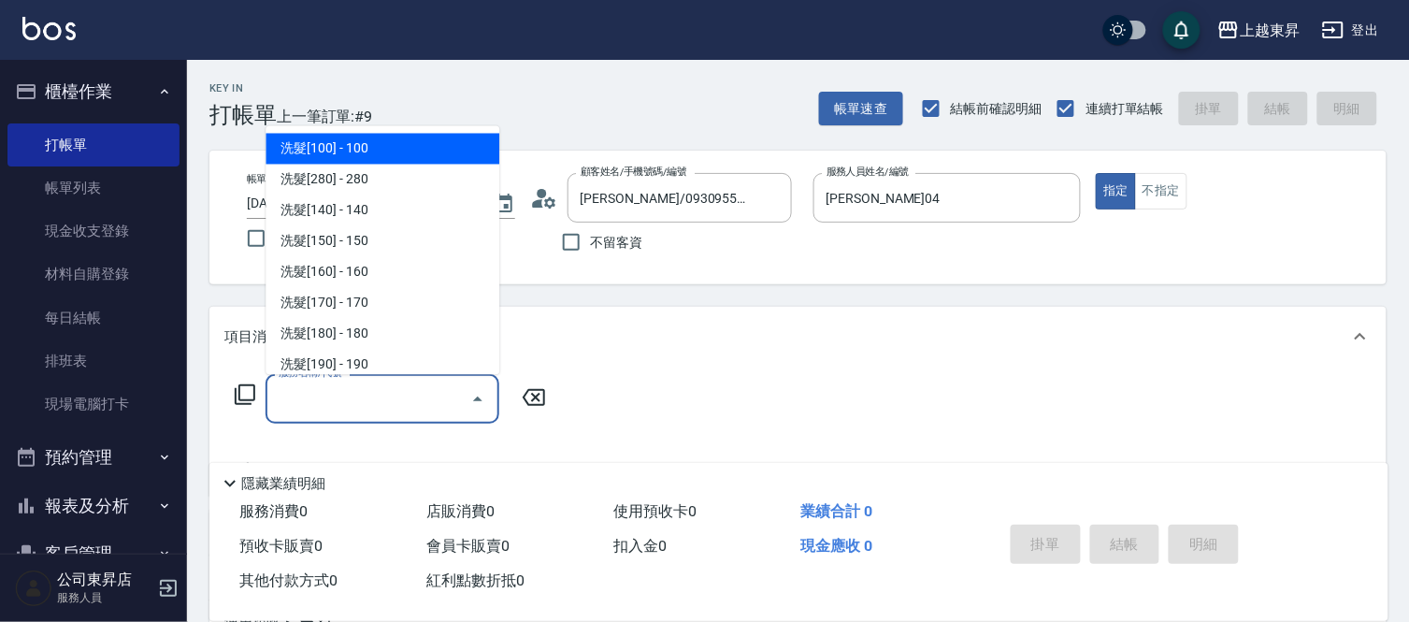
click at [379, 390] on input "服務名稱/代號" at bounding box center [368, 398] width 189 height 33
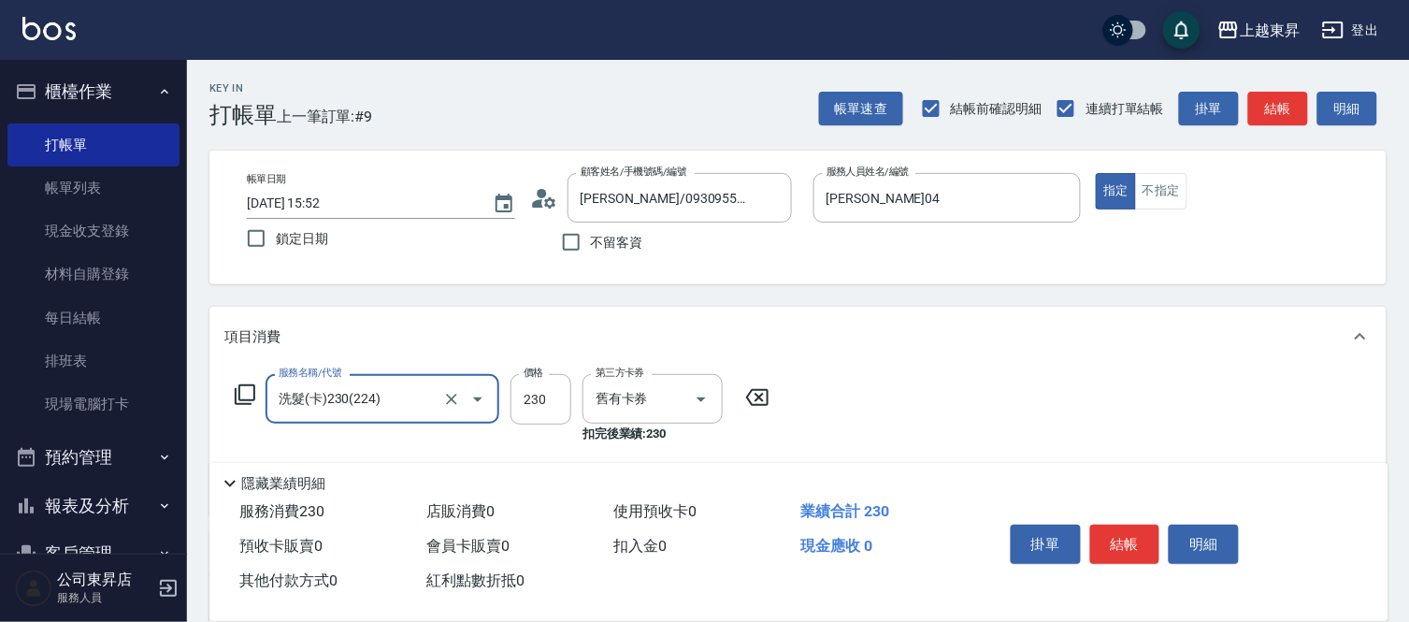
type input "洗髮(卡)230(224)"
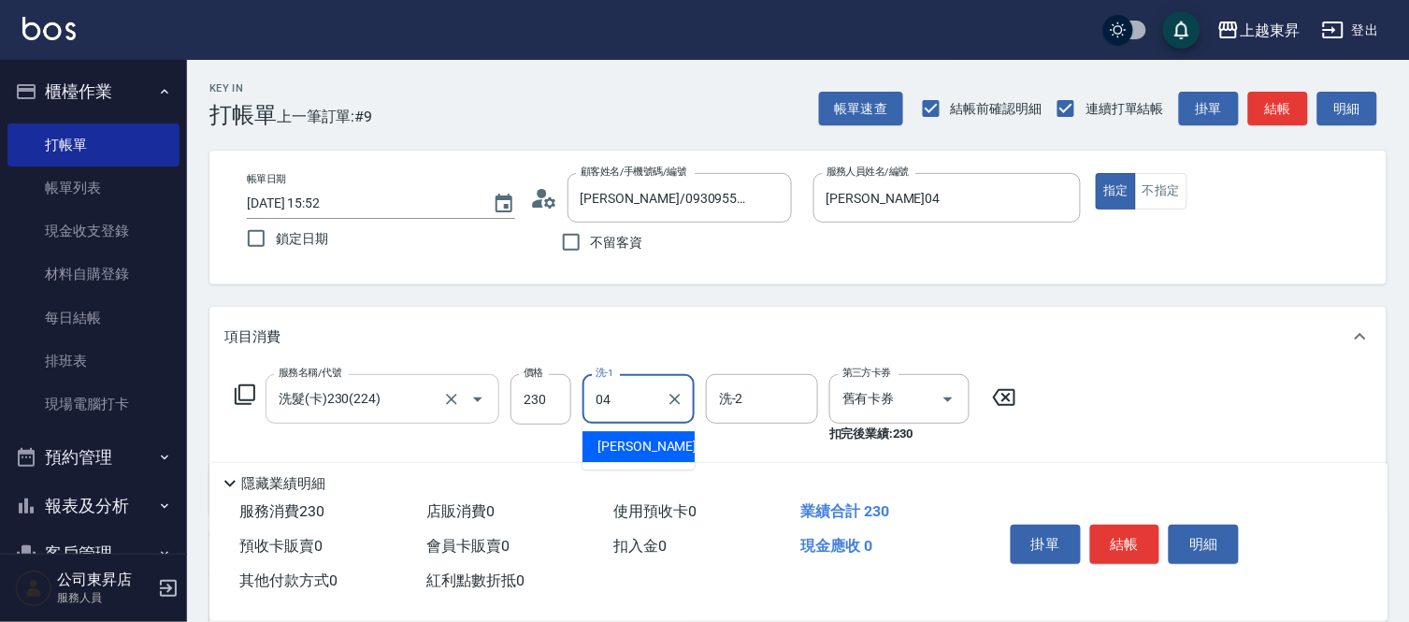
type input "[PERSON_NAME]04"
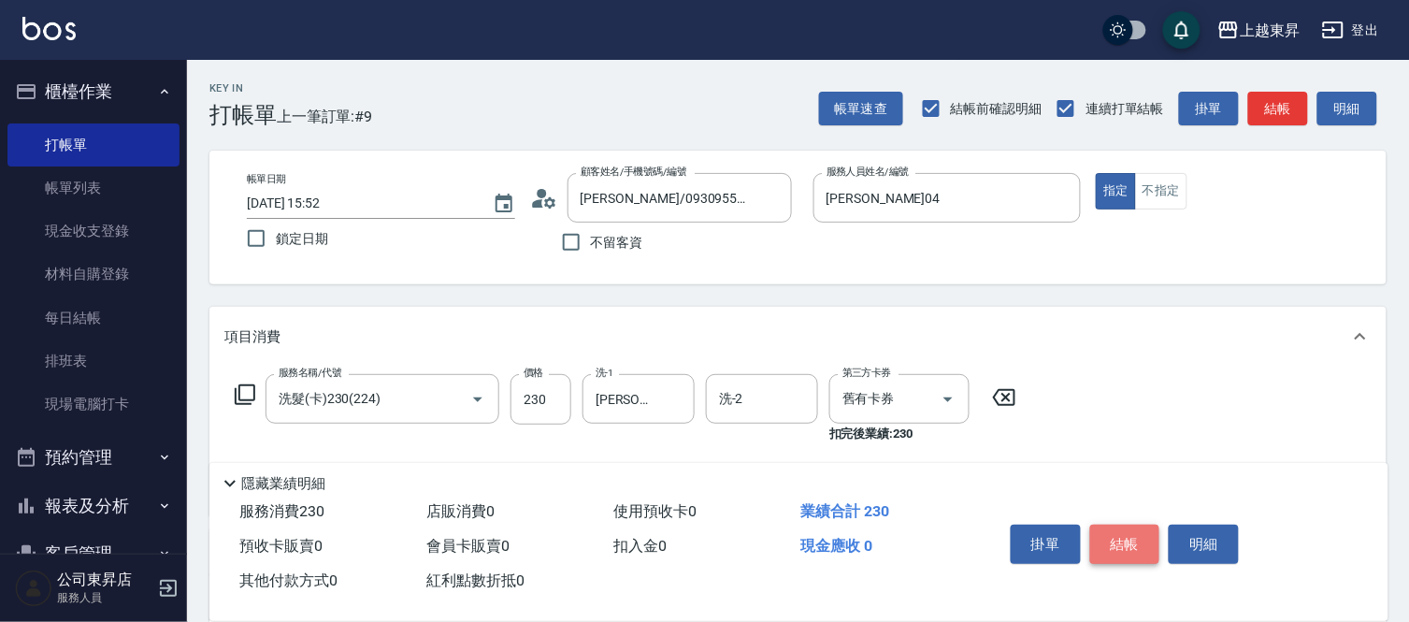
click at [1150, 535] on button "結帳" at bounding box center [1125, 543] width 70 height 39
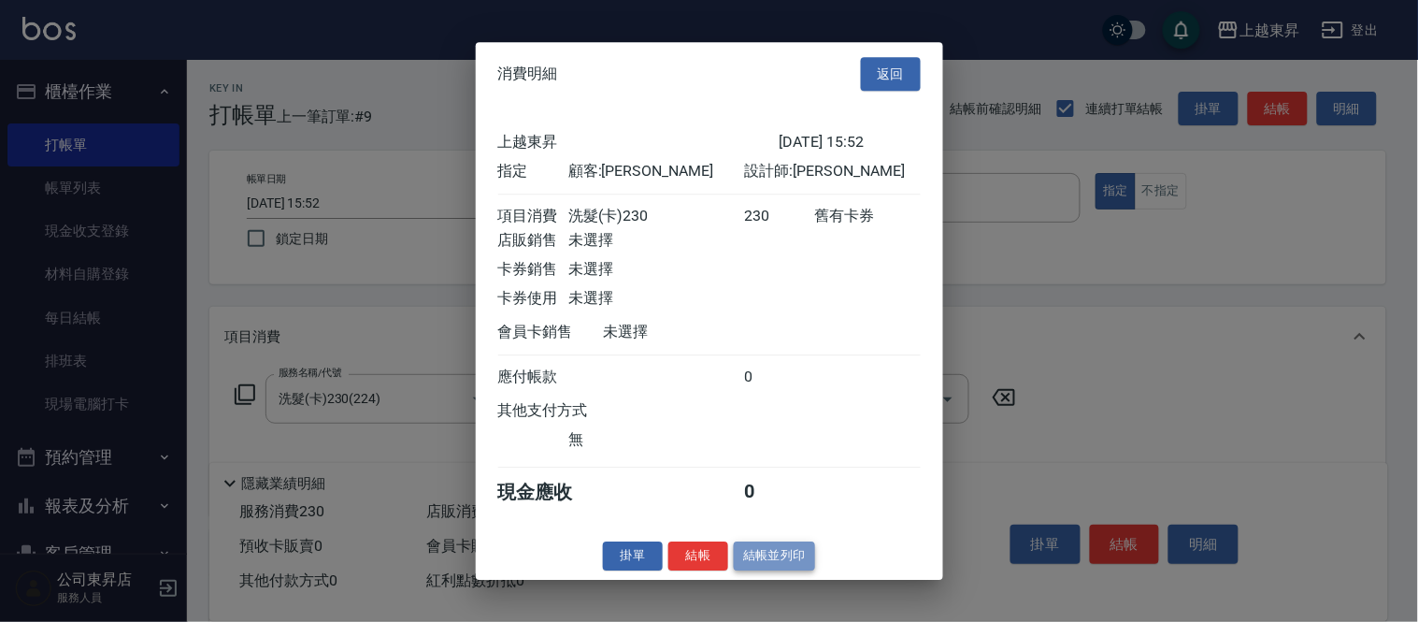
click at [799, 561] on button "結帳並列印" at bounding box center [774, 555] width 81 height 29
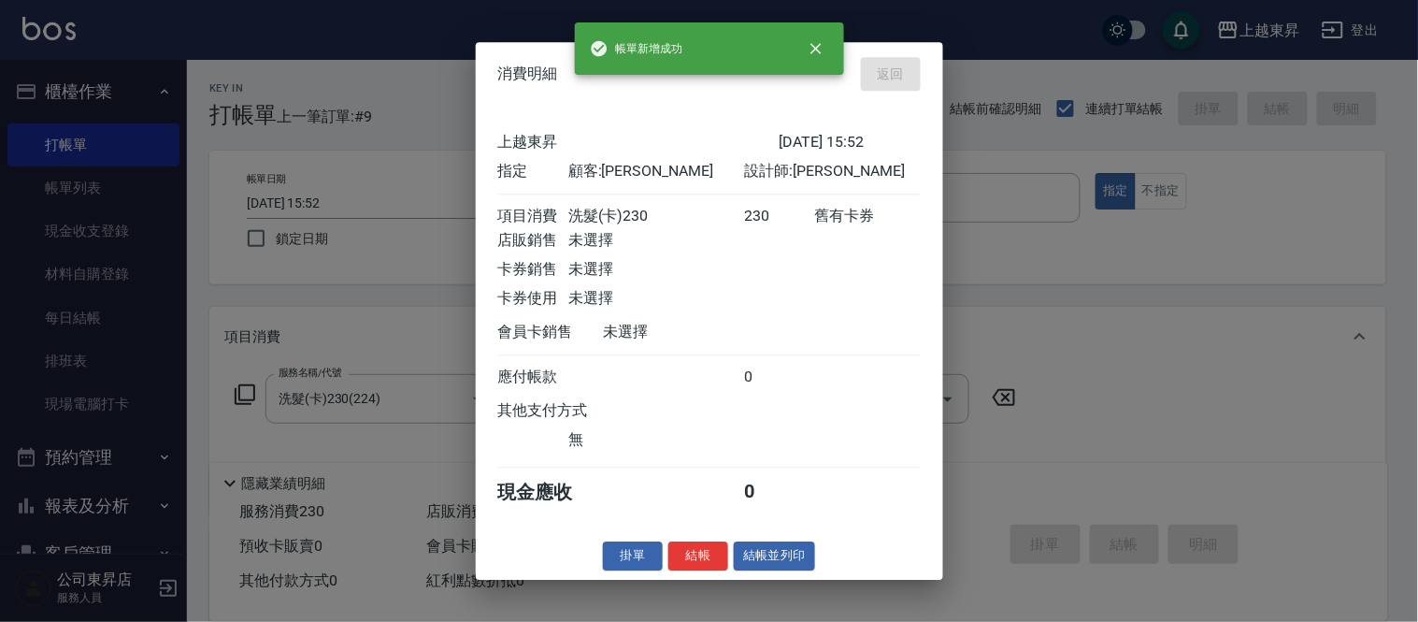
type input "[DATE] 15:53"
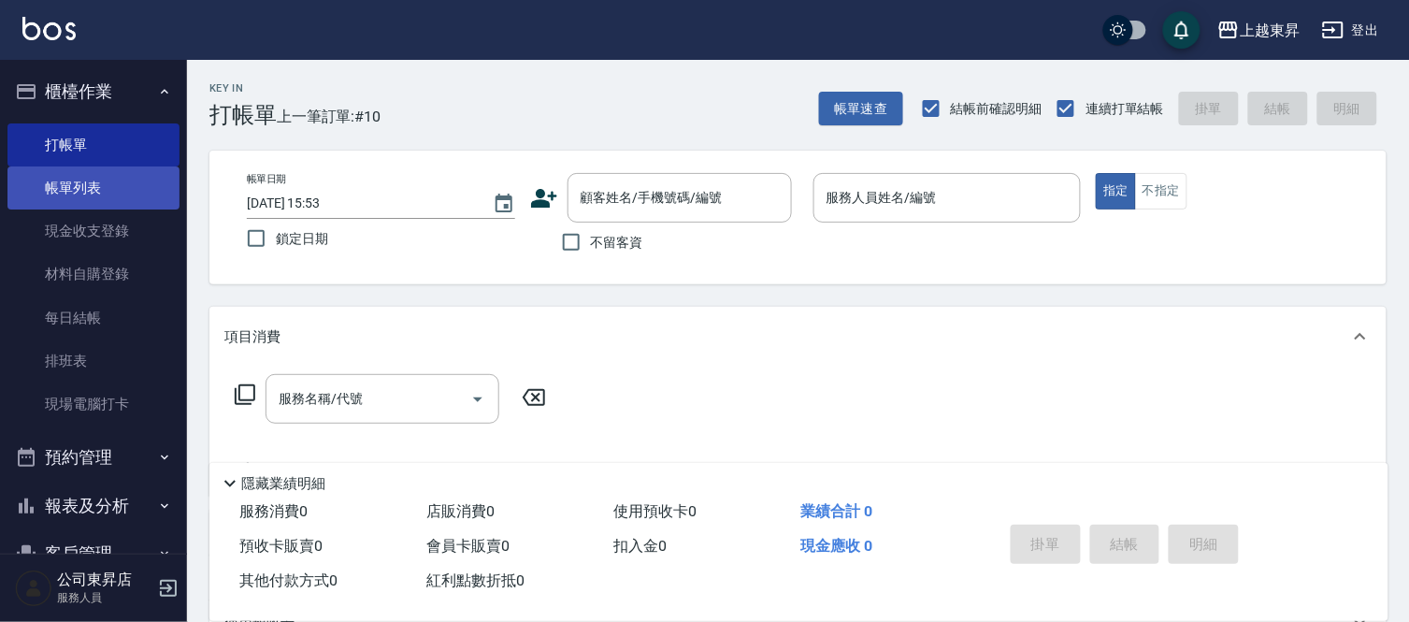
click at [59, 200] on link "帳單列表" at bounding box center [93, 187] width 172 height 43
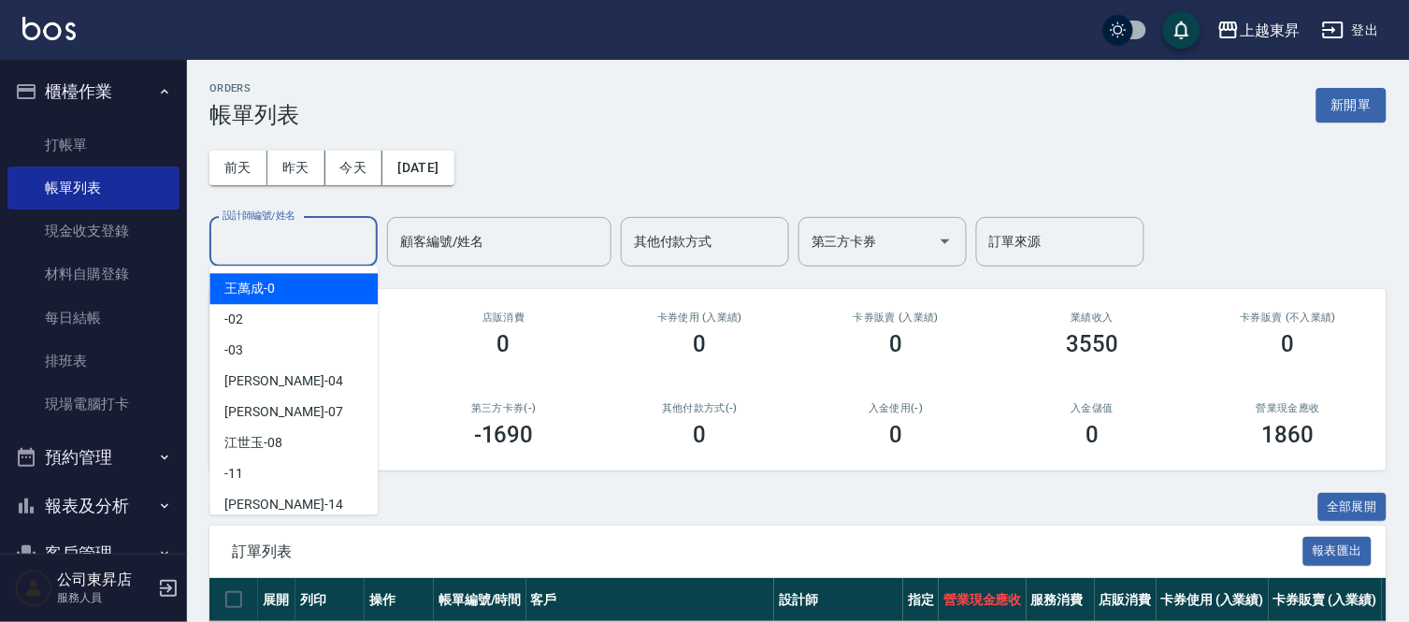
click at [320, 250] on input "設計師編號/姓名" at bounding box center [293, 241] width 151 height 33
click at [351, 165] on button "今天" at bounding box center [354, 167] width 58 height 35
click at [318, 254] on input "設計師編號/姓名" at bounding box center [293, 241] width 151 height 33
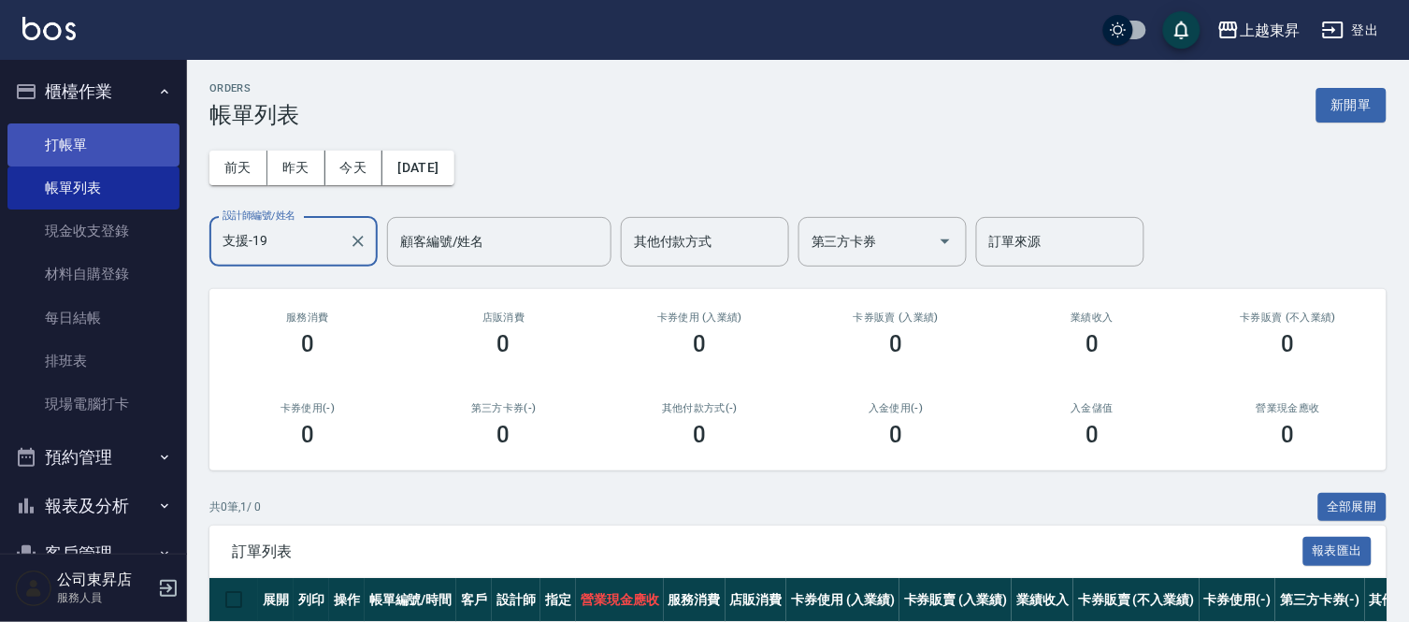
type input "支援-19"
click at [42, 134] on link "打帳單" at bounding box center [93, 144] width 172 height 43
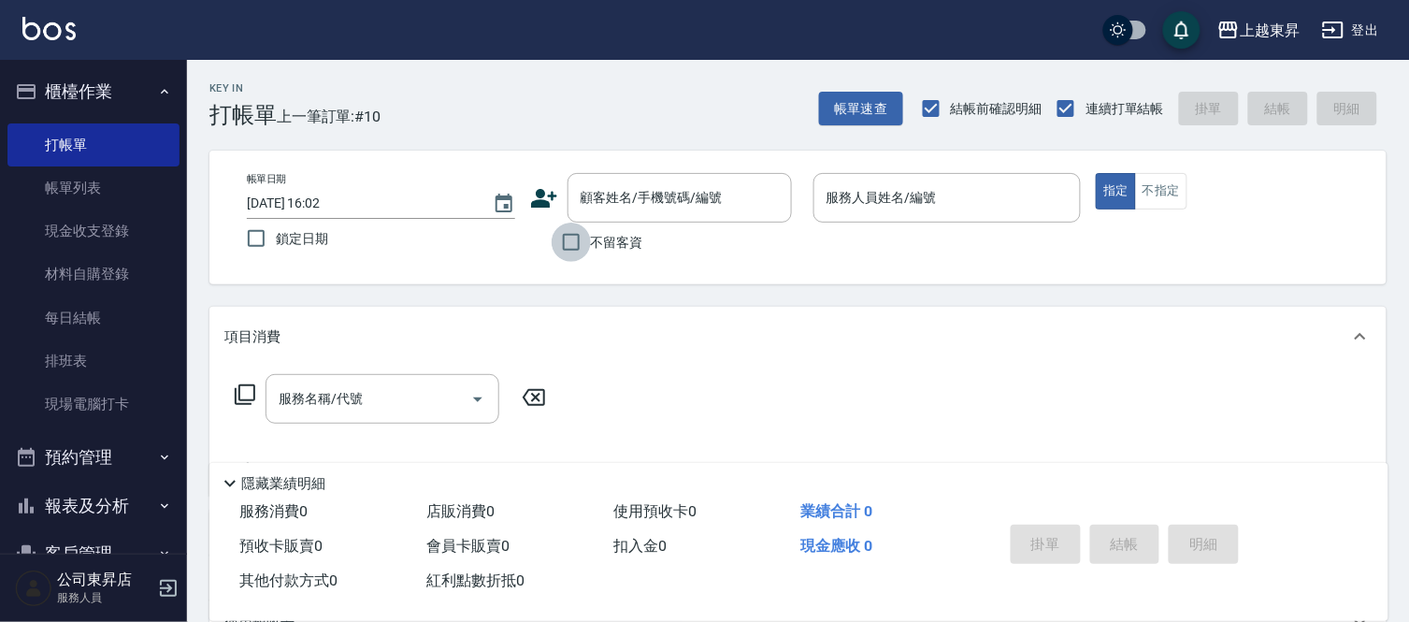
click at [564, 255] on input "不留客資" at bounding box center [571, 241] width 39 height 39
checkbox input "true"
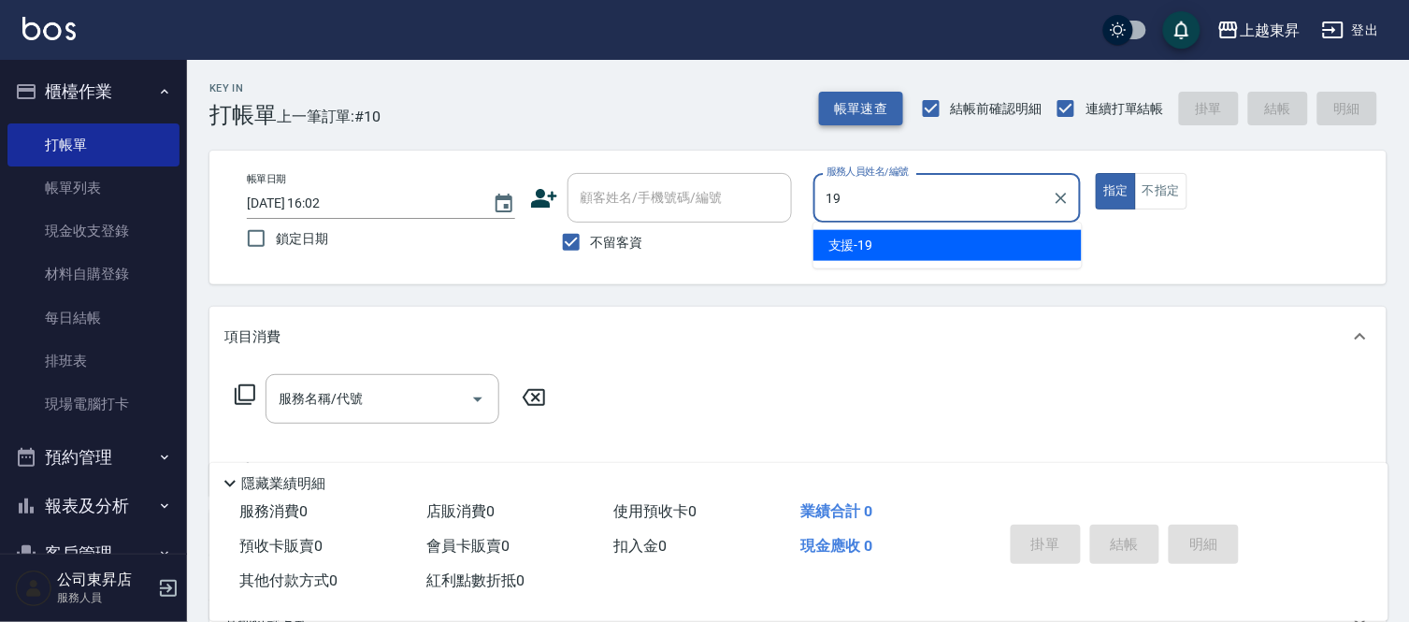
type input "支援-19"
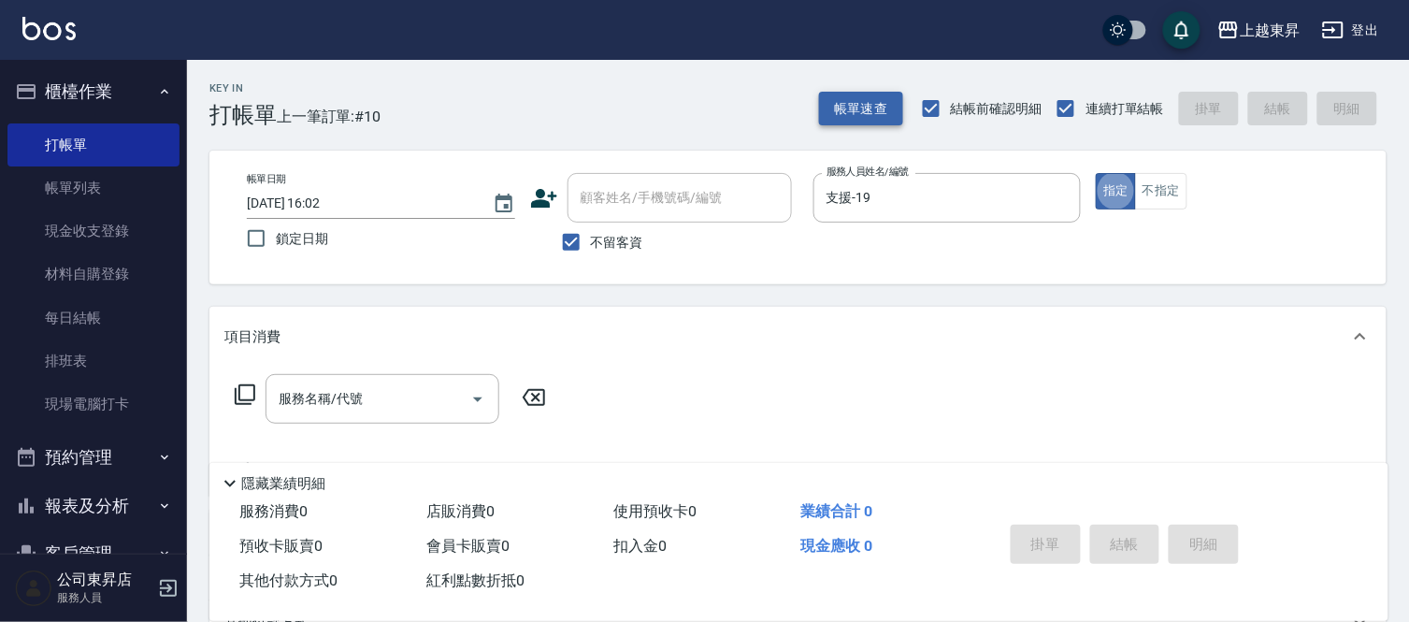
type button "true"
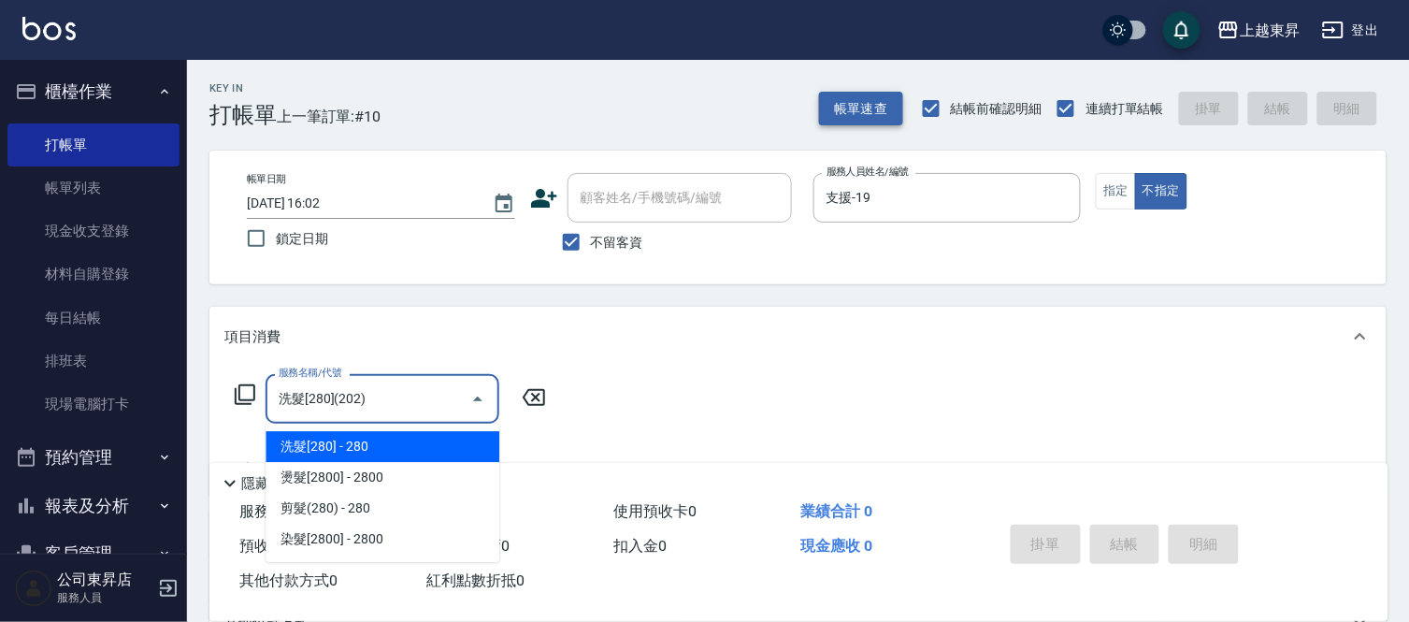
type input "洗髮[280](202)"
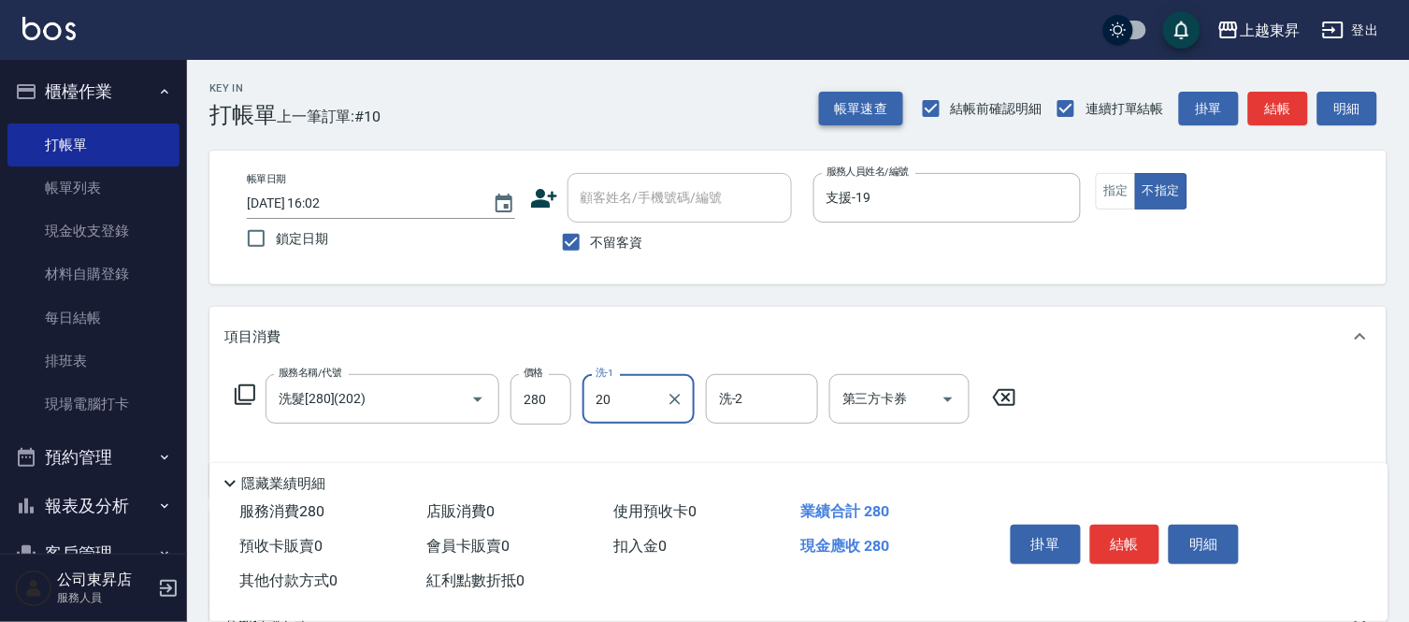
type input "林芯彤-20"
type input "[PERSON_NAME].玻酸.晶膜.水療(619)"
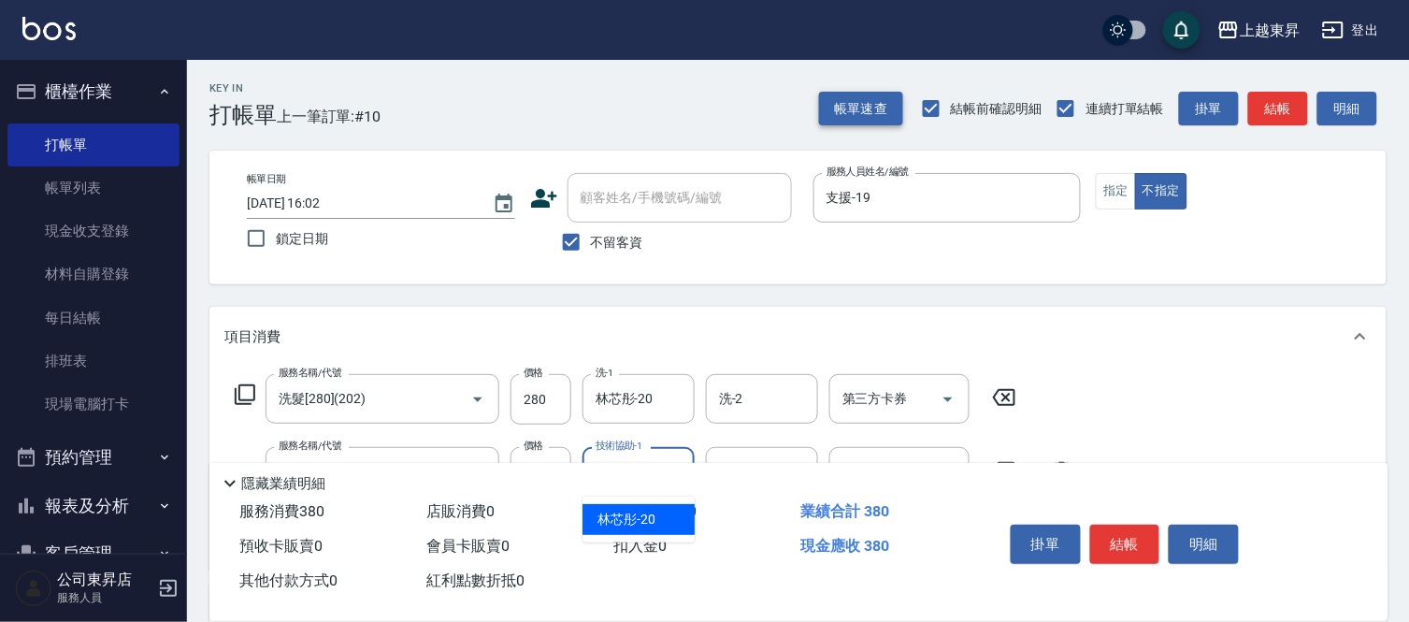
type input "林芯彤-20"
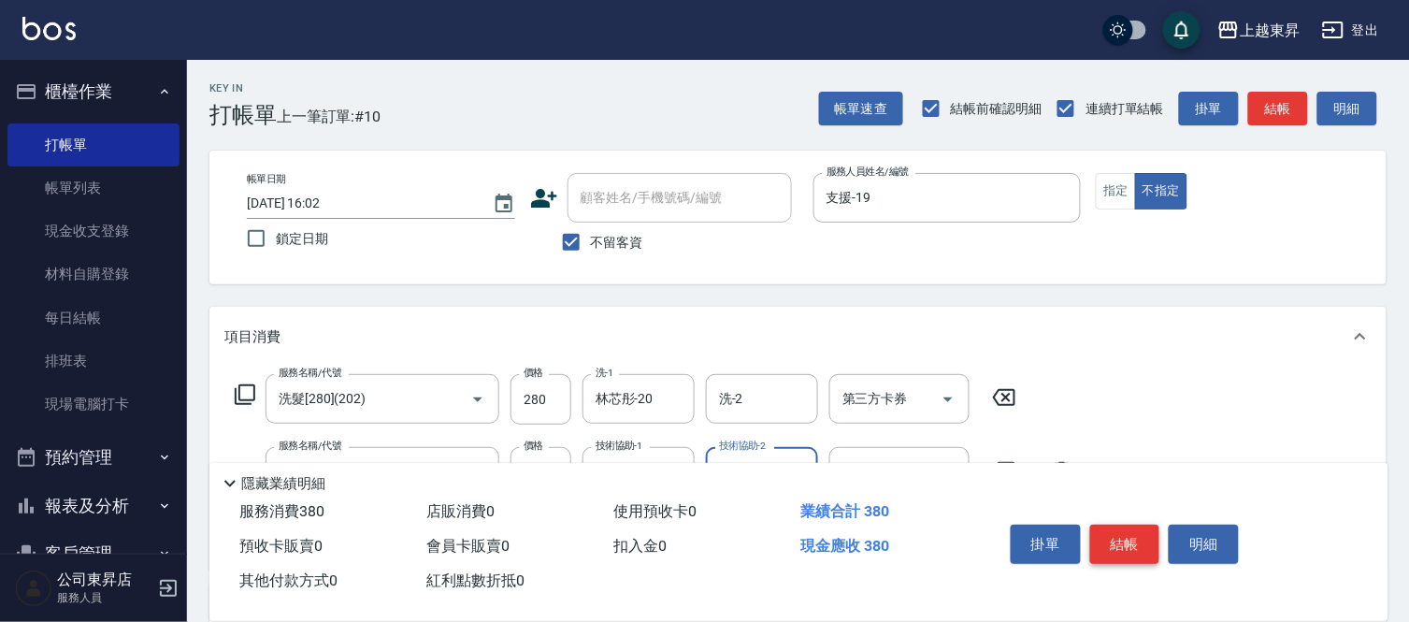
click at [1113, 526] on button "結帳" at bounding box center [1125, 543] width 70 height 39
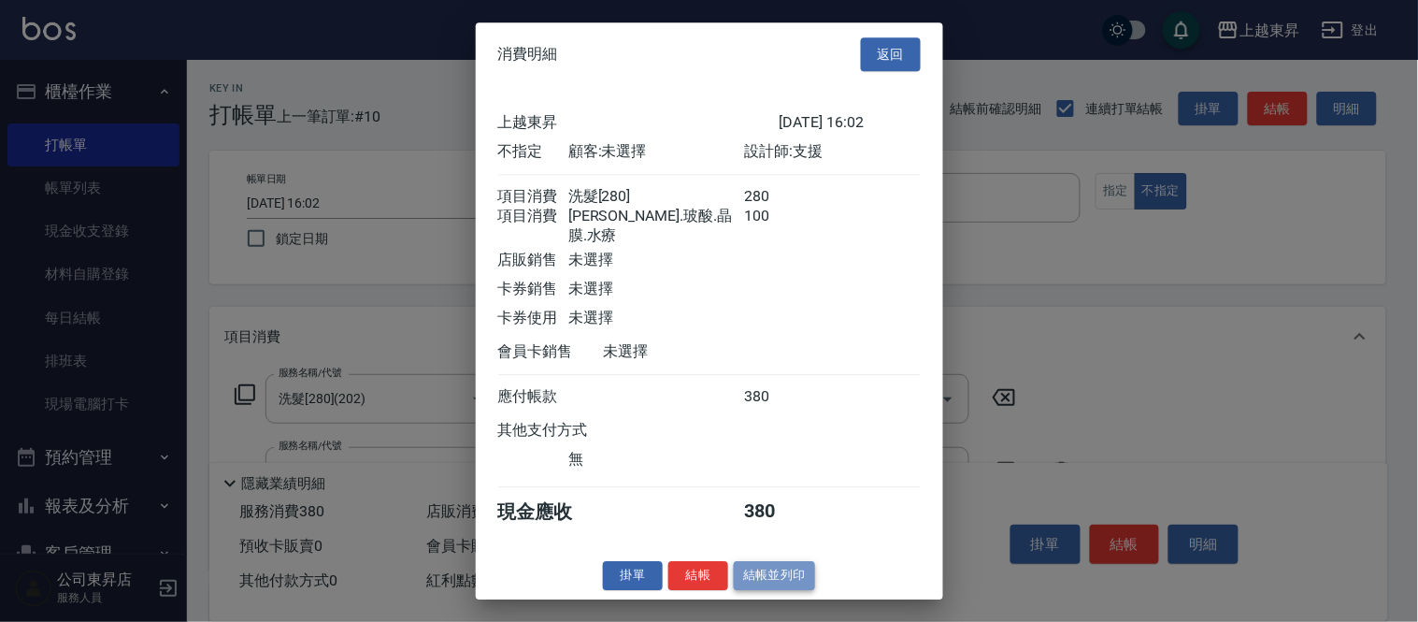
click at [787, 590] on button "結帳並列印" at bounding box center [774, 575] width 81 height 29
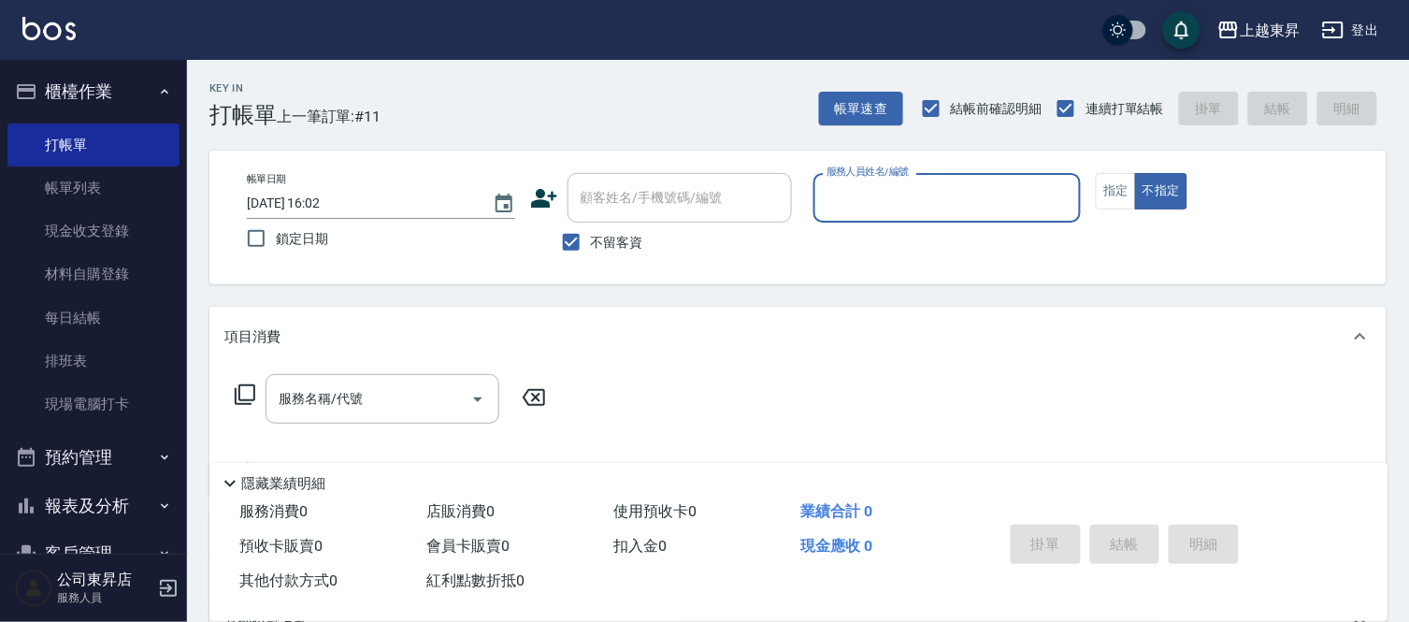
click at [865, 176] on label "服務人員姓名/編號" at bounding box center [867, 172] width 82 height 14
click at [865, 181] on input "服務人員姓名/編號" at bounding box center [947, 197] width 251 height 33
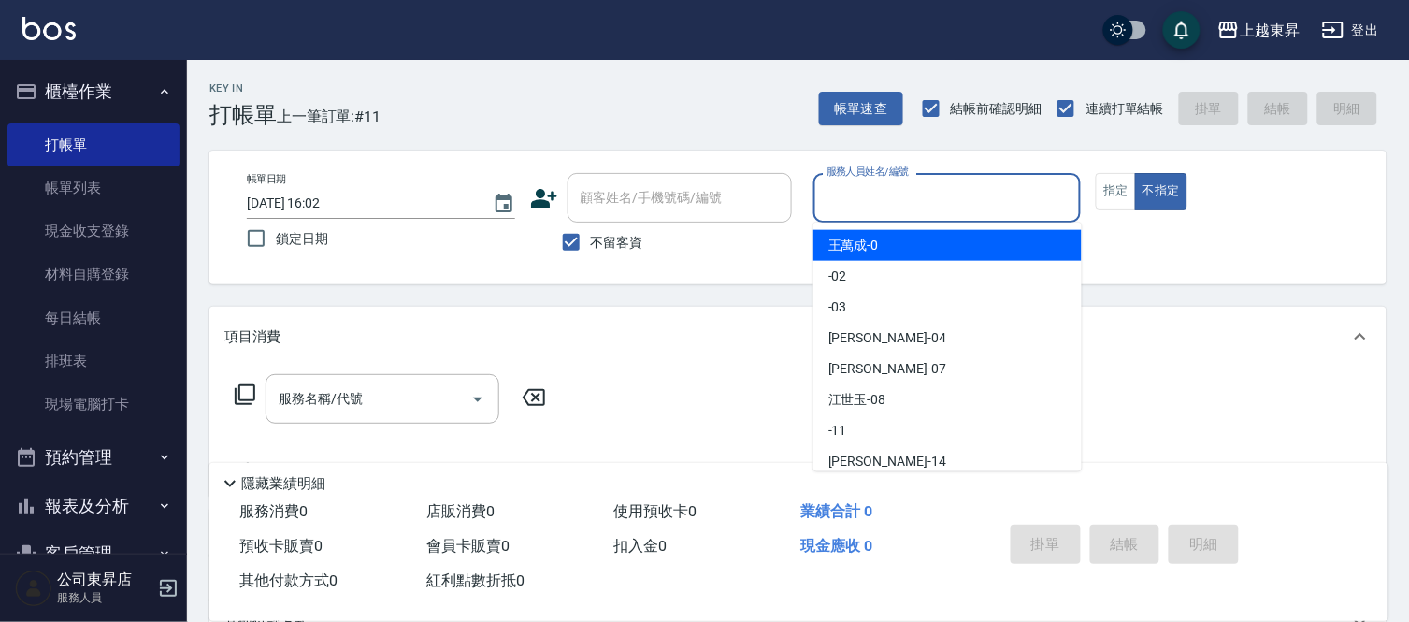
click at [866, 208] on input "服務人員姓名/編號" at bounding box center [947, 197] width 251 height 33
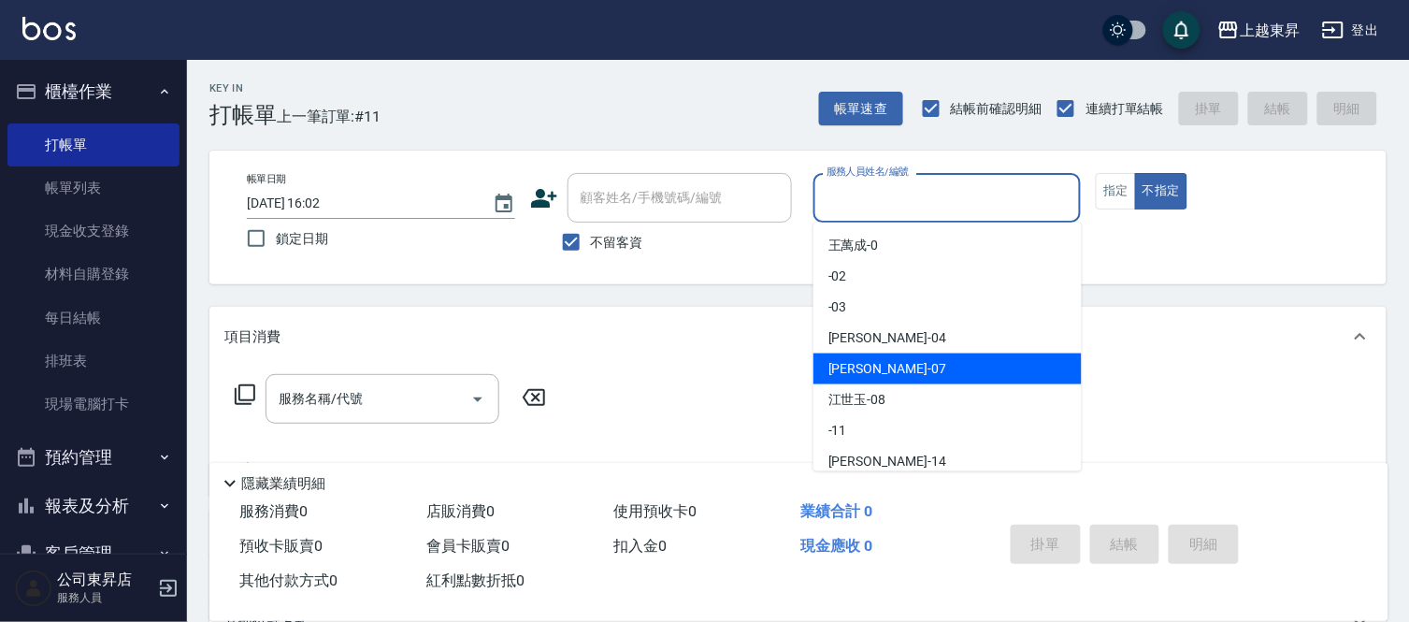
click at [837, 360] on span "[PERSON_NAME] -07" at bounding box center [887, 369] width 118 height 20
type input "[PERSON_NAME]-07"
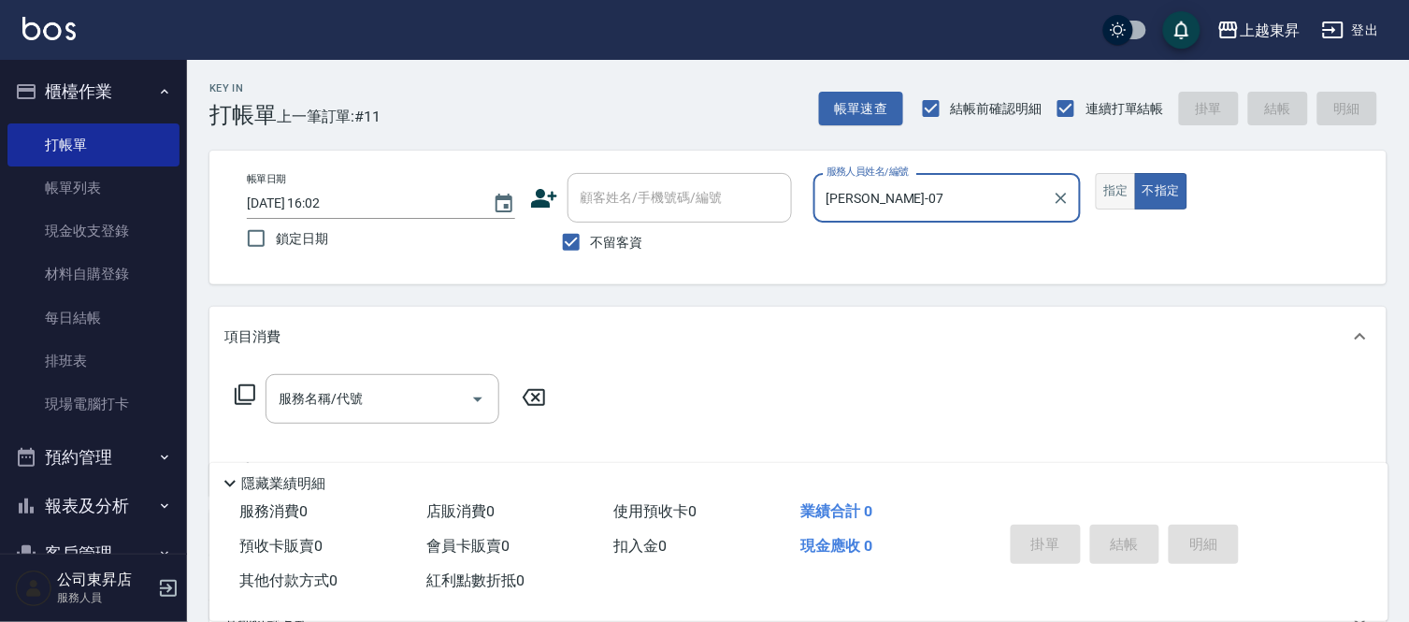
click at [1125, 196] on button "指定" at bounding box center [1116, 191] width 40 height 36
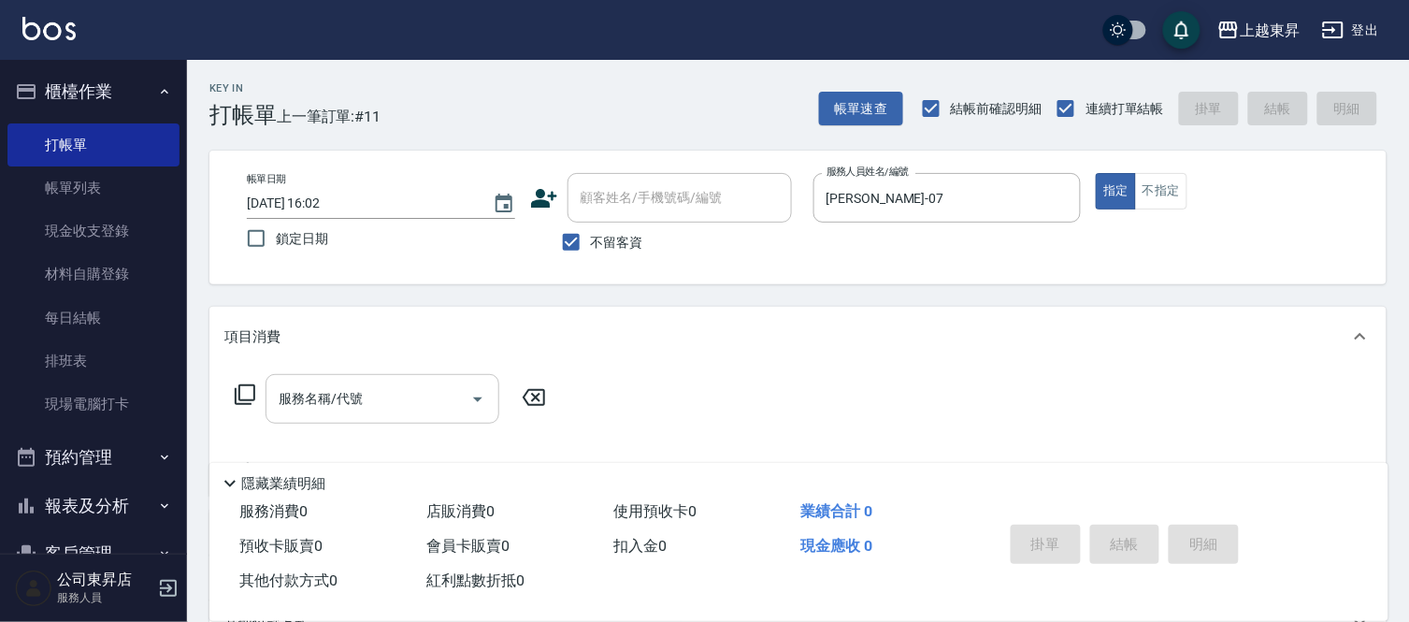
click at [371, 389] on input "服務名稱/代號" at bounding box center [368, 398] width 189 height 33
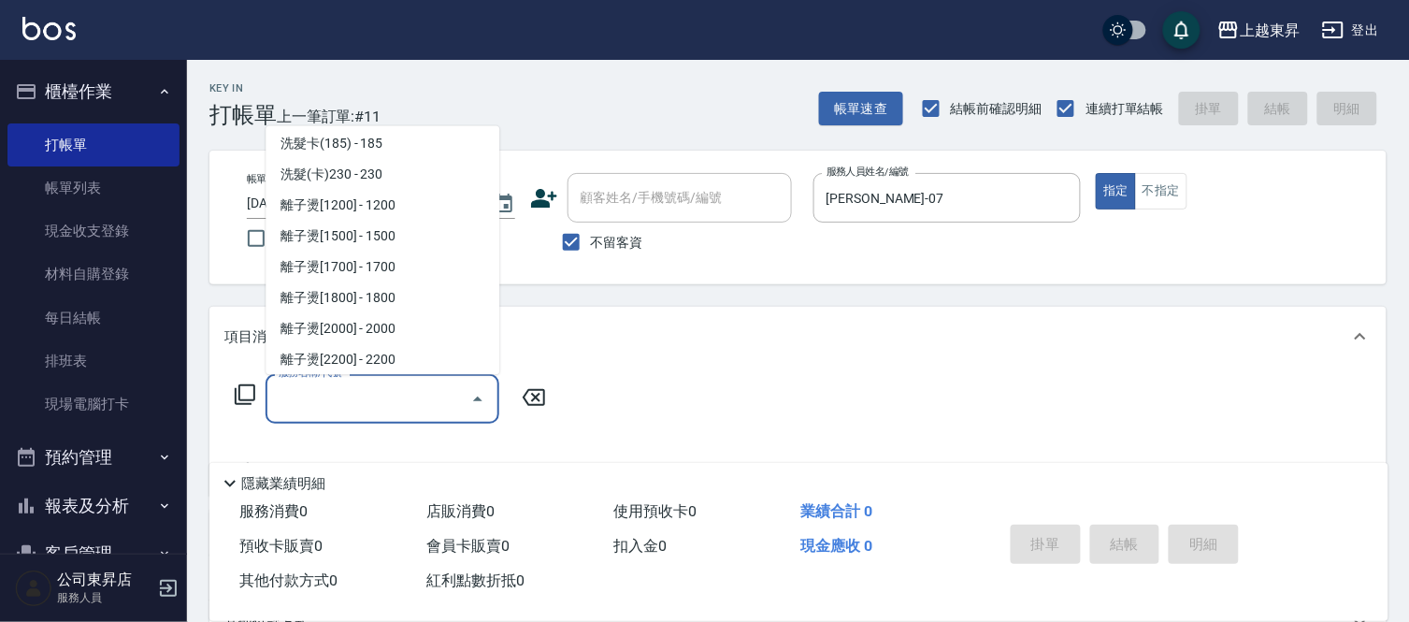
scroll to position [519, 0]
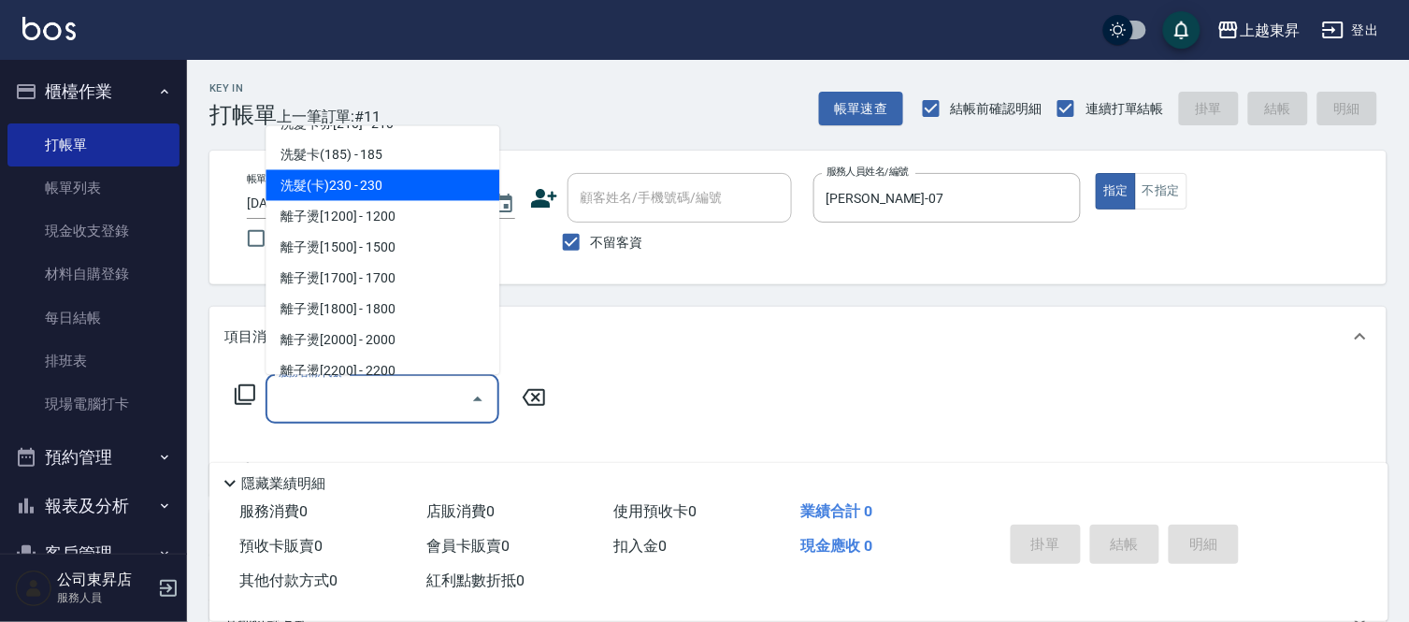
click at [414, 175] on span "洗髮(卡)230 - 230" at bounding box center [382, 185] width 234 height 31
type input "洗髮(卡)230(224)"
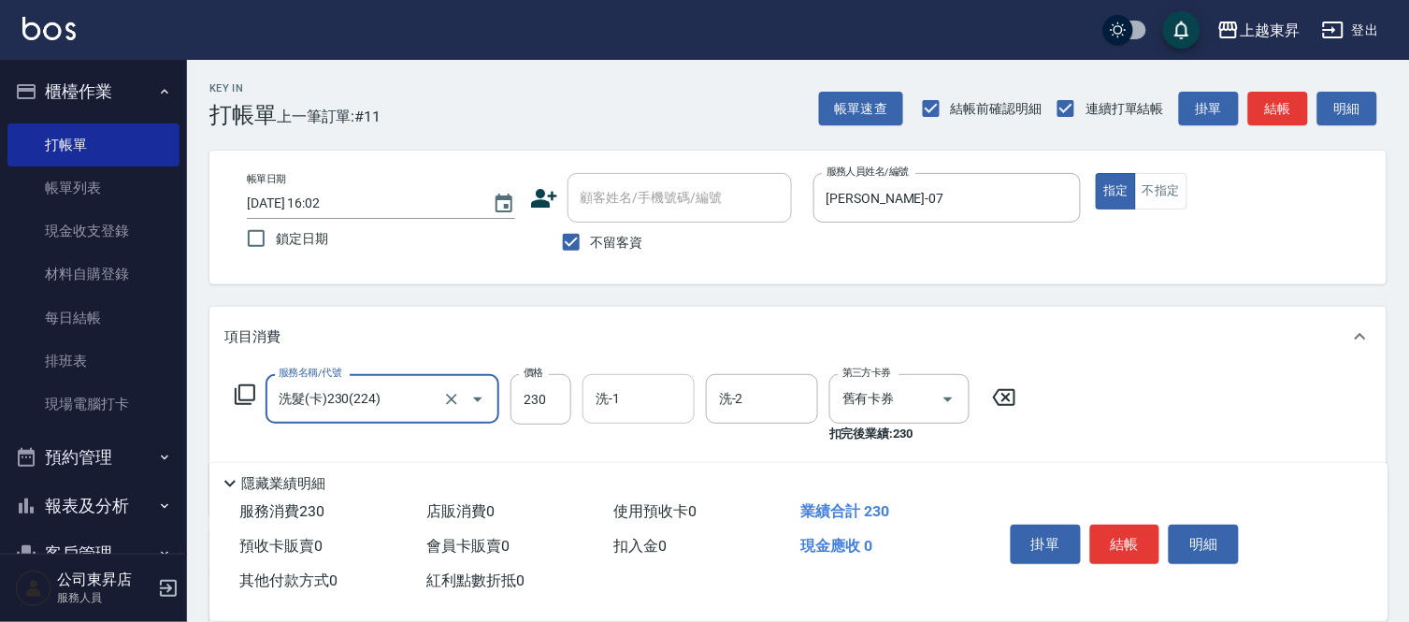
click at [600, 393] on input "洗-1" at bounding box center [638, 398] width 95 height 33
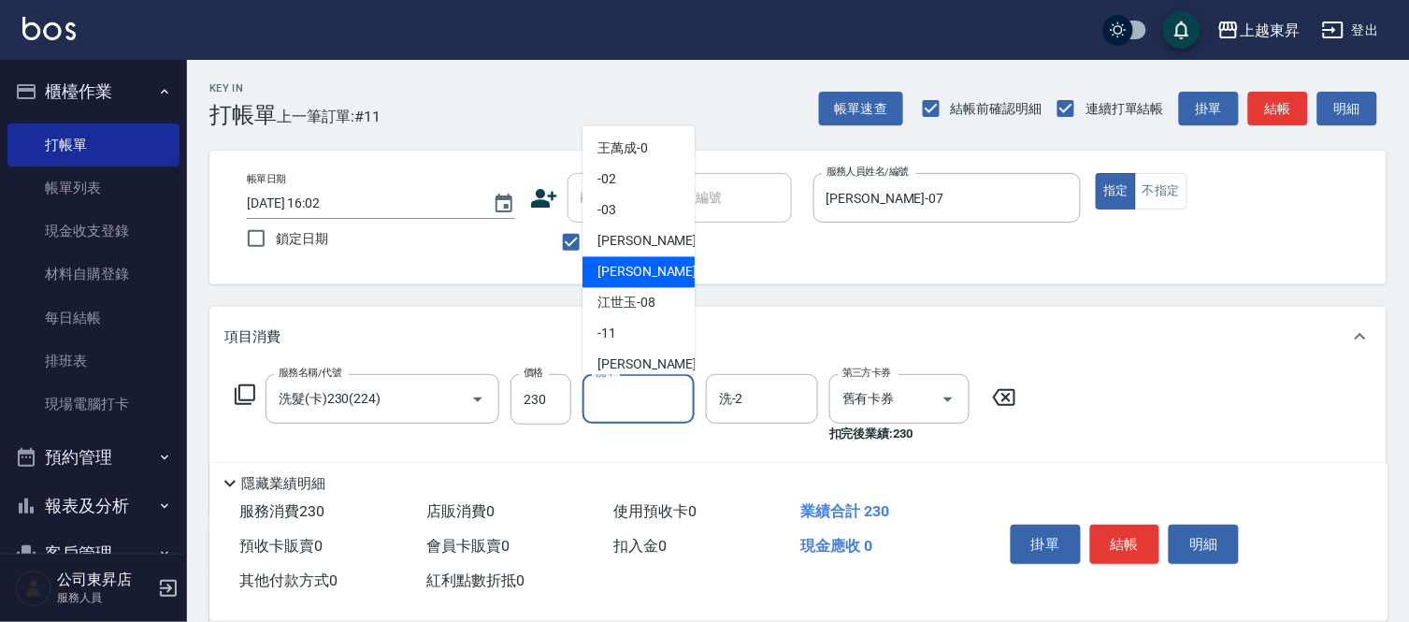
click at [613, 265] on span "[PERSON_NAME] -07" at bounding box center [656, 273] width 118 height 20
type input "[PERSON_NAME]-07"
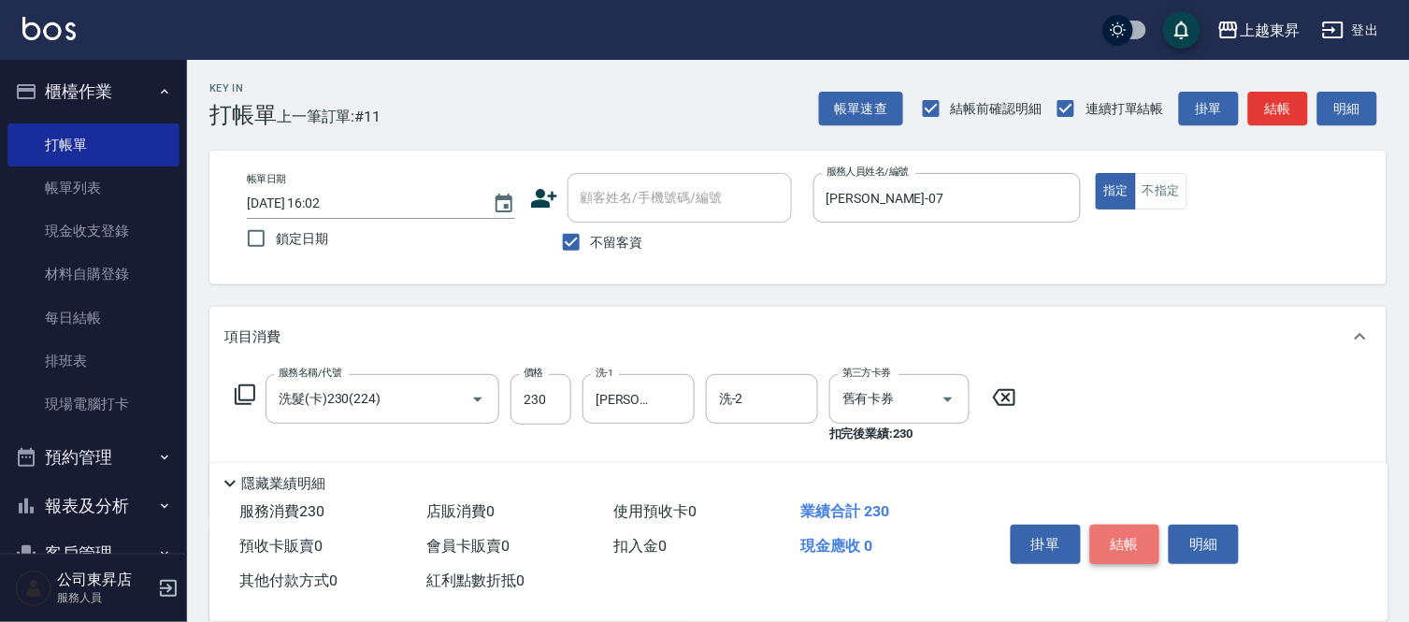
click at [1125, 535] on button "結帳" at bounding box center [1125, 543] width 70 height 39
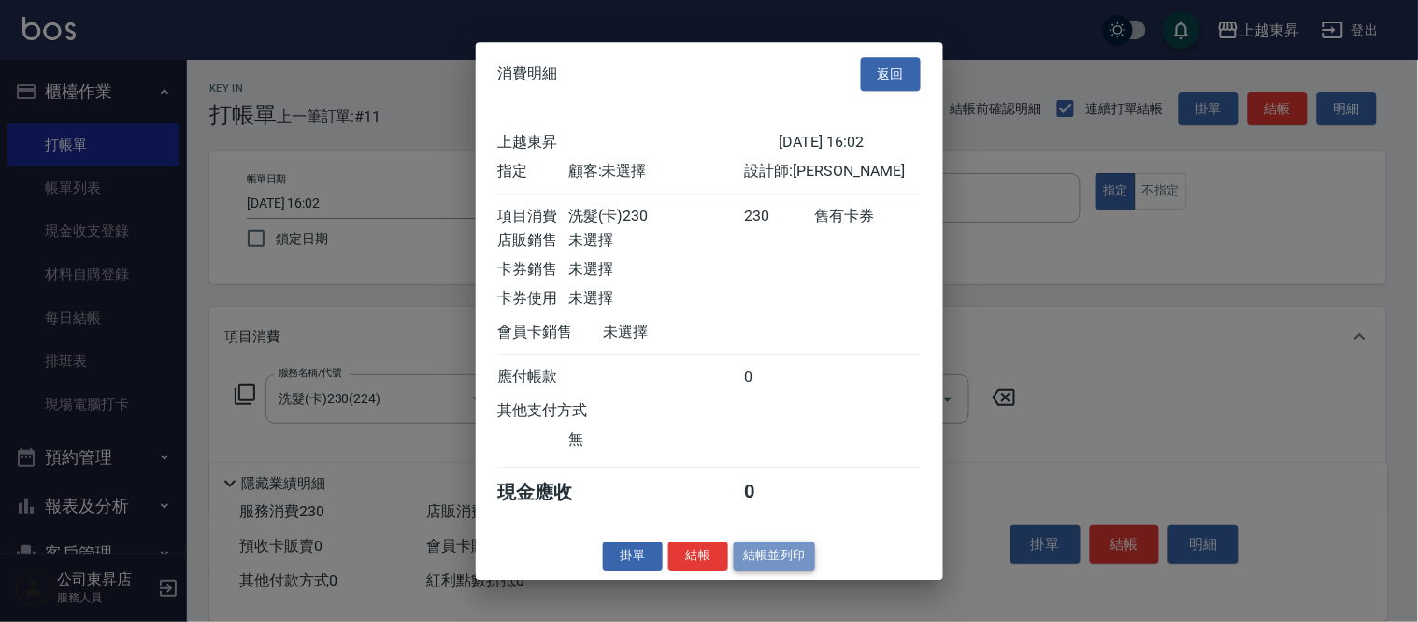
click at [755, 555] on button "結帳並列印" at bounding box center [774, 555] width 81 height 29
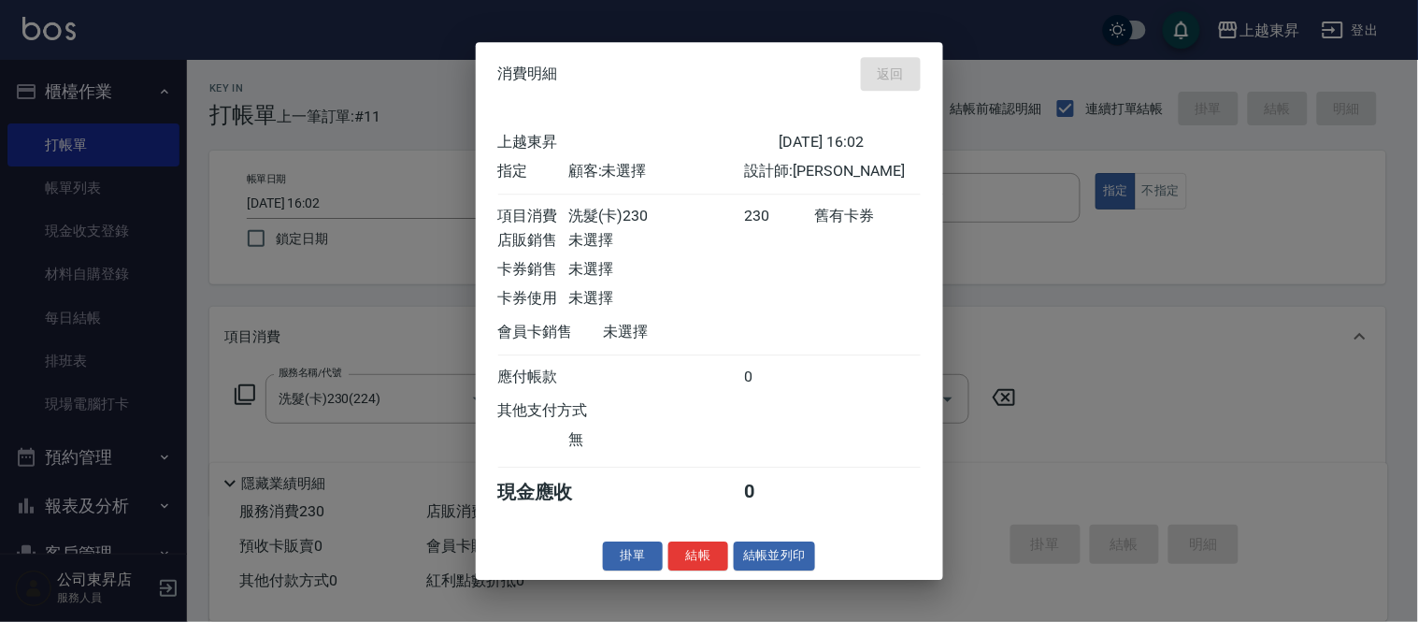
type input "[DATE] 16:28"
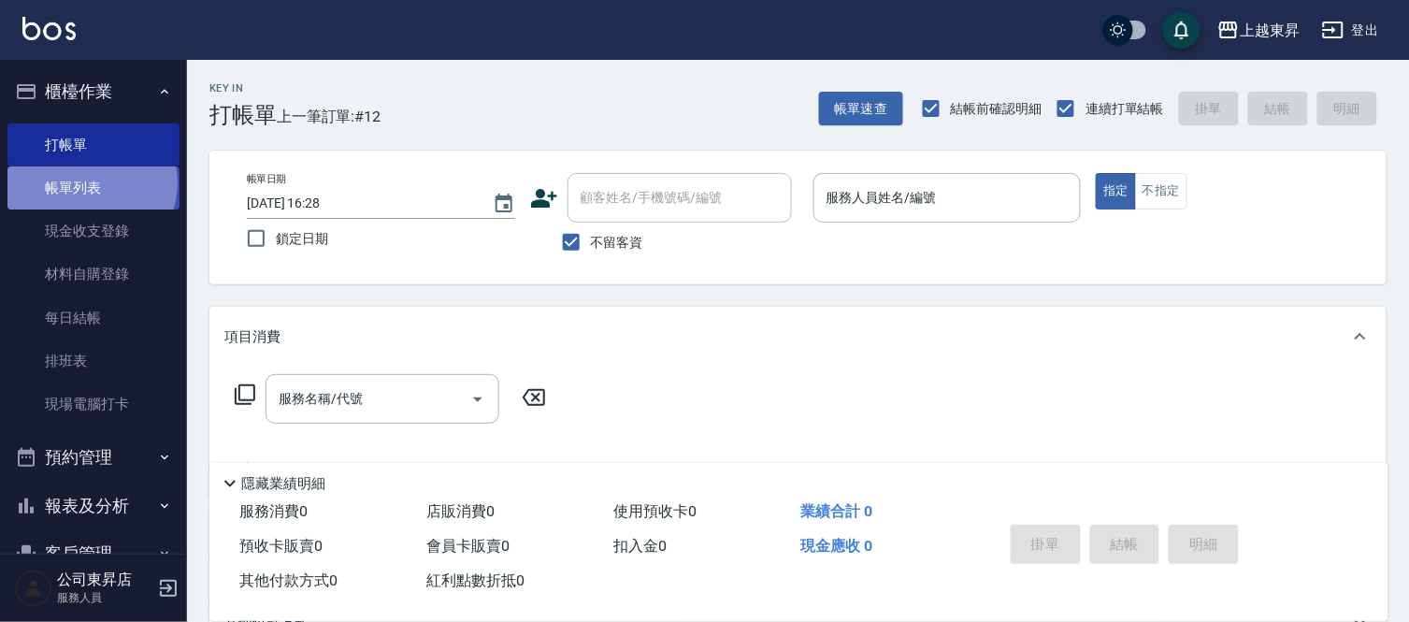
click at [90, 184] on link "帳單列表" at bounding box center [93, 187] width 172 height 43
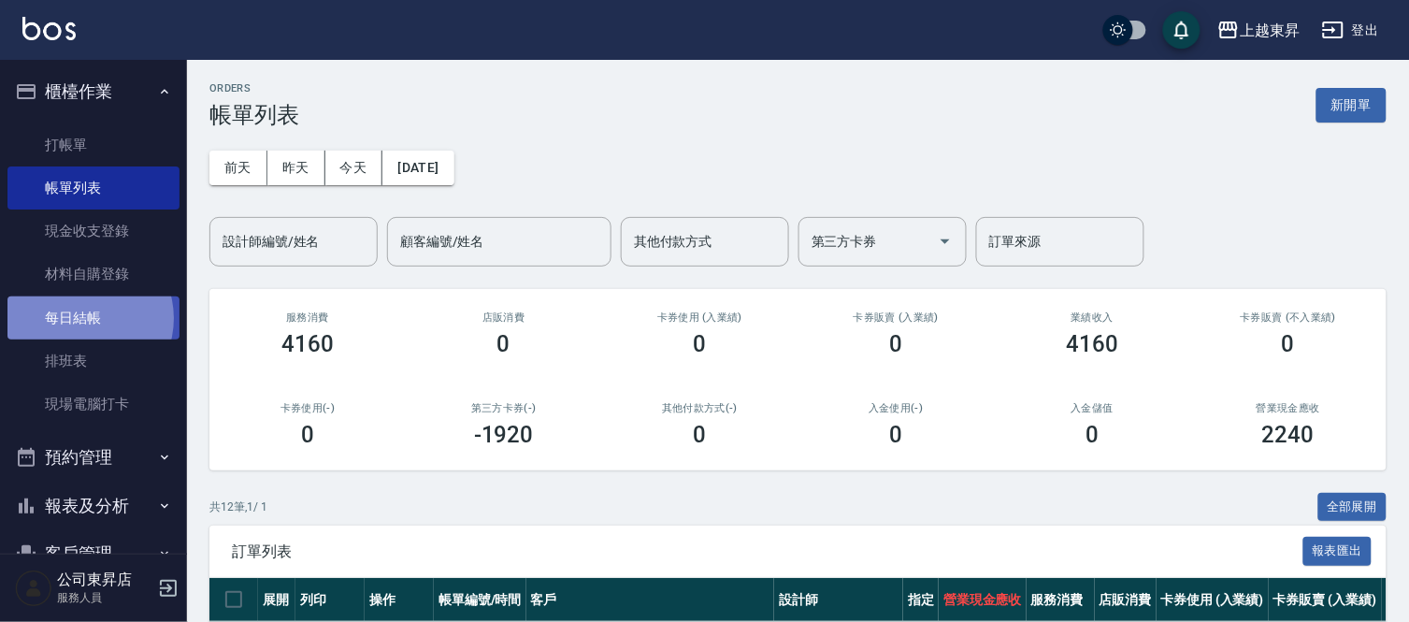
click at [84, 318] on link "每日結帳" at bounding box center [93, 317] width 172 height 43
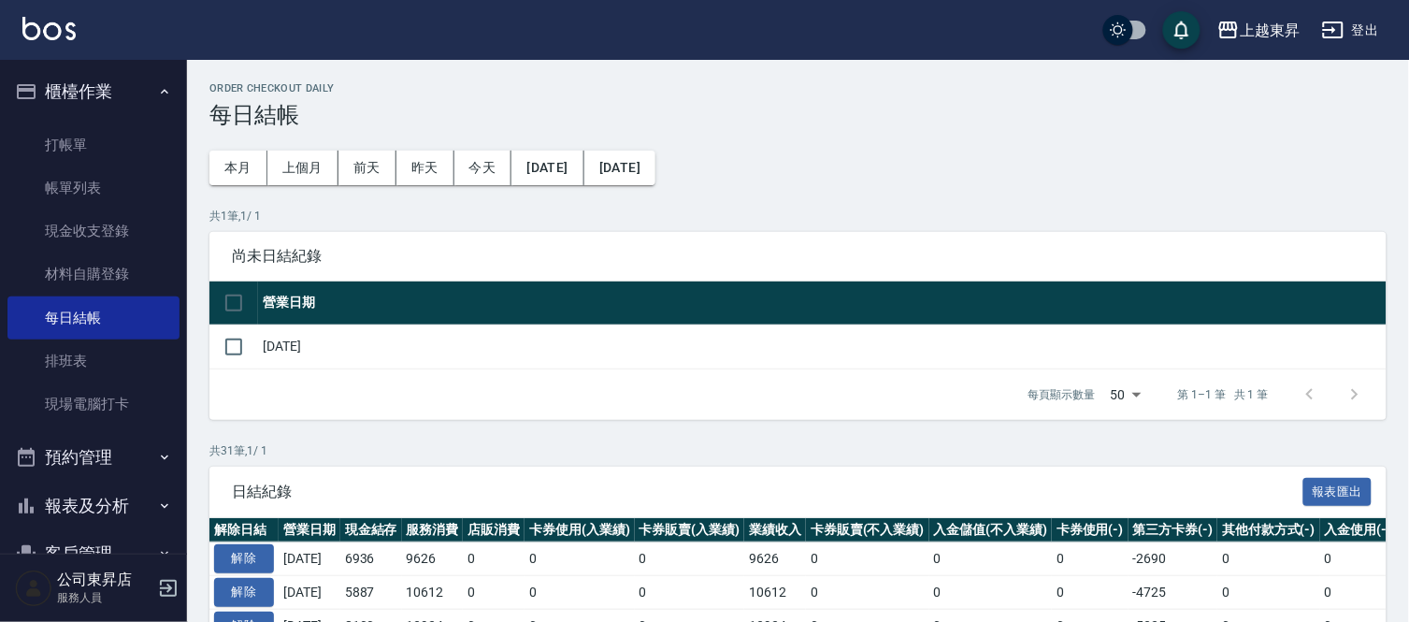
click at [264, 337] on td "[DATE]" at bounding box center [822, 346] width 1128 height 44
click at [234, 340] on input "checkbox" at bounding box center [233, 346] width 39 height 39
checkbox input "true"
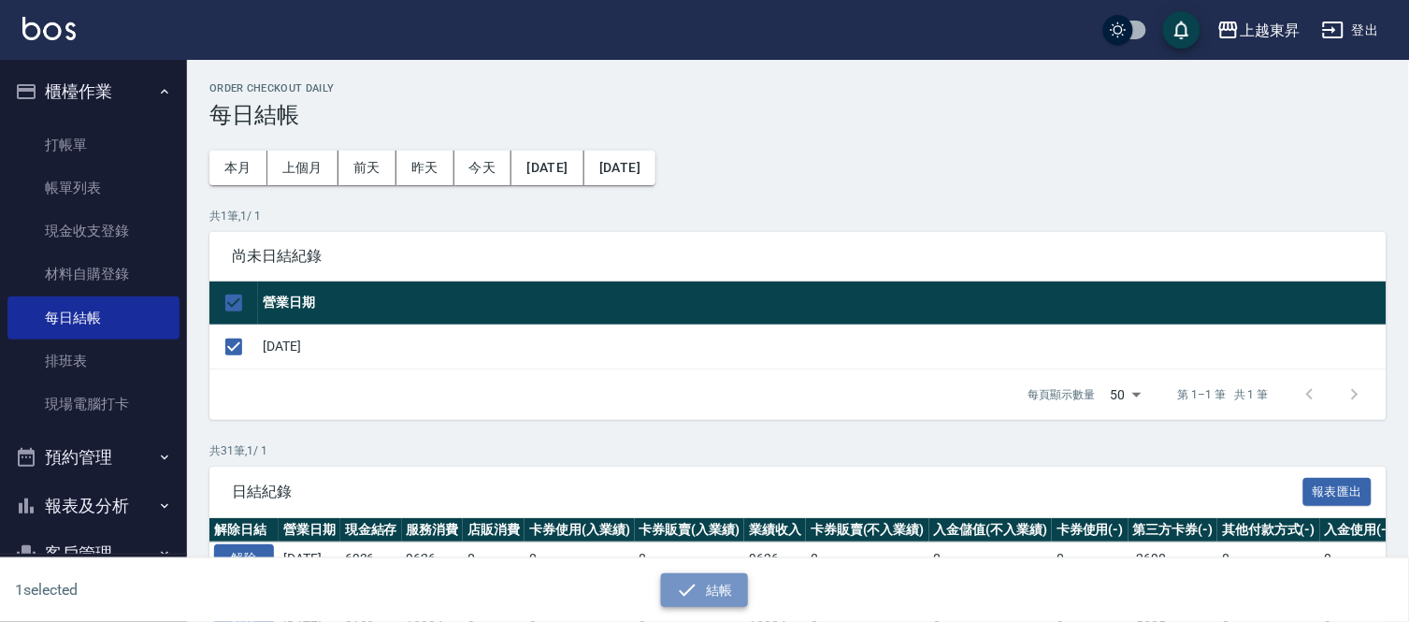
click at [730, 591] on button "結帳" at bounding box center [704, 590] width 87 height 35
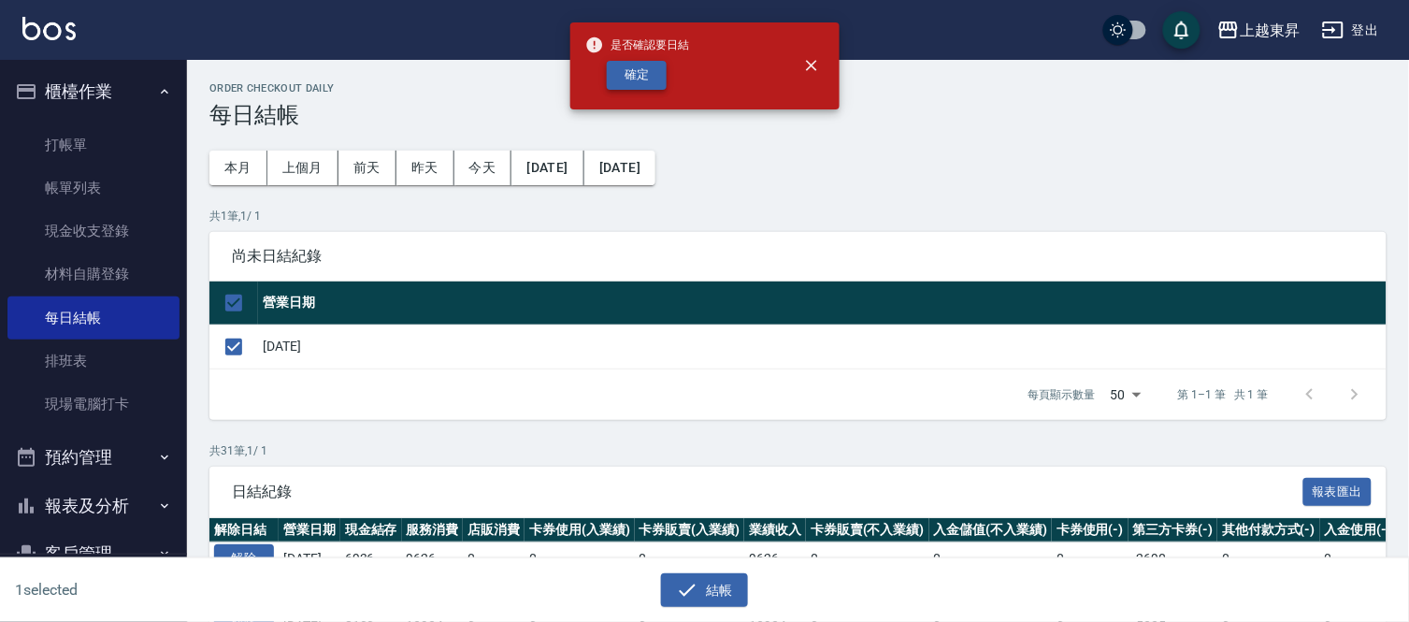
click at [624, 82] on button "確定" at bounding box center [637, 75] width 60 height 29
checkbox input "false"
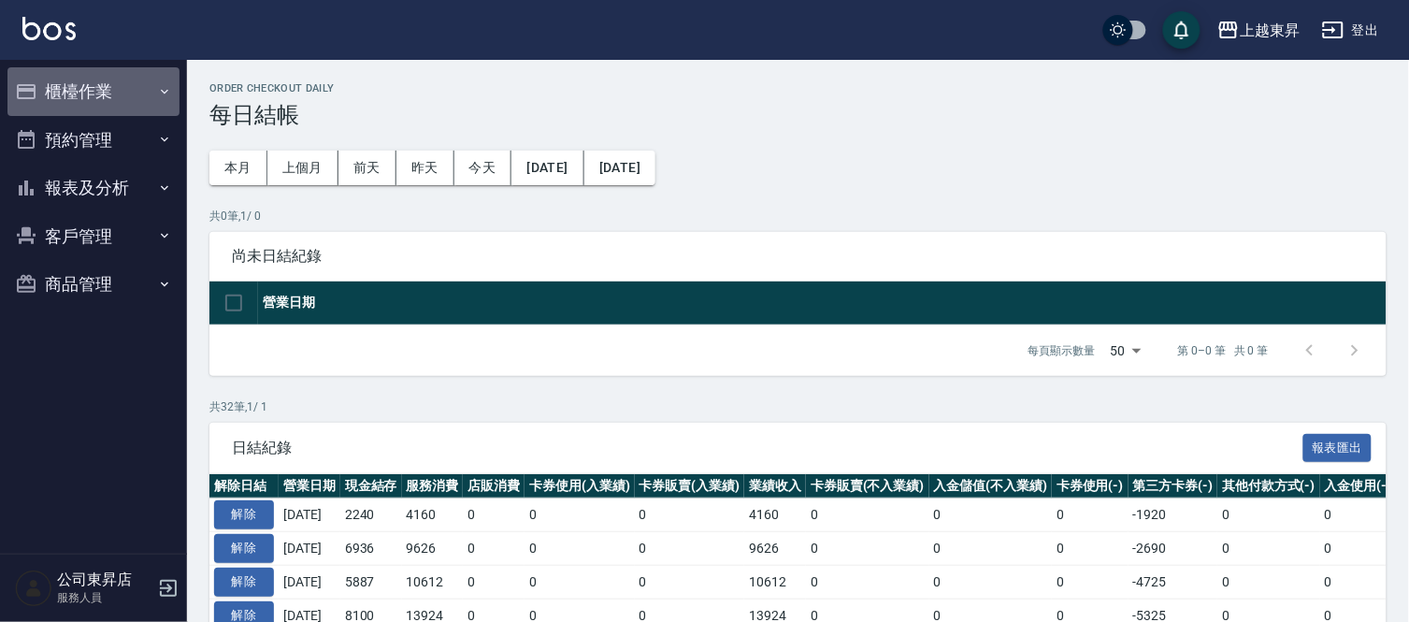
click at [50, 88] on button "櫃檯作業" at bounding box center [93, 91] width 172 height 49
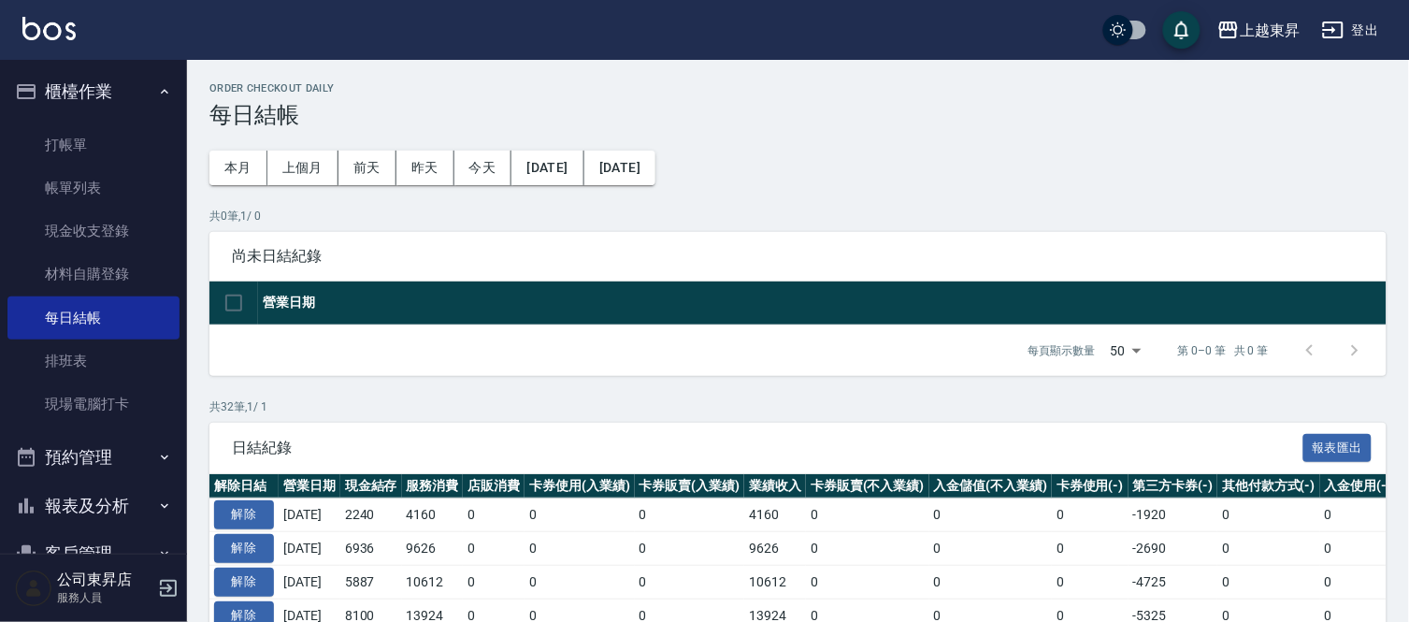
click at [53, 499] on button "報表及分析" at bounding box center [93, 505] width 172 height 49
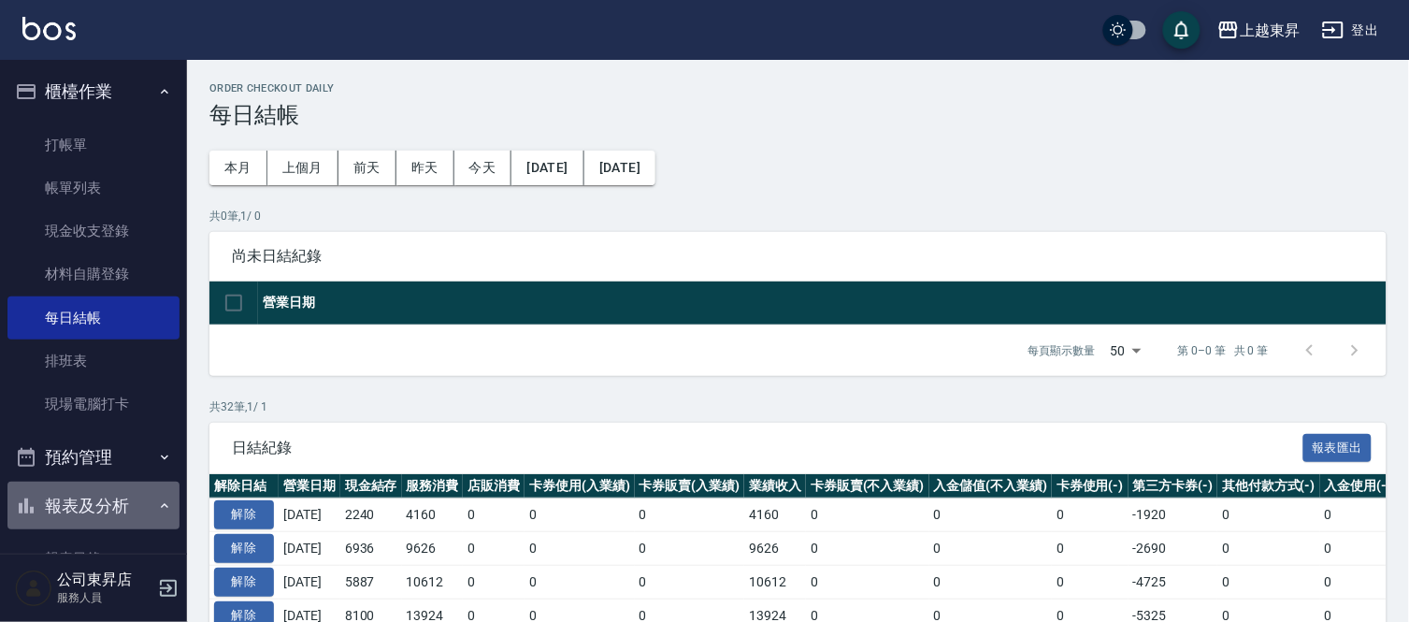
click at [105, 491] on button "報表及分析" at bounding box center [93, 505] width 172 height 49
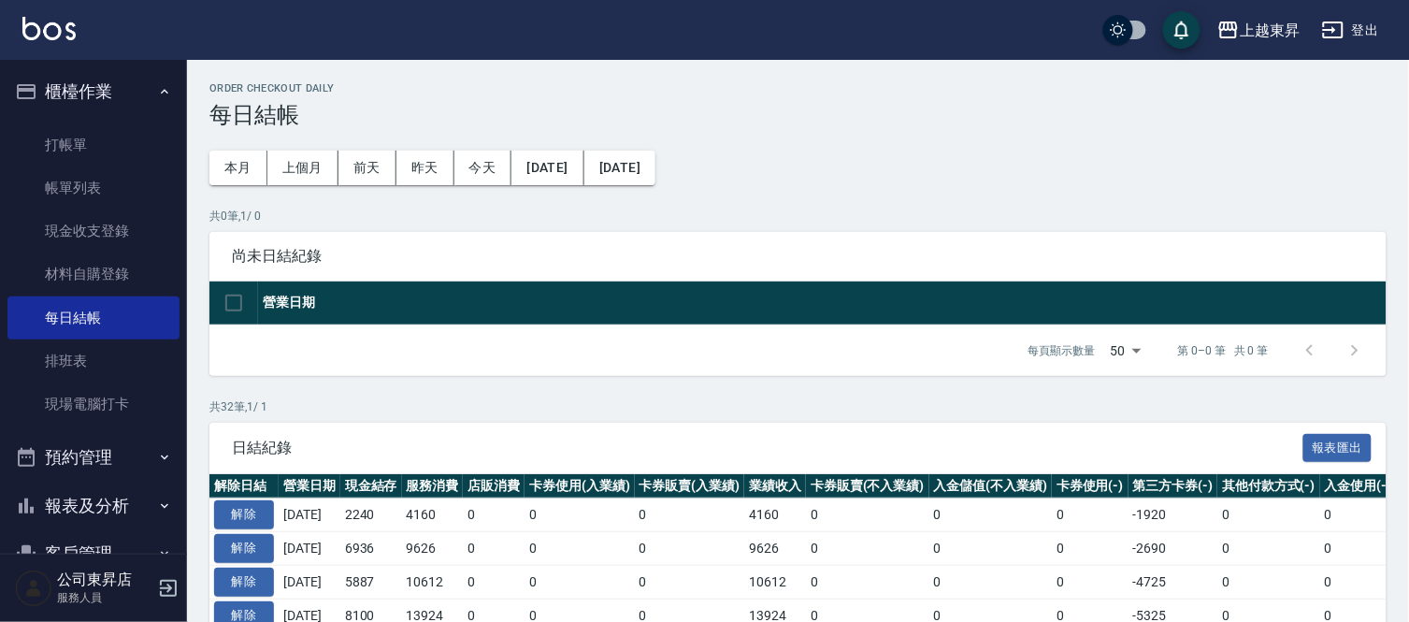
scroll to position [93, 0]
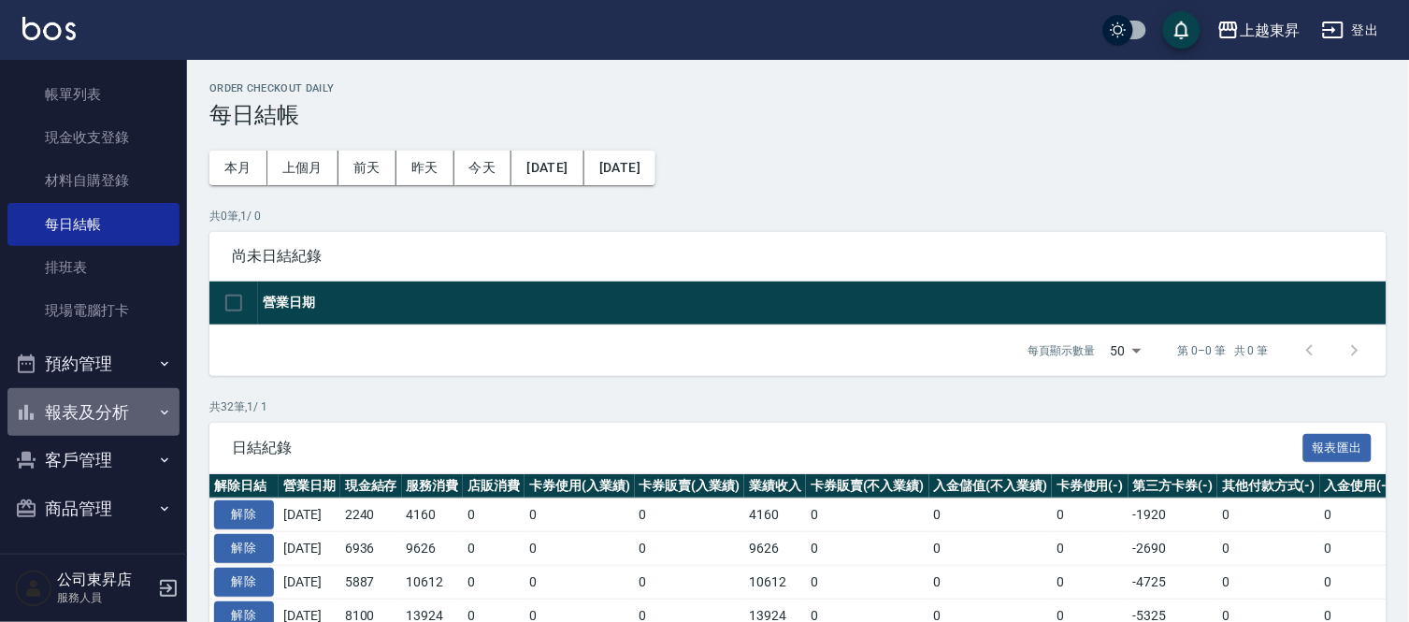
click at [118, 417] on button "報表及分析" at bounding box center [93, 412] width 172 height 49
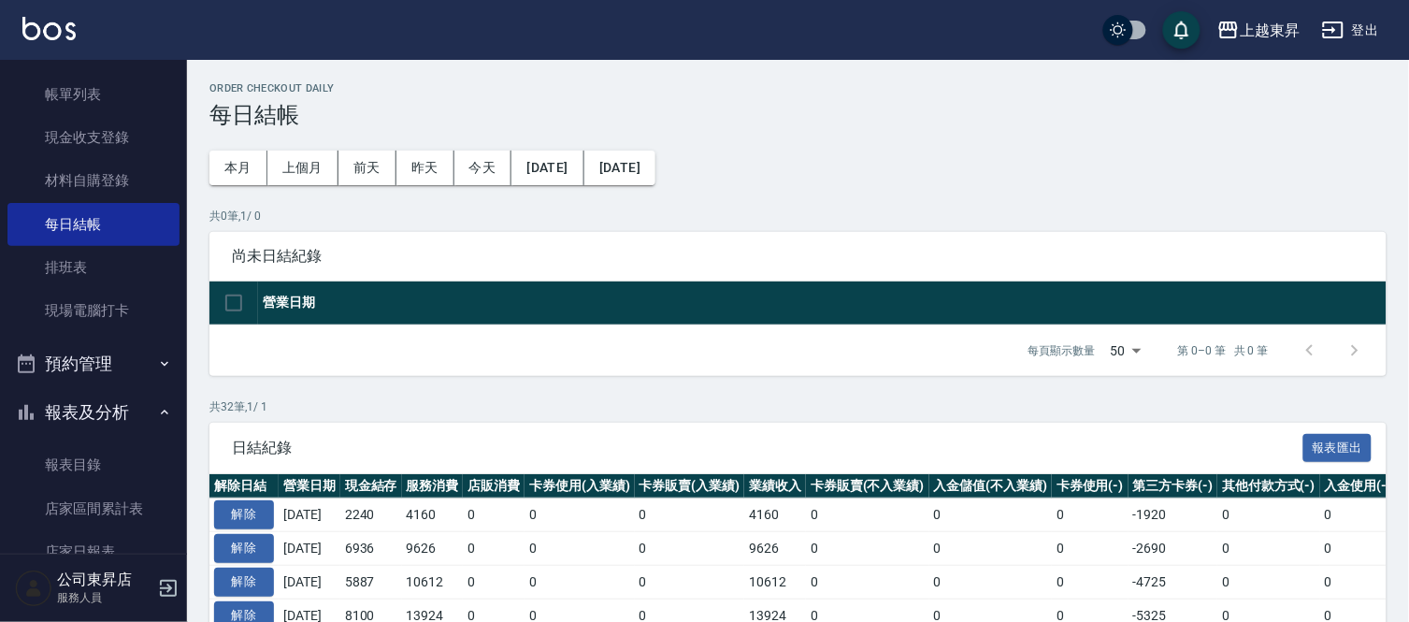
scroll to position [197, 0]
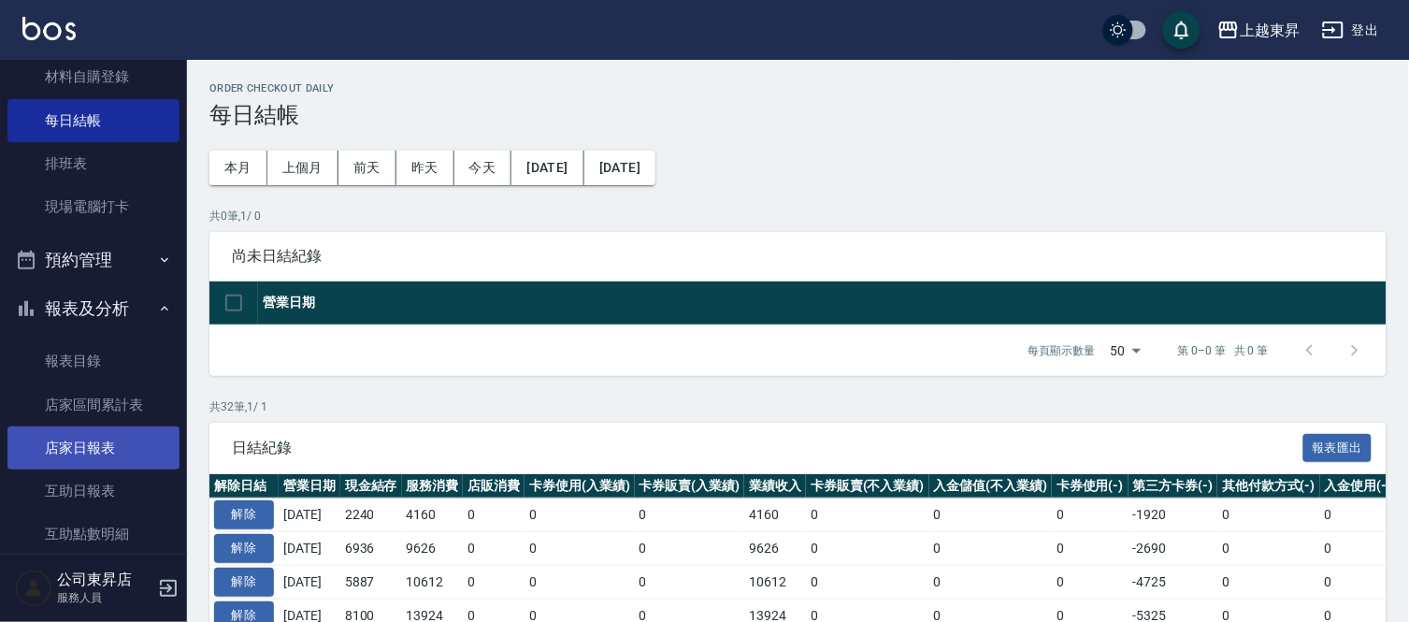
click at [125, 445] on link "店家日報表" at bounding box center [93, 447] width 172 height 43
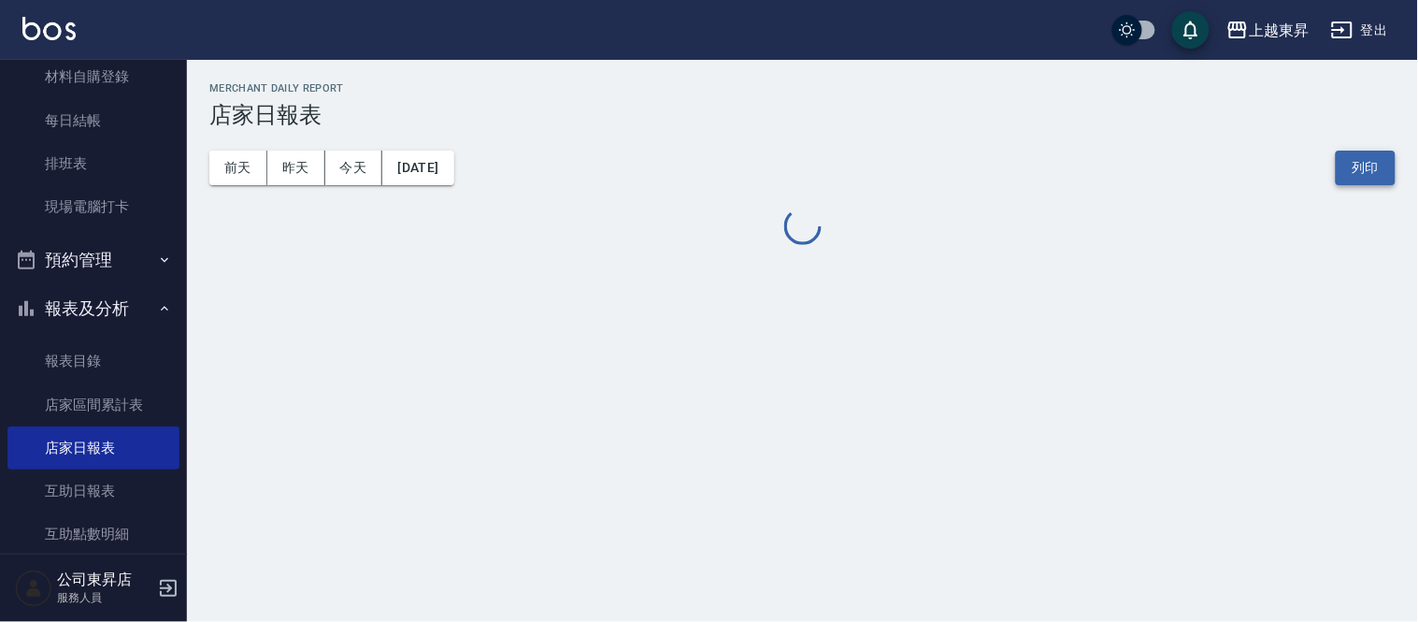
click at [1354, 166] on button "列印" at bounding box center [1366, 167] width 60 height 35
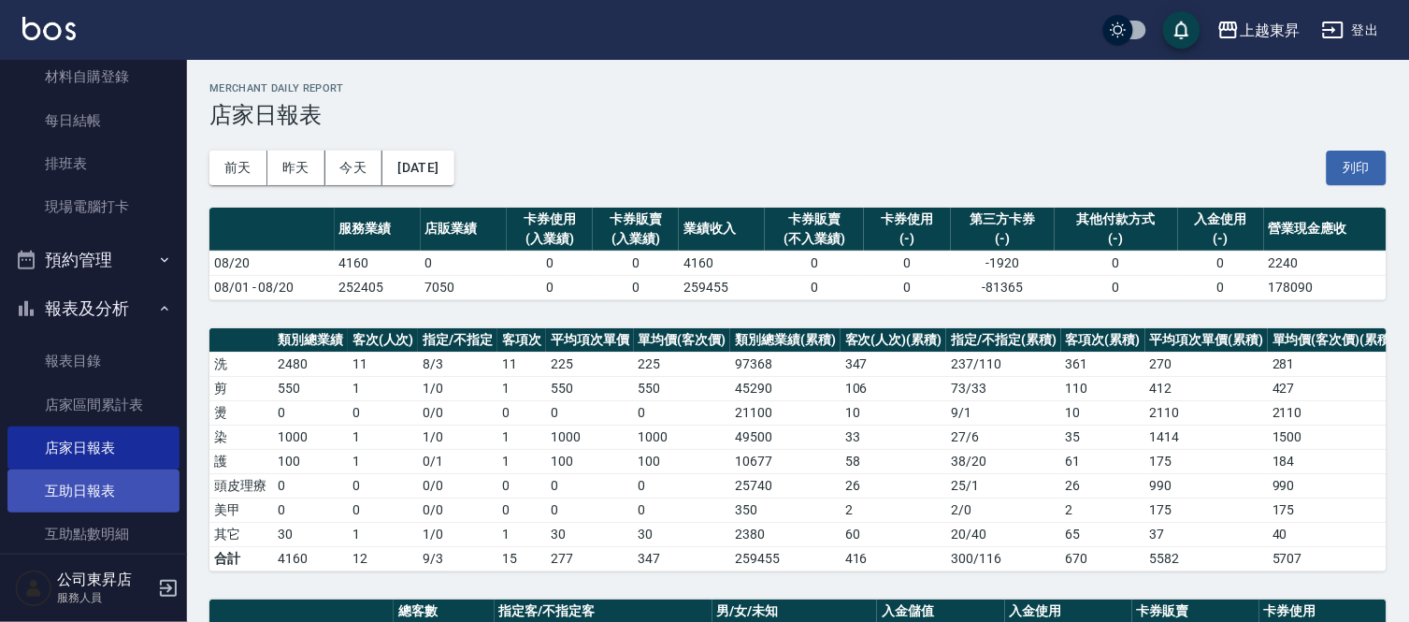
scroll to position [301, 0]
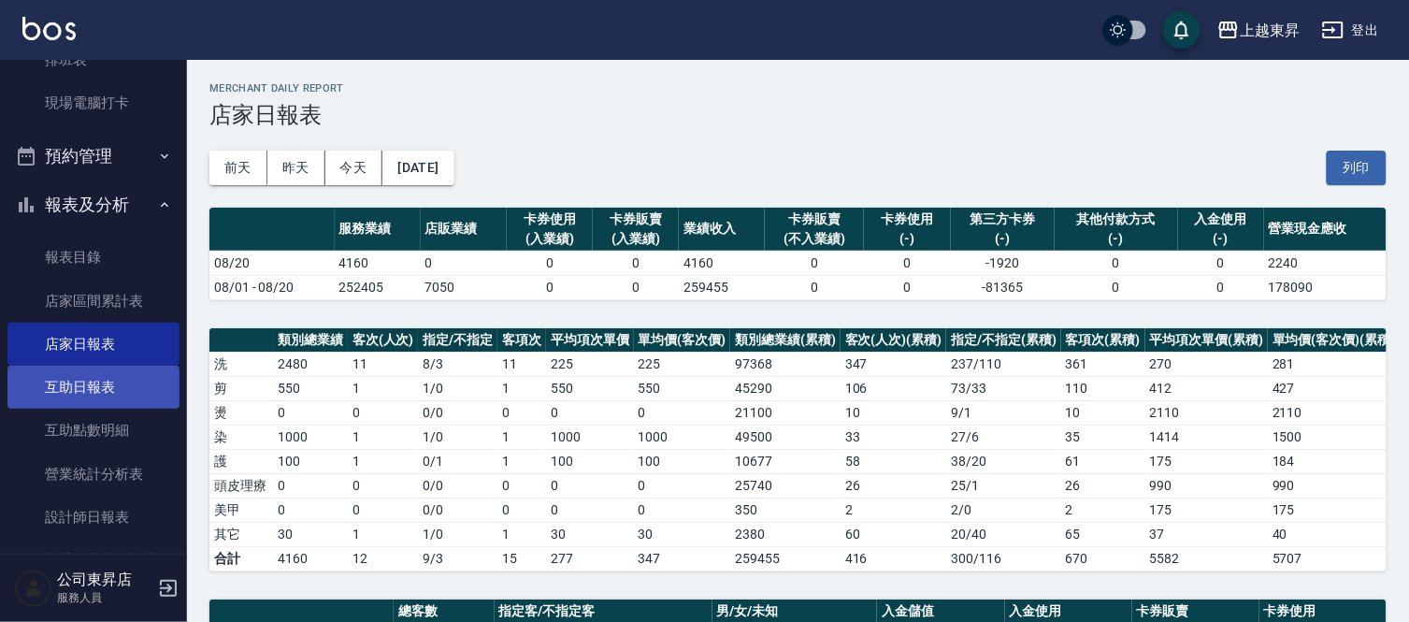
click at [107, 372] on link "互助日報表" at bounding box center [93, 386] width 172 height 43
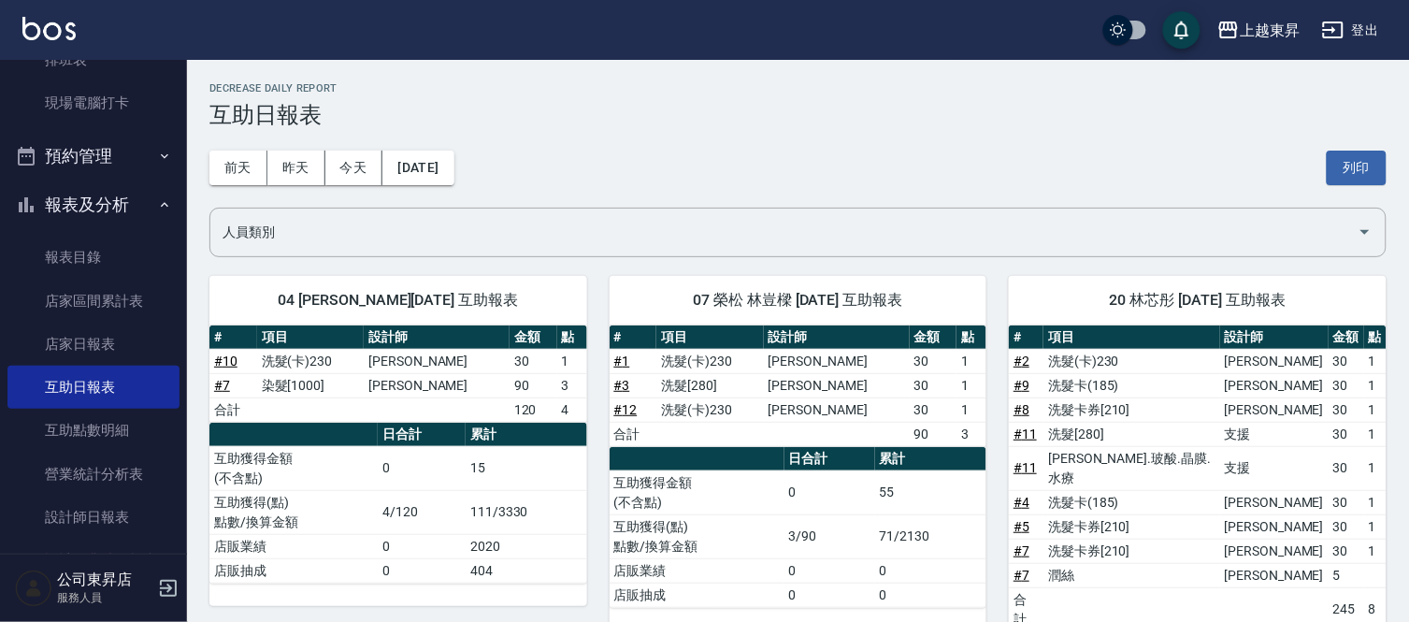
click at [1358, 156] on button "列印" at bounding box center [1356, 167] width 60 height 35
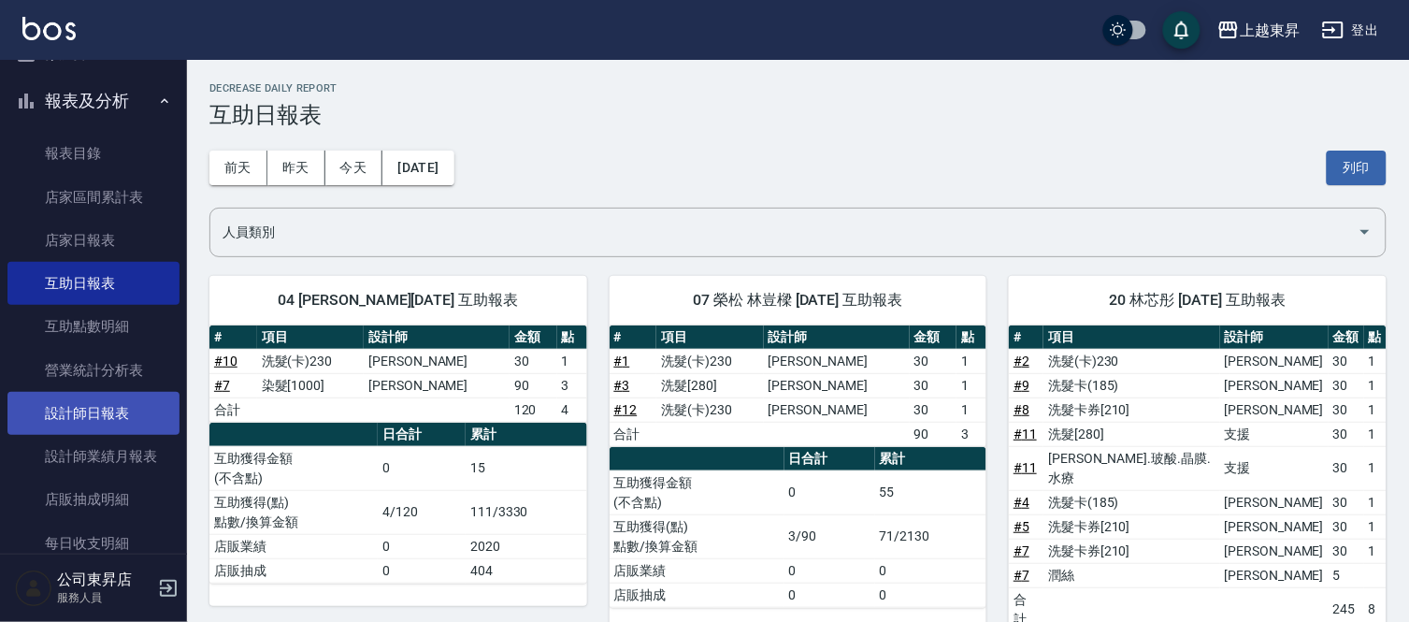
click at [53, 416] on link "設計師日報表" at bounding box center [93, 413] width 172 height 43
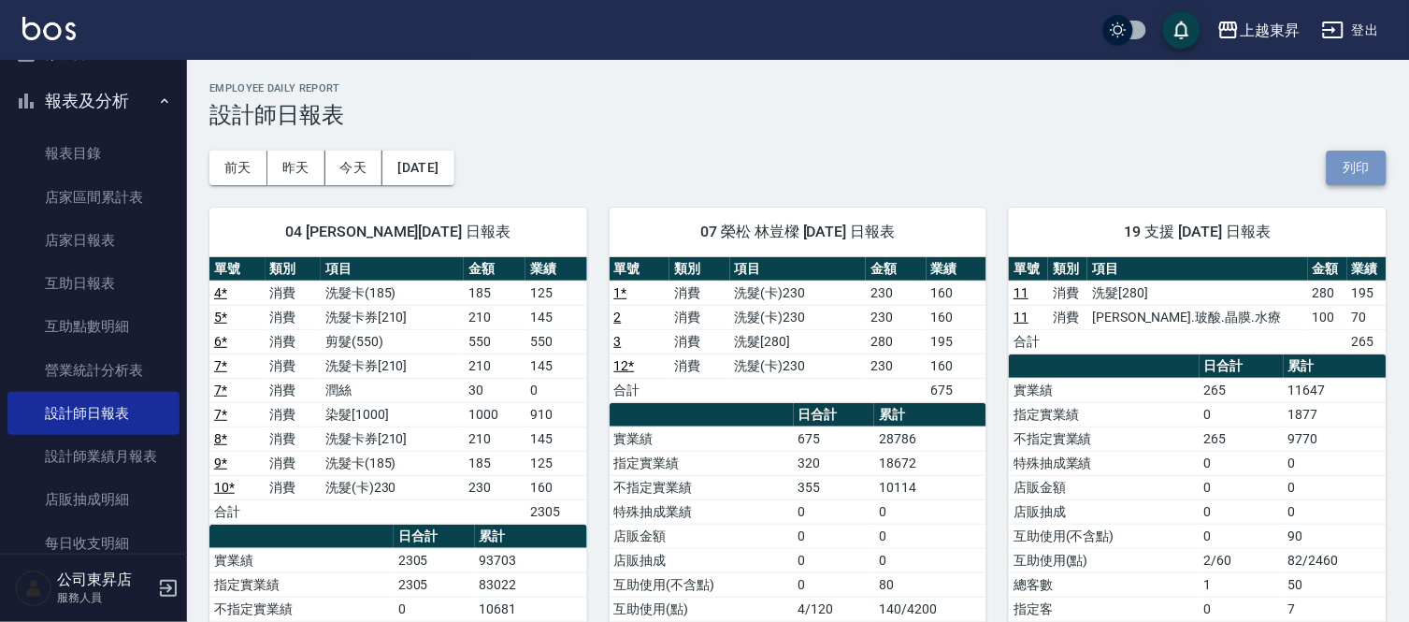
click at [1333, 164] on button "列印" at bounding box center [1356, 167] width 60 height 35
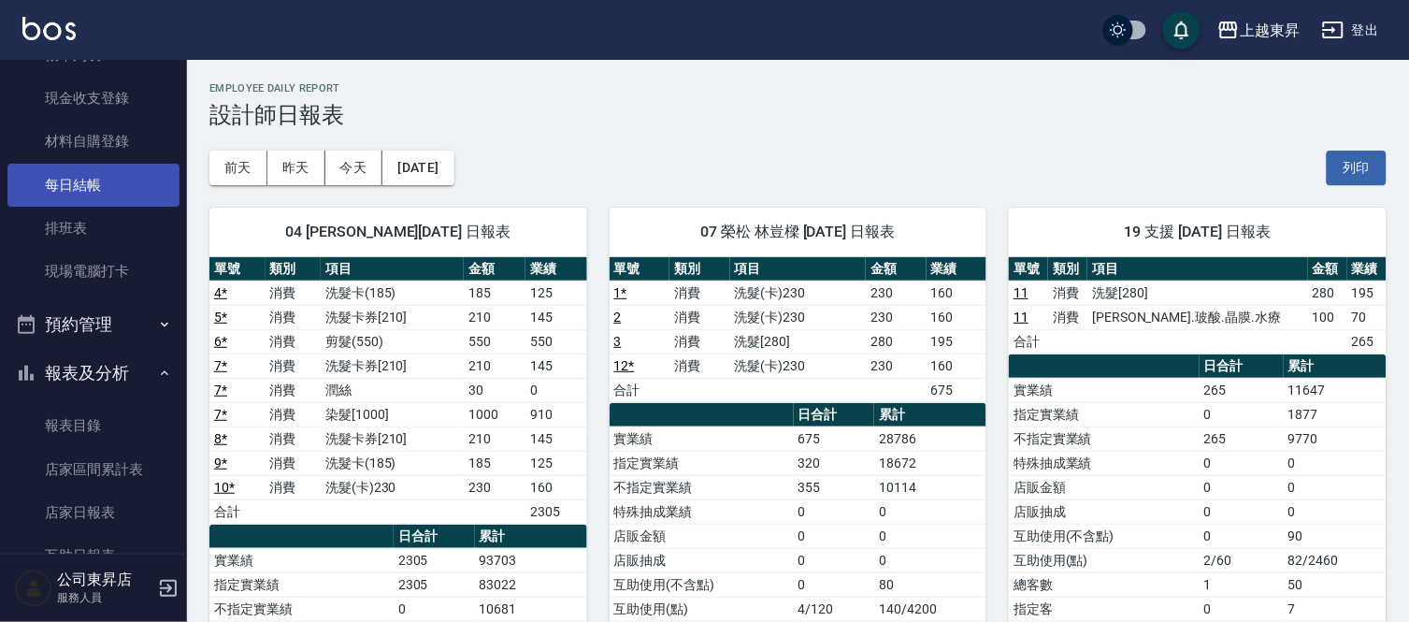
scroll to position [93, 0]
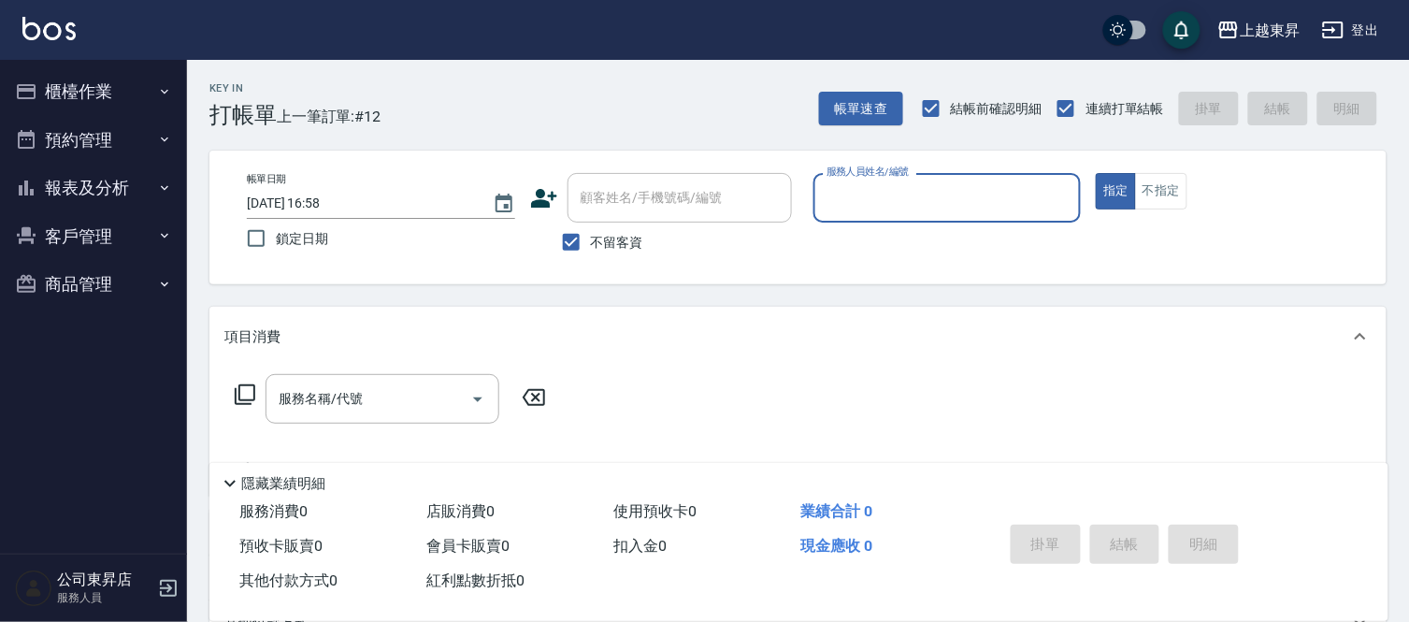
click at [71, 97] on button "櫃檯作業" at bounding box center [93, 91] width 172 height 49
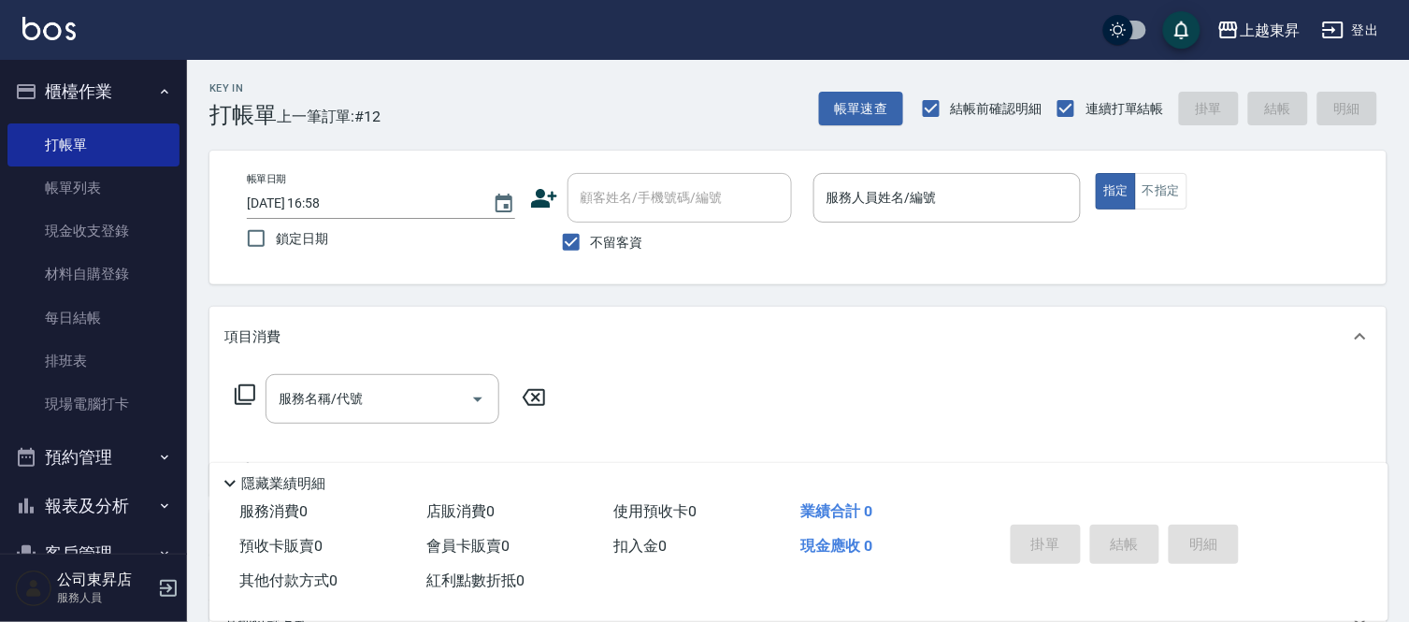
click at [100, 491] on button "報表及分析" at bounding box center [93, 505] width 172 height 49
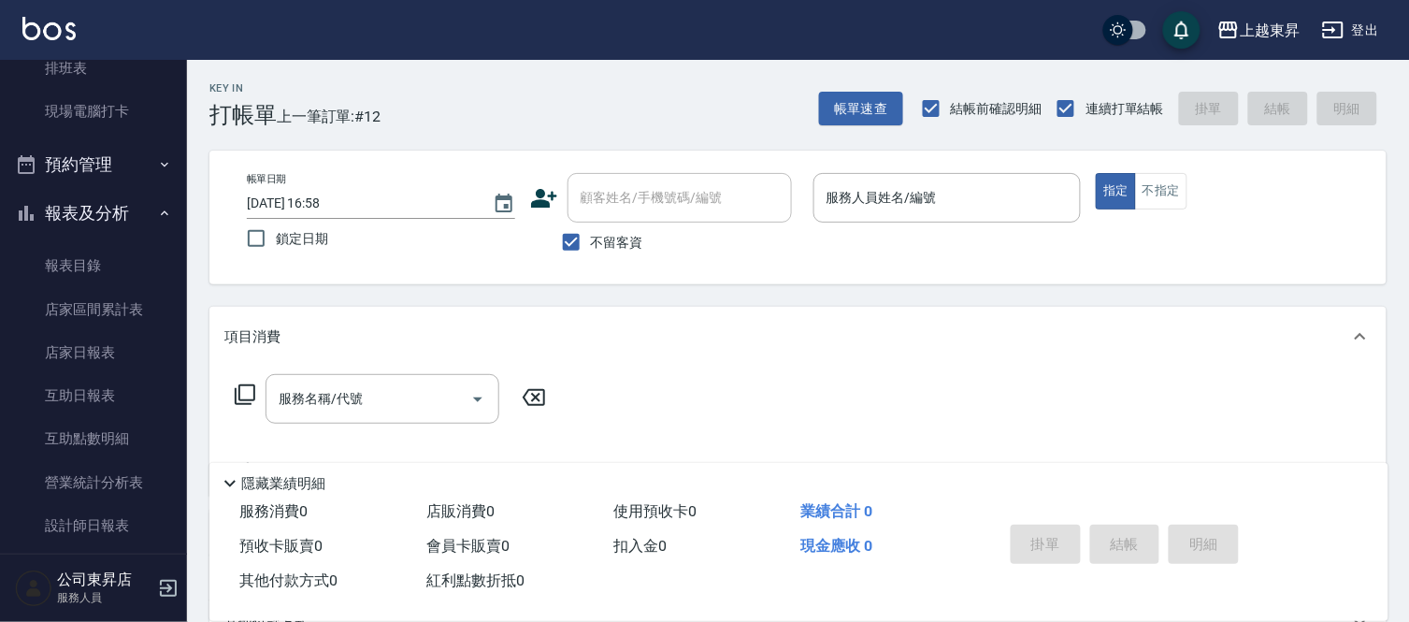
scroll to position [311, 0]
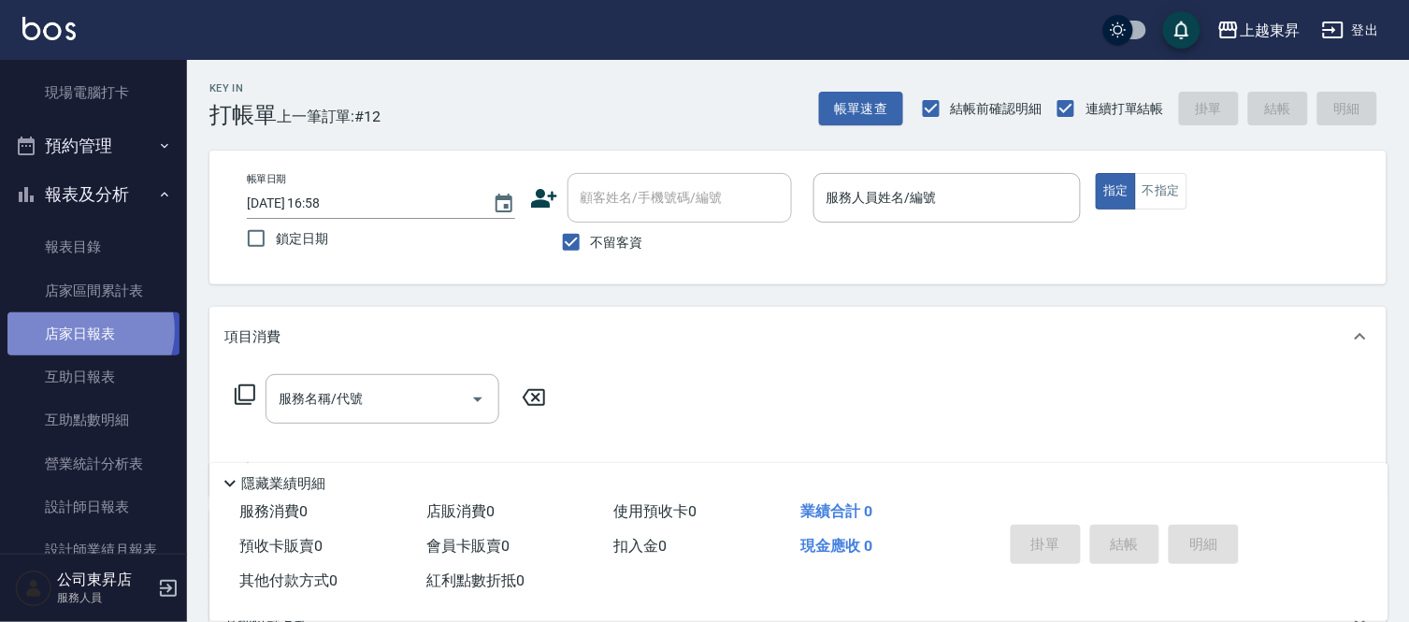
click at [81, 329] on link "店家日報表" at bounding box center [93, 333] width 172 height 43
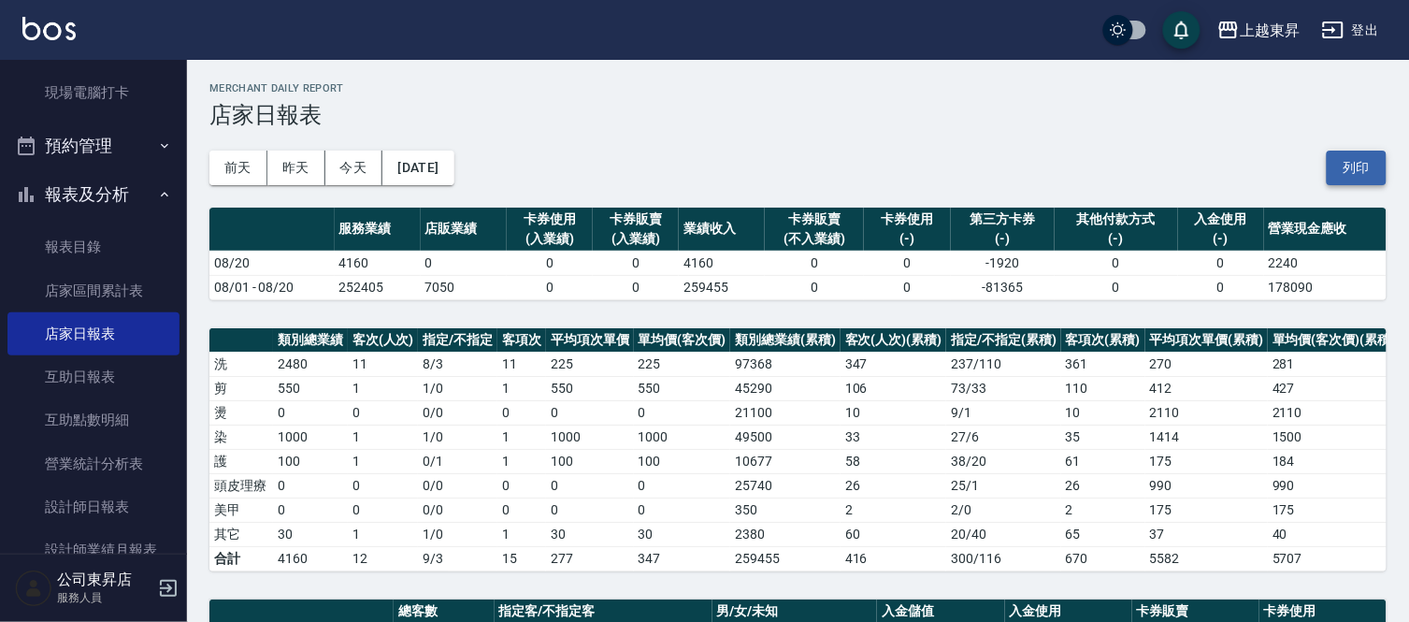
click at [1369, 159] on button "列印" at bounding box center [1356, 167] width 60 height 35
